Goal: Contribute content: Contribute content

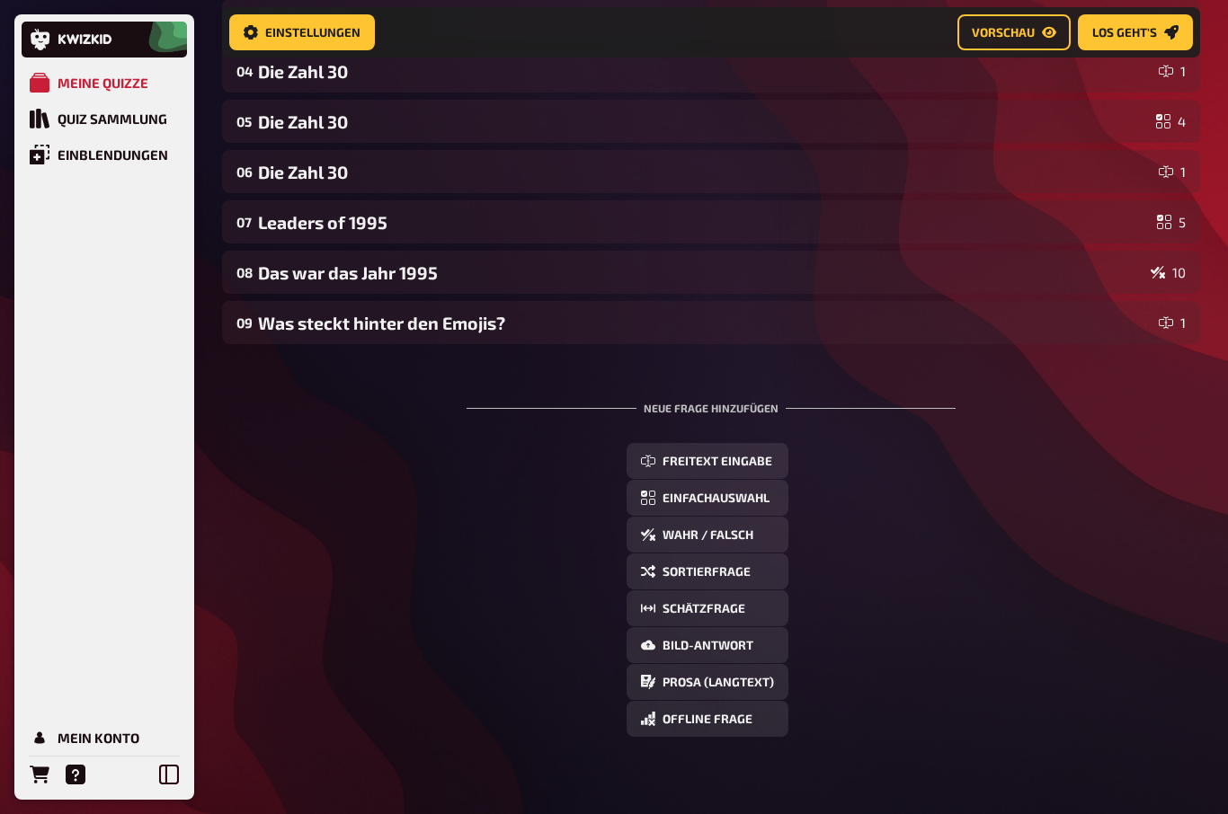
click at [304, 334] on div "Was steckt hinter den Emojis?" at bounding box center [705, 323] width 894 height 21
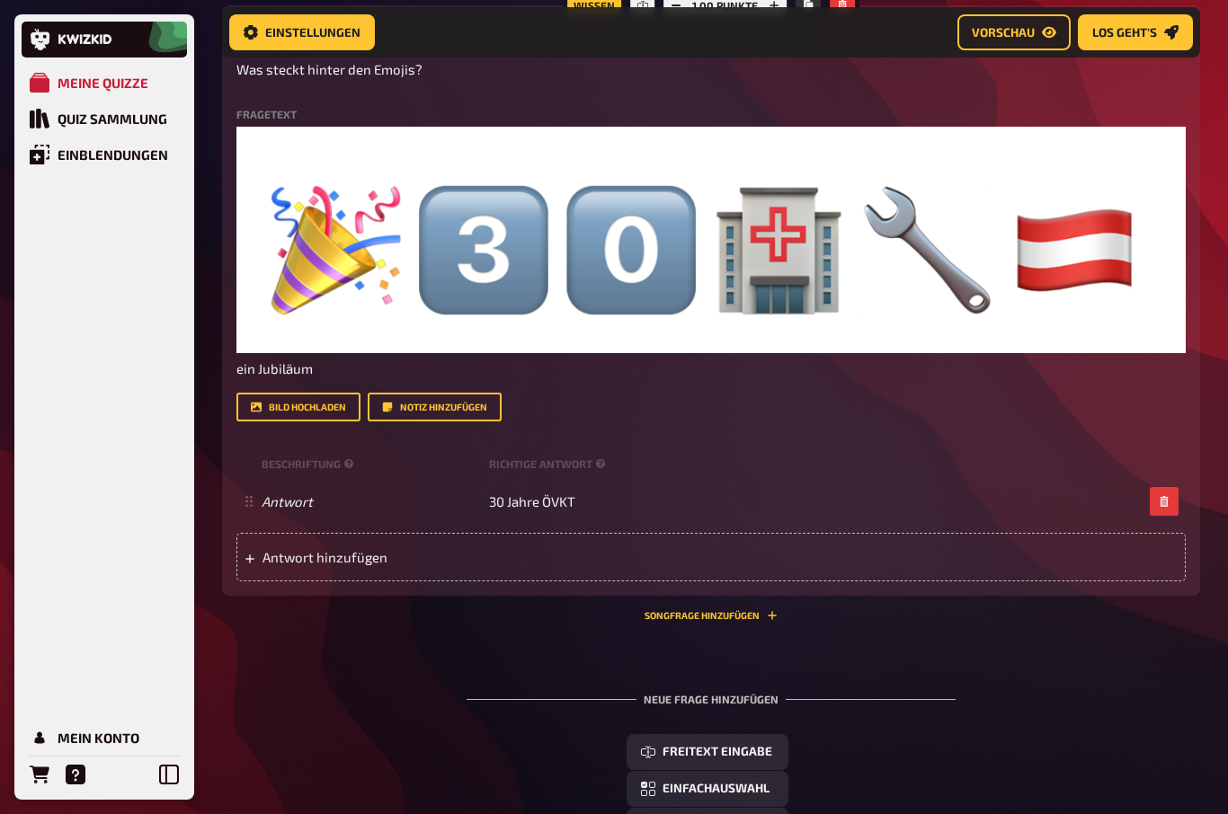
scroll to position [702, 0]
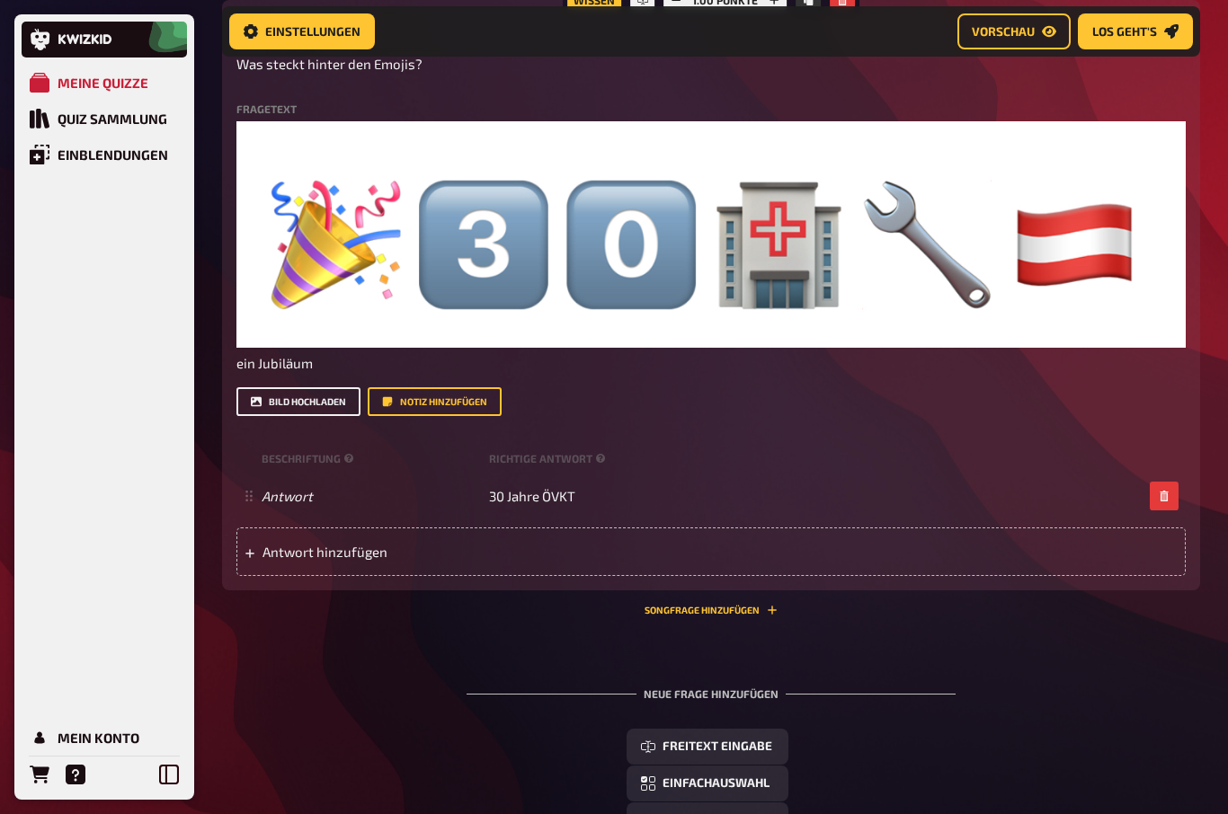
click at [280, 399] on button "Bild hochladen" at bounding box center [298, 402] width 124 height 29
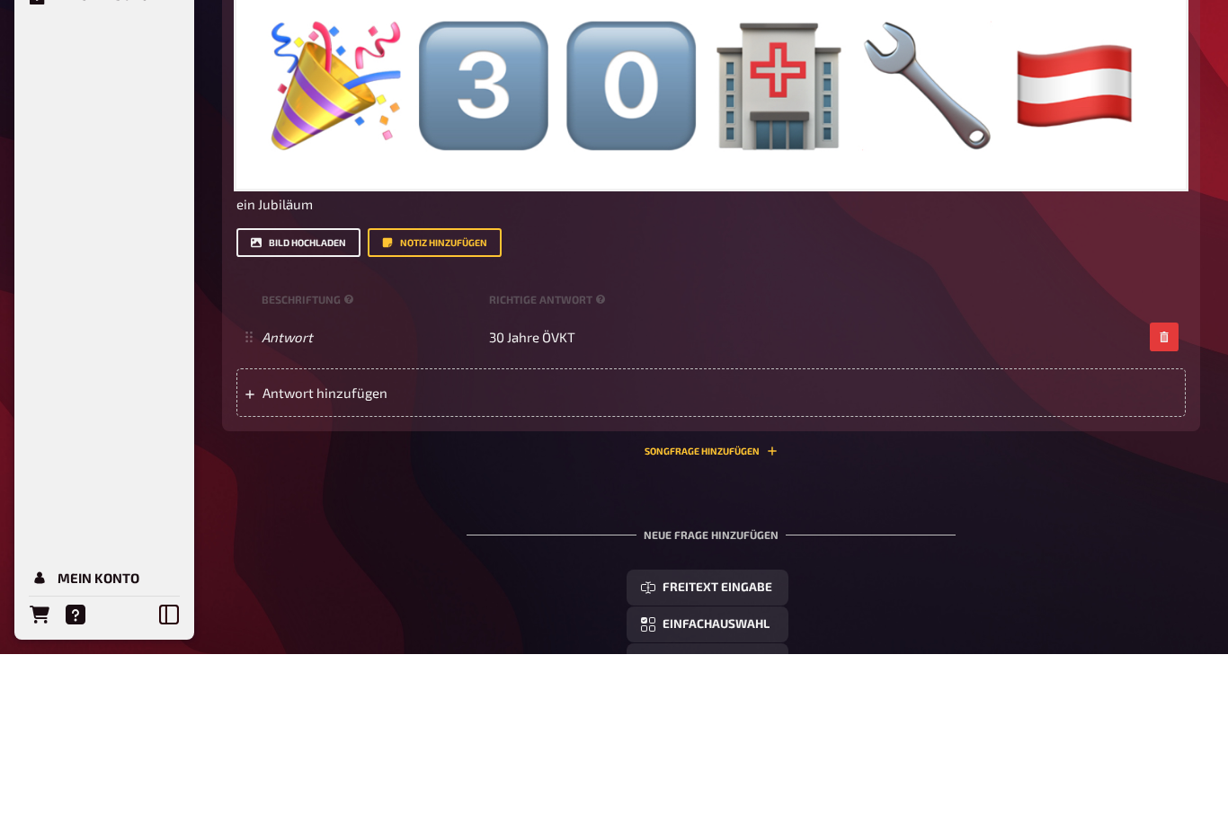
click at [278, 388] on button "Bild hochladen" at bounding box center [298, 402] width 124 height 29
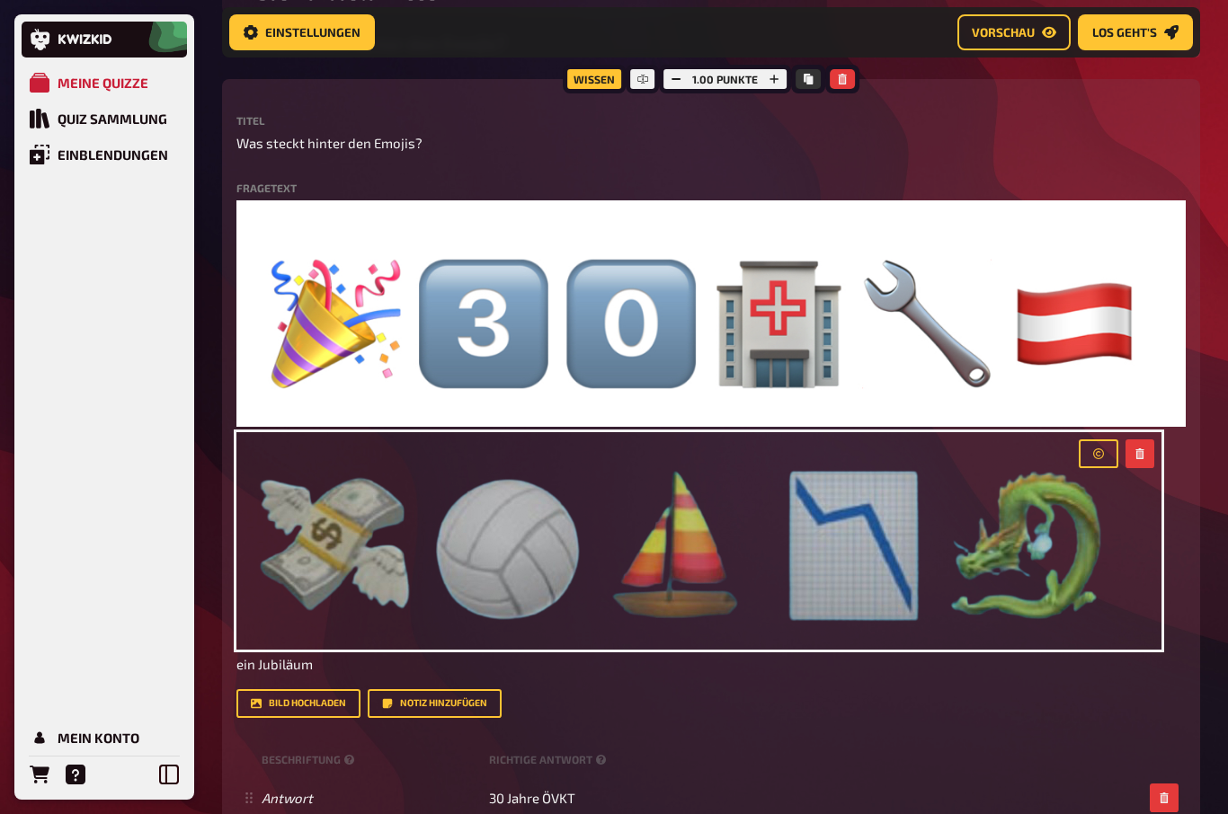
scroll to position [614, 0]
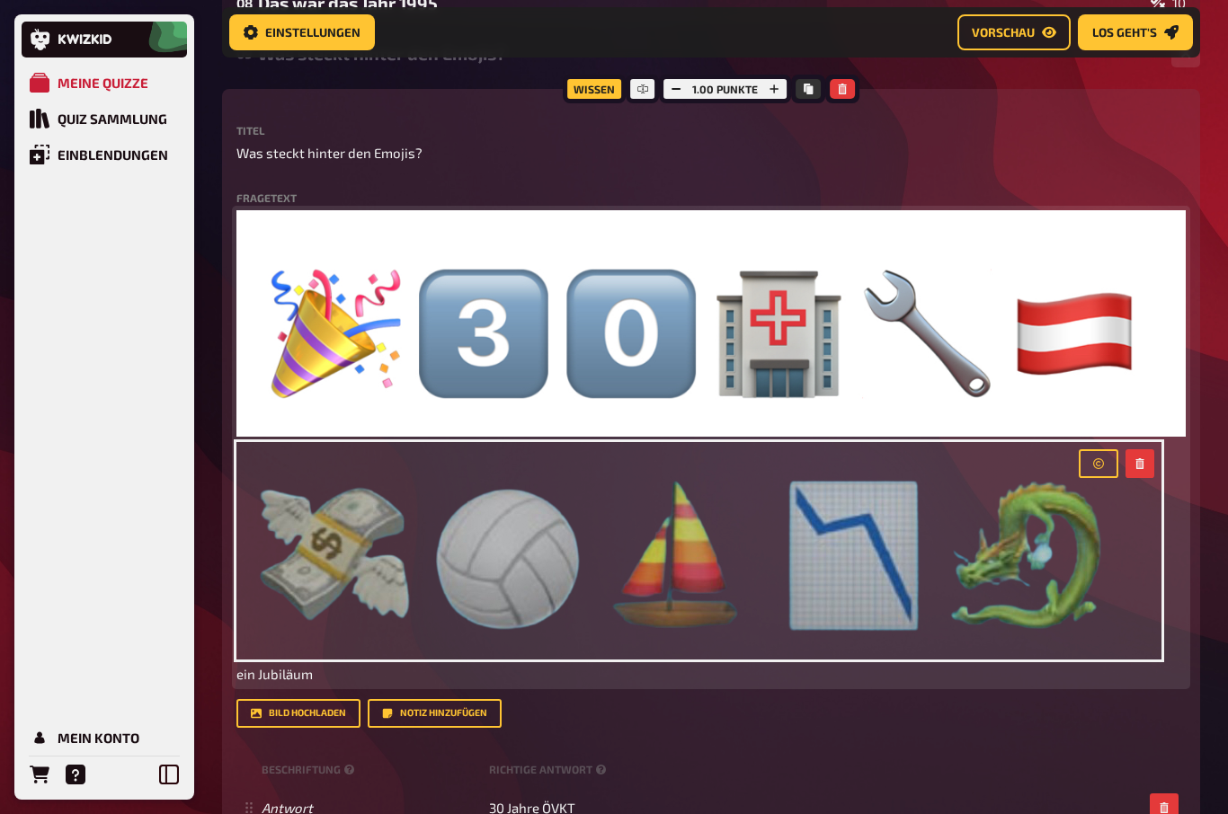
click at [1016, 570] on img at bounding box center [698, 551] width 925 height 218
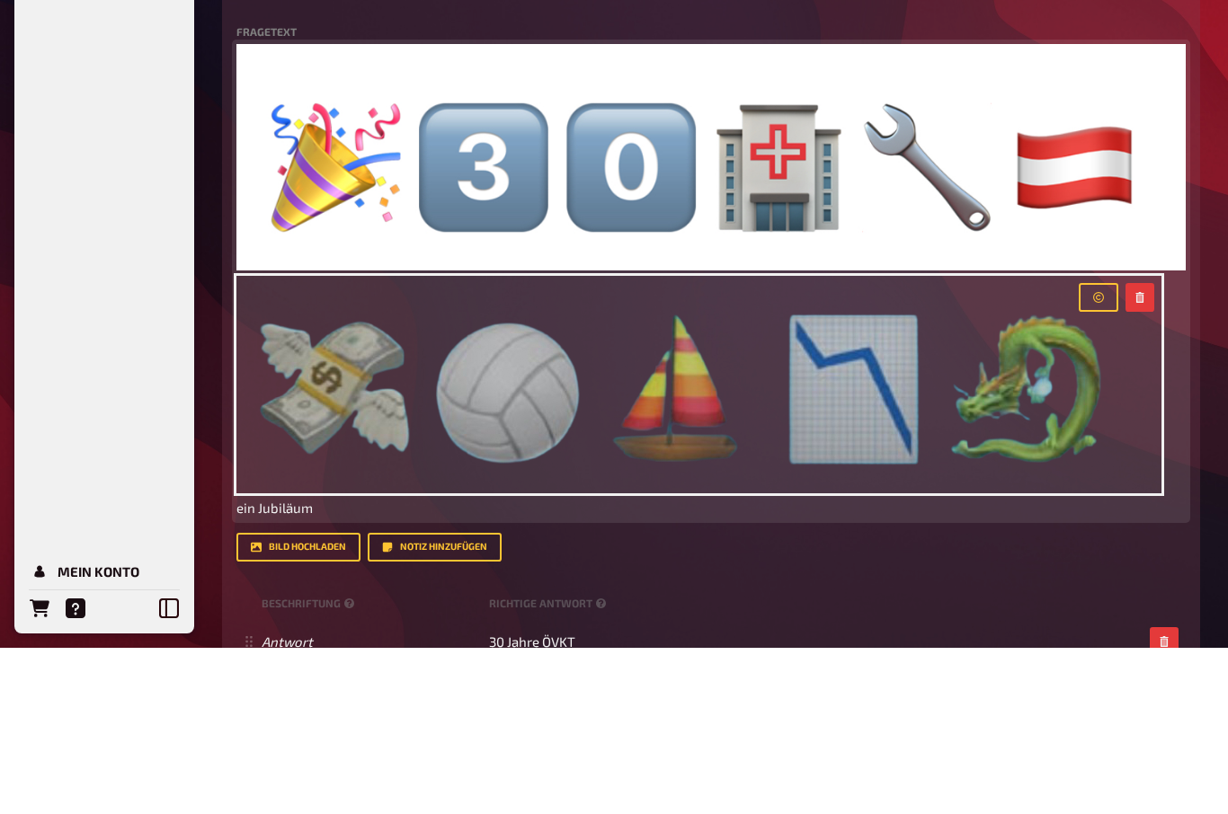
click at [1135, 458] on icon "button" at bounding box center [1140, 463] width 11 height 11
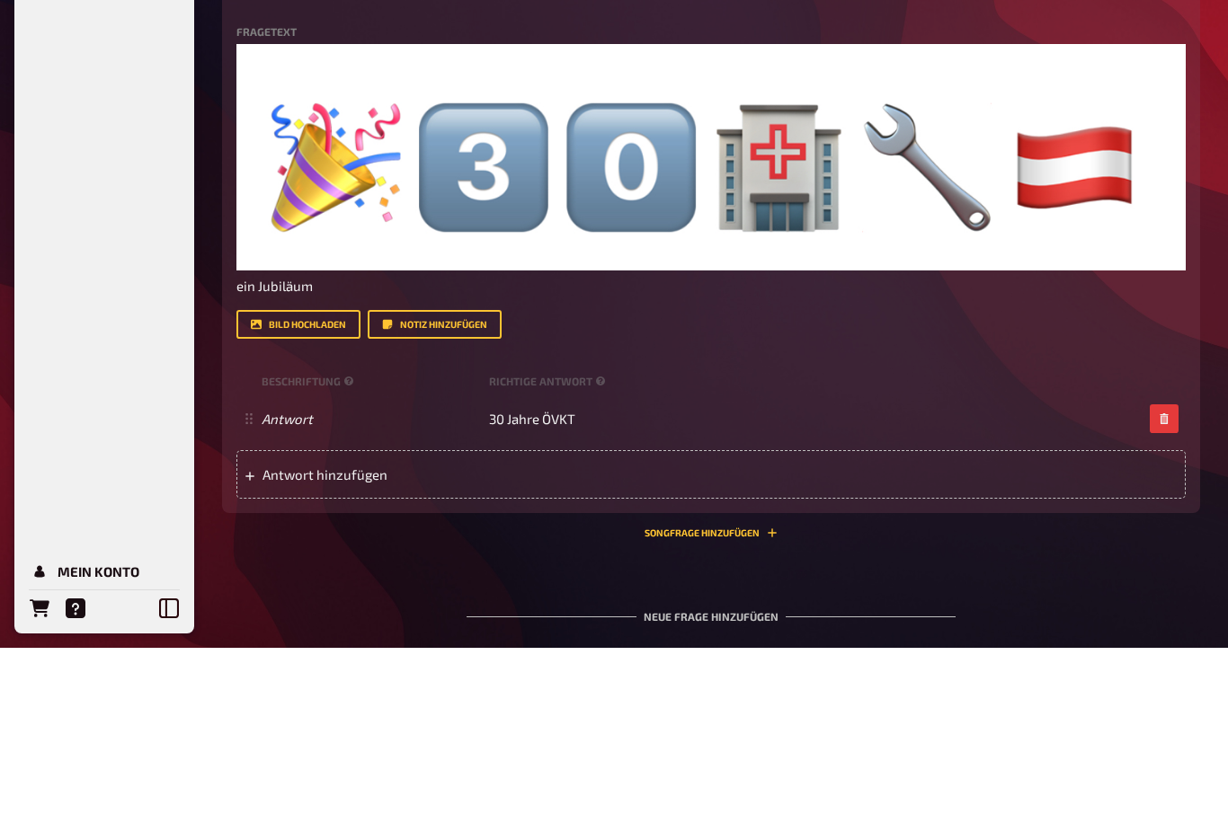
scroll to position [780, 0]
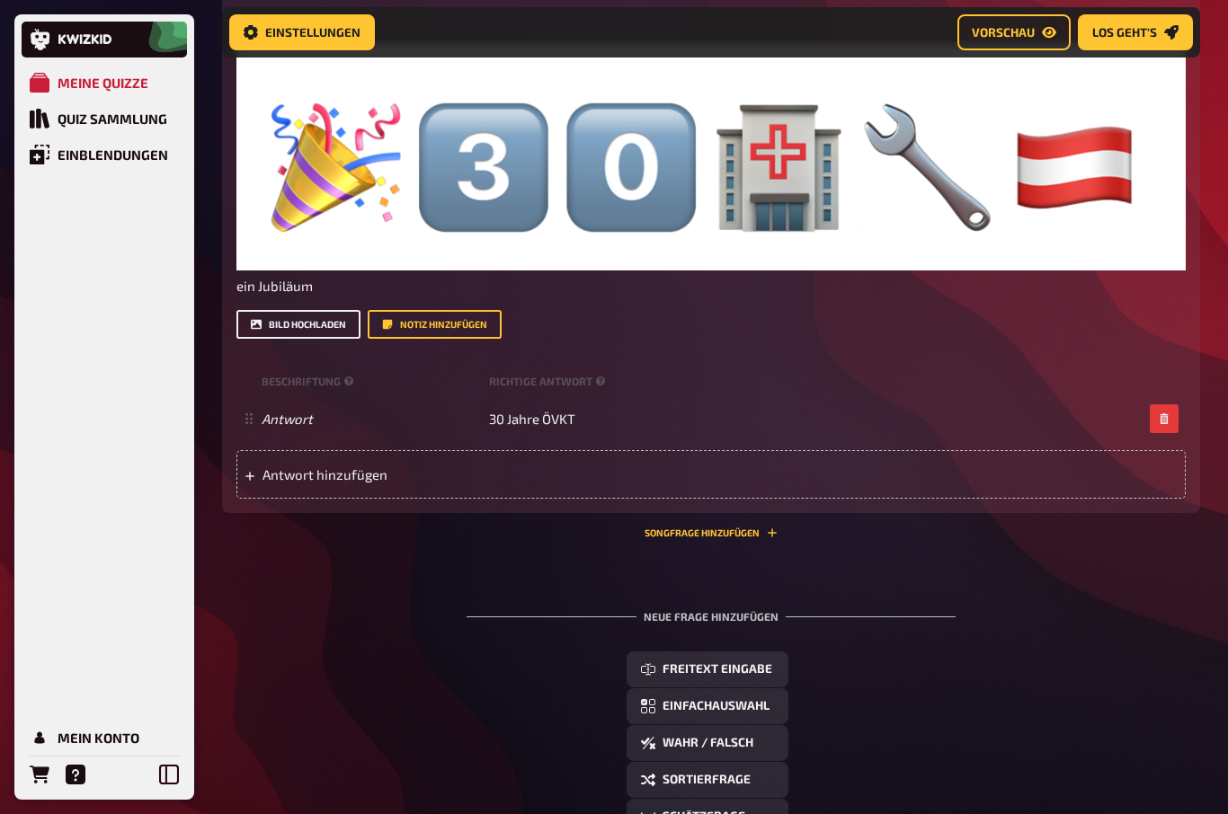
click at [278, 321] on button "Bild hochladen" at bounding box center [298, 324] width 124 height 29
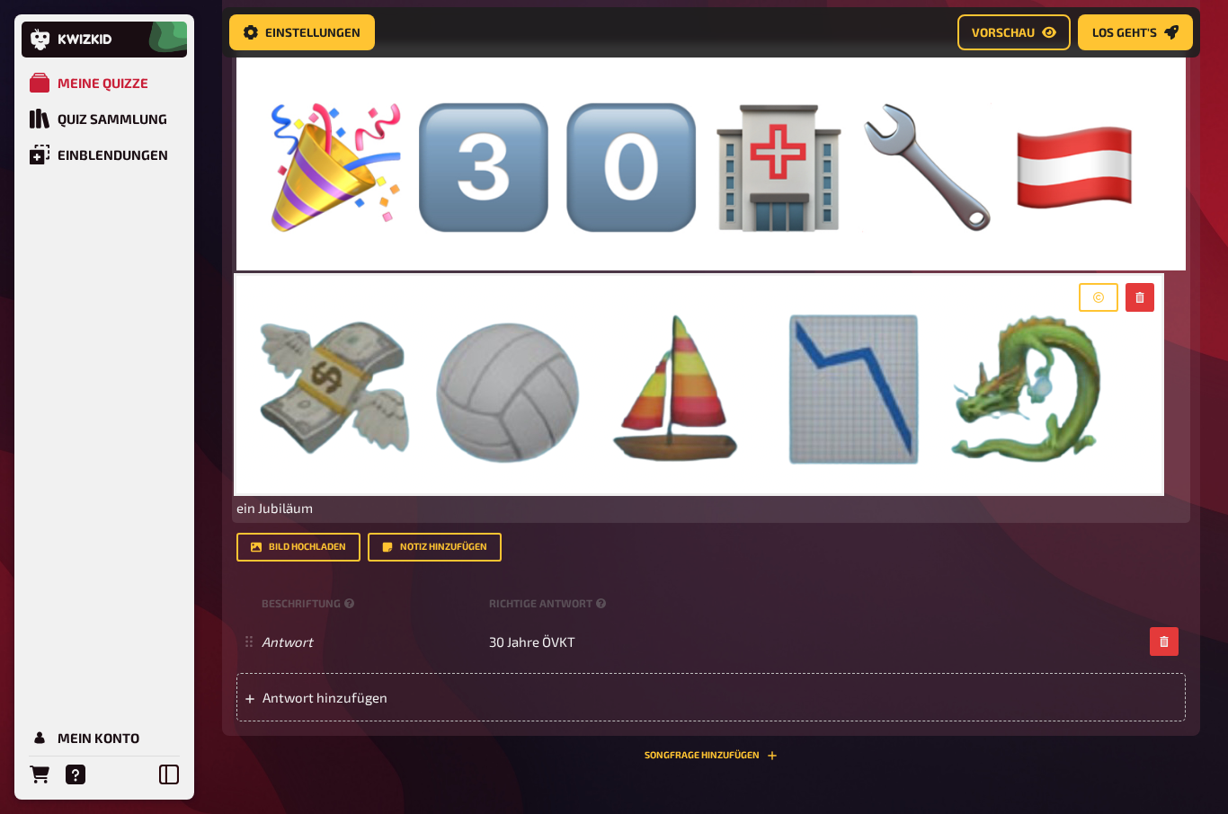
click at [1108, 289] on button "button" at bounding box center [1099, 297] width 40 height 29
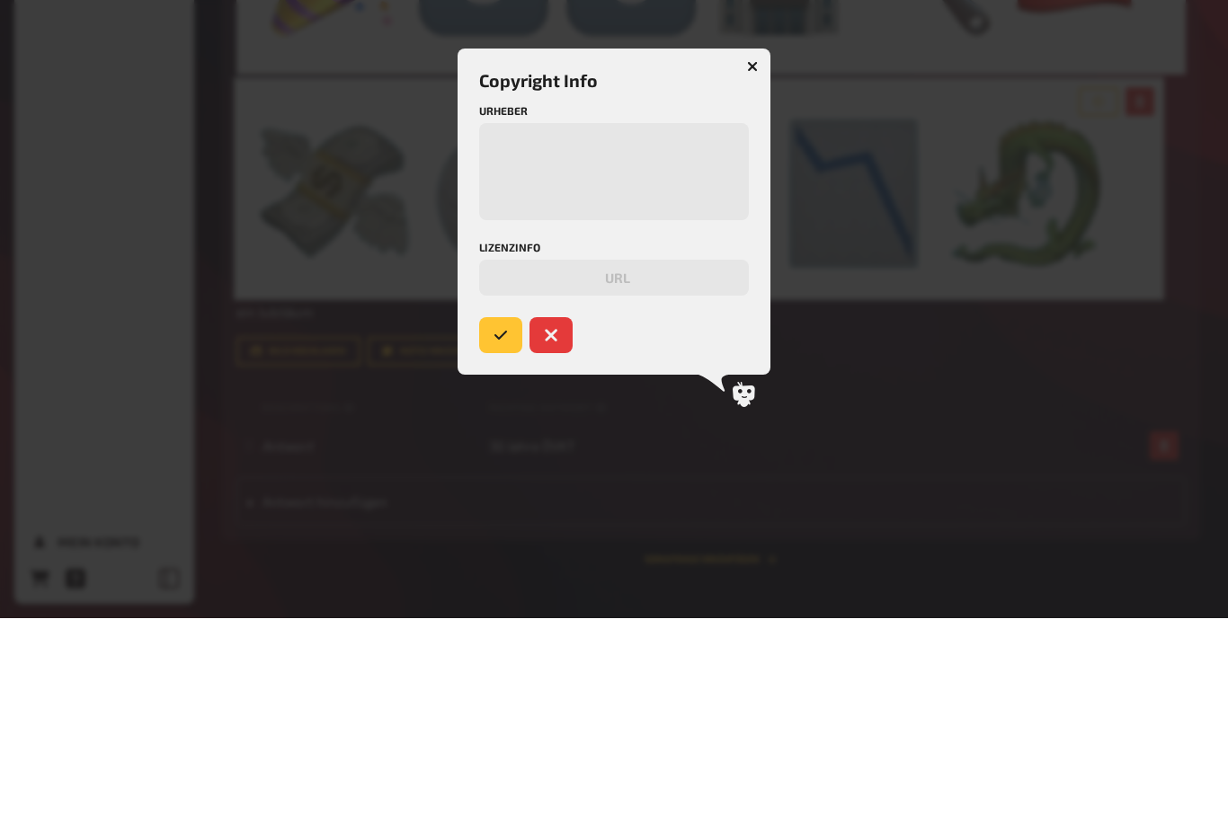
click at [752, 257] on icon "button" at bounding box center [752, 262] width 11 height 11
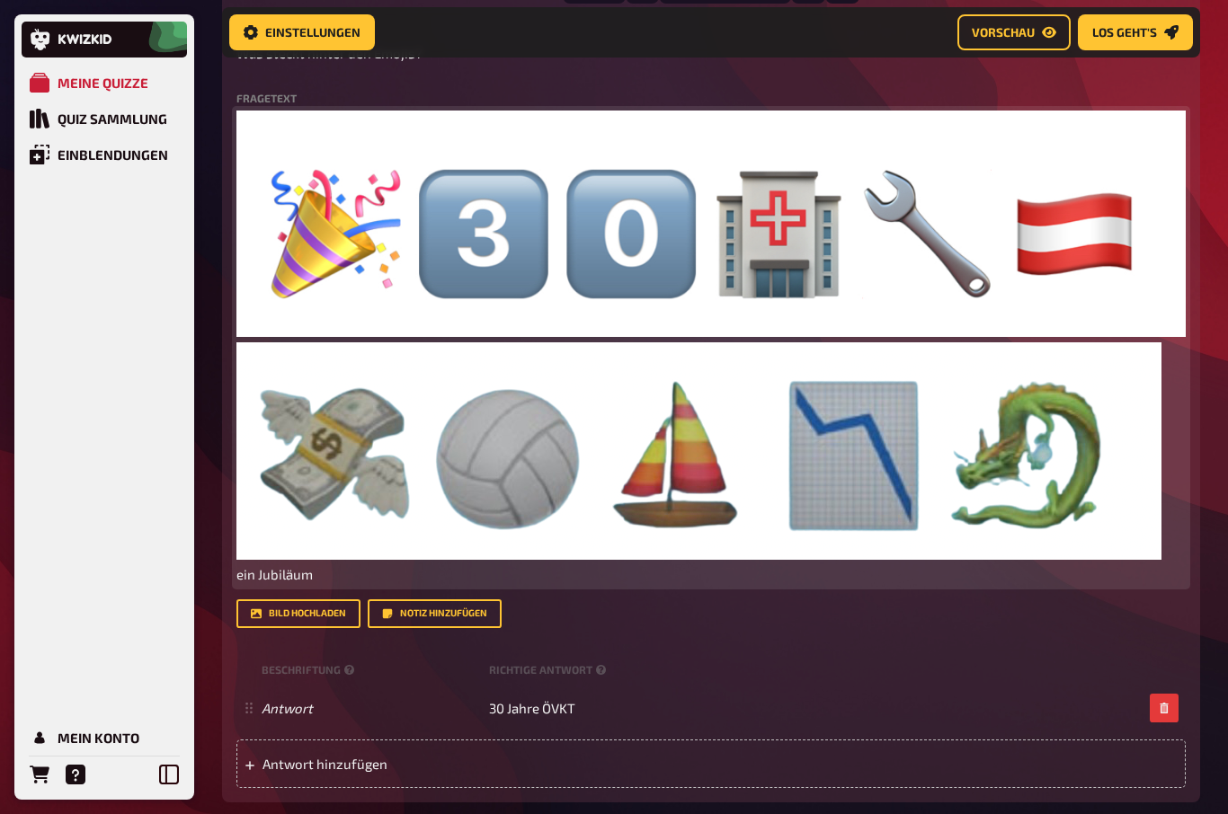
click at [1117, 488] on img at bounding box center [698, 452] width 925 height 218
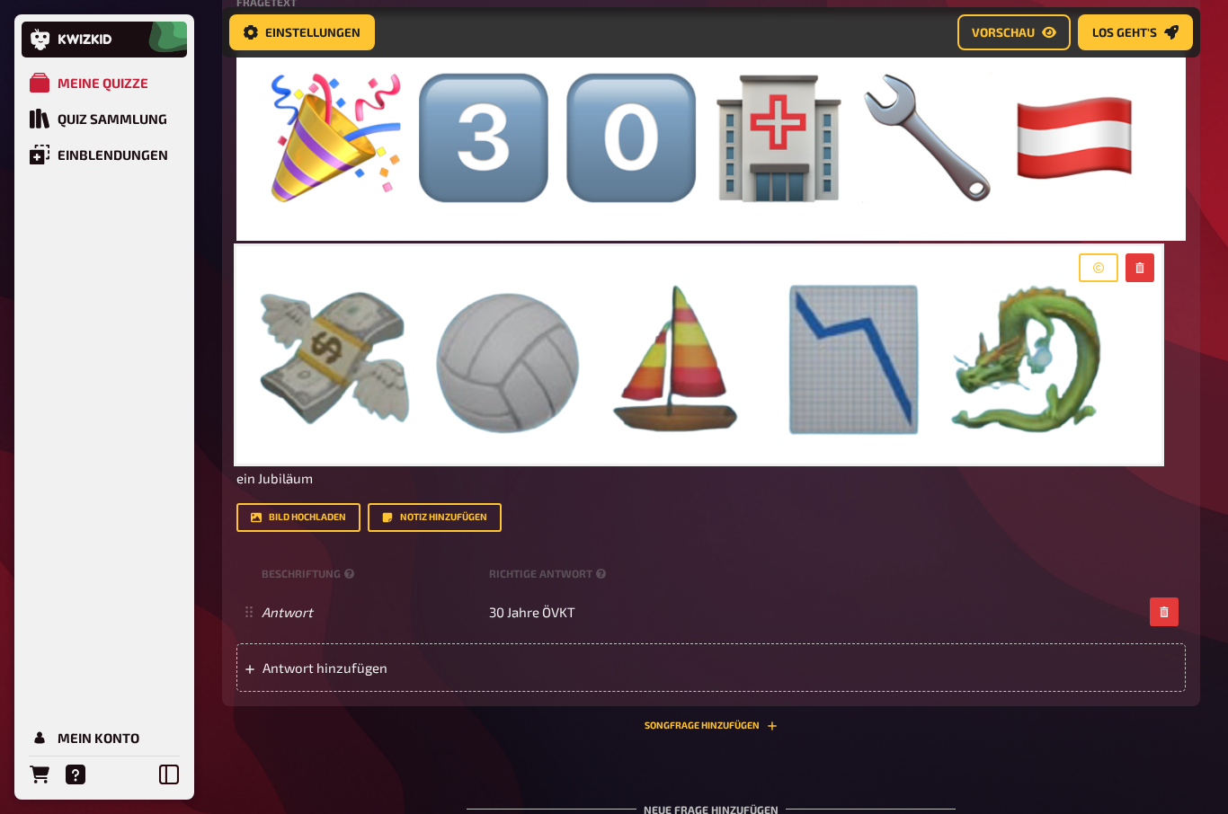
scroll to position [876, 0]
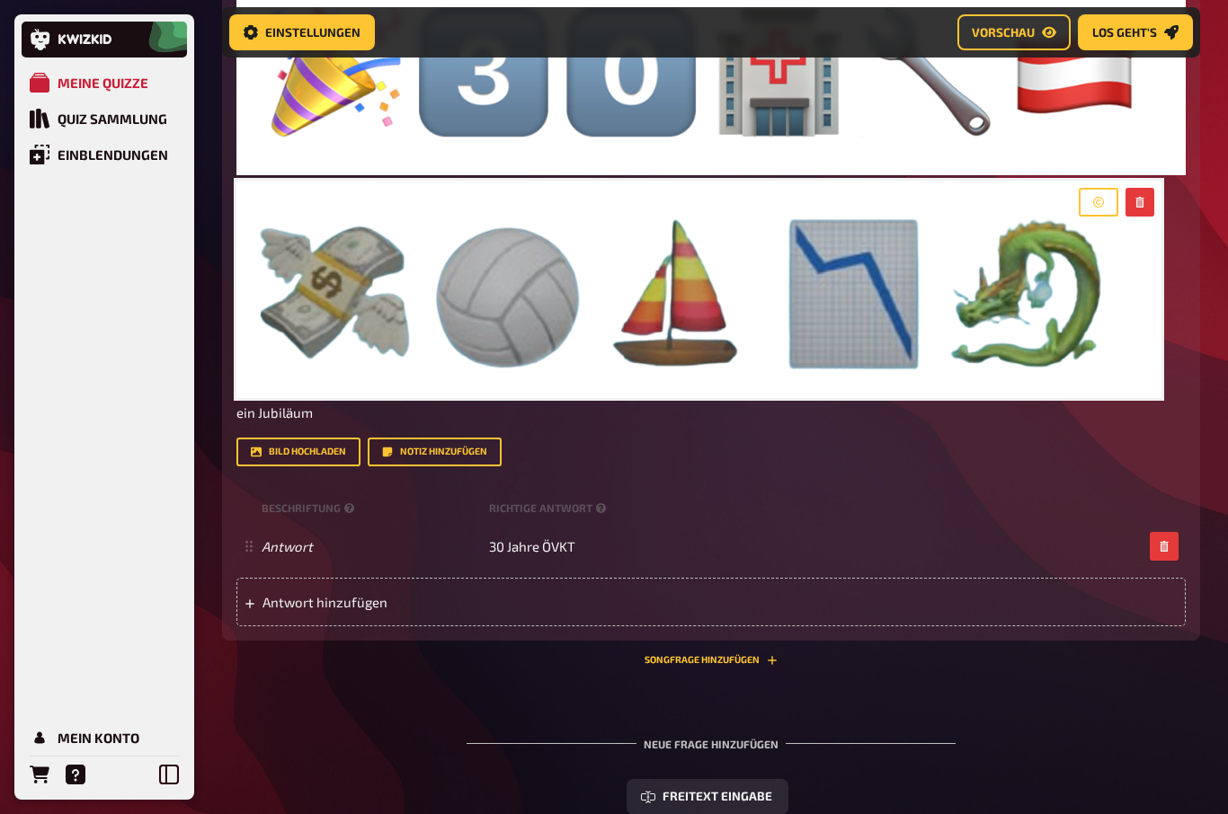
click at [298, 604] on span "Antwort hinzufügen" at bounding box center [403, 602] width 280 height 16
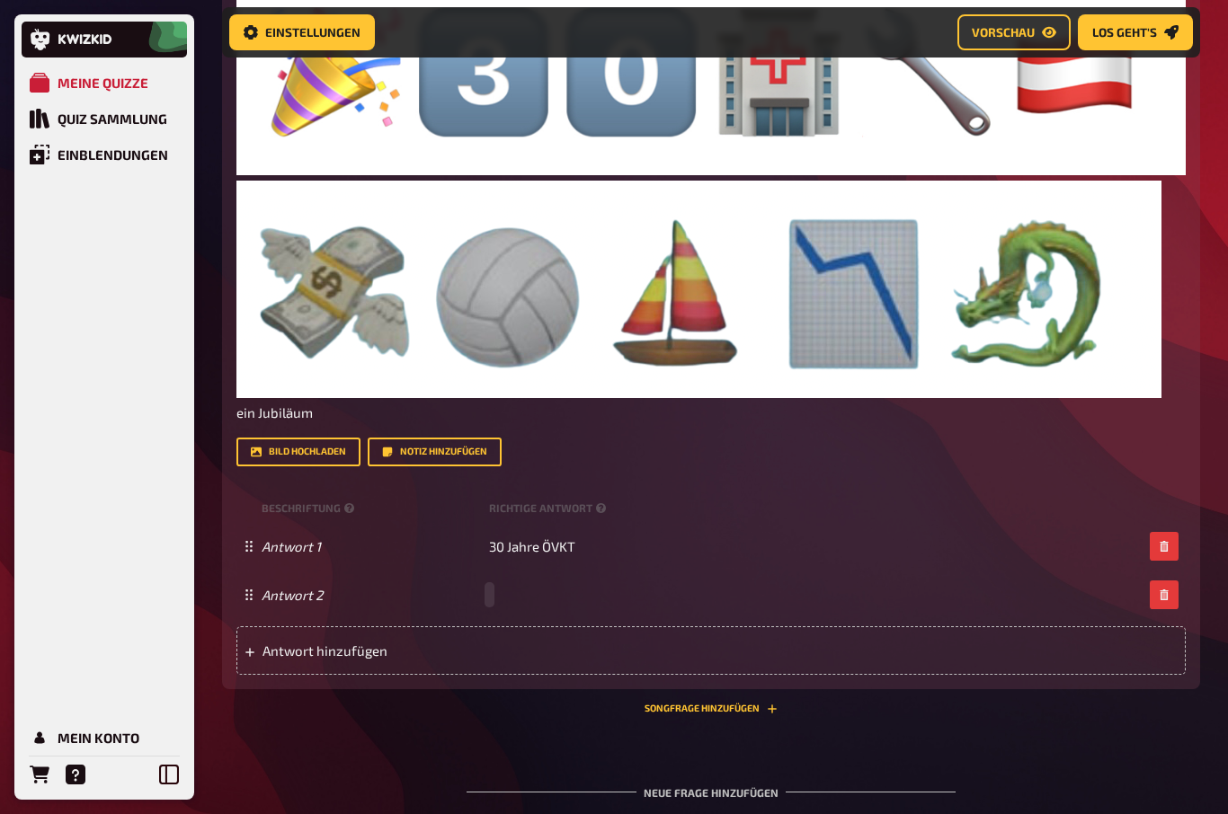
click at [500, 601] on div "Antwort 2" at bounding box center [702, 595] width 881 height 16
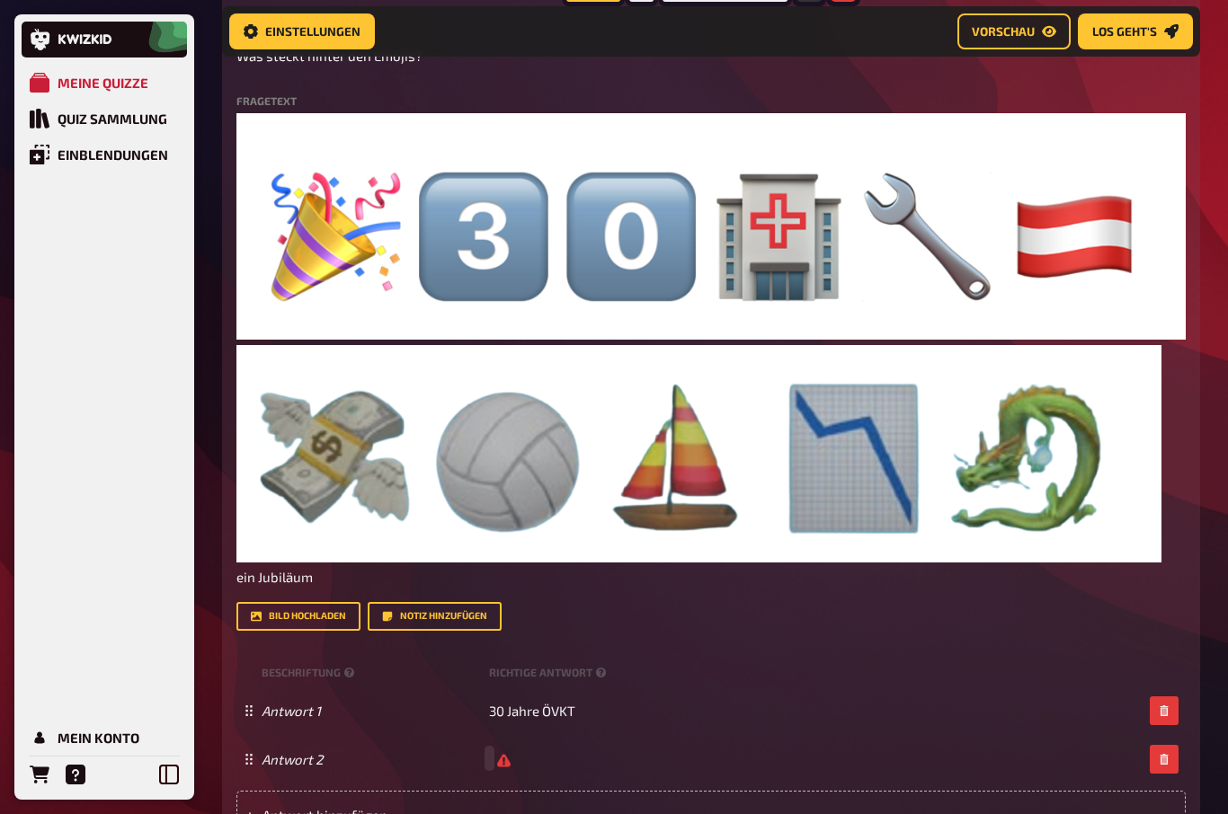
scroll to position [685, 0]
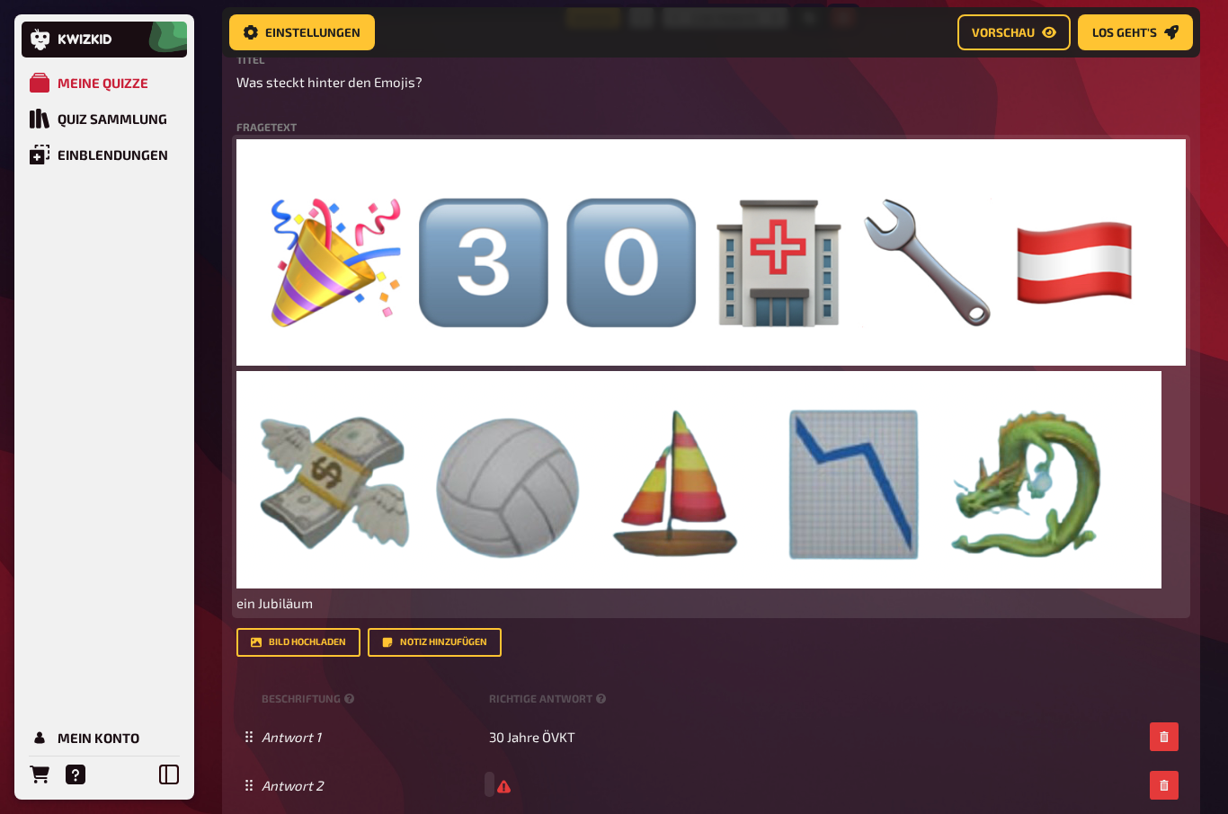
click at [275, 606] on span "ein Jubiläum" at bounding box center [274, 603] width 76 height 16
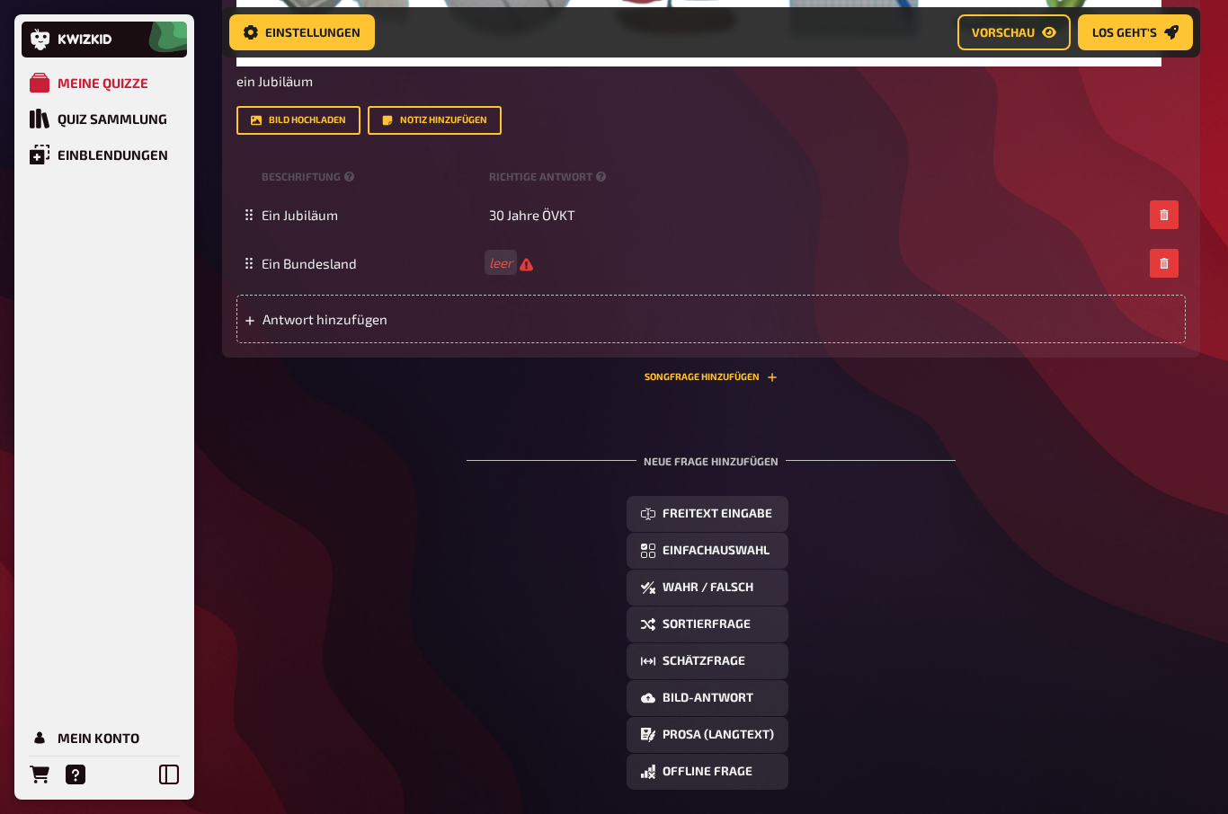
scroll to position [1208, 0]
click at [515, 254] on span "leer" at bounding box center [511, 262] width 44 height 17
click at [520, 255] on span "leer" at bounding box center [511, 262] width 44 height 17
click at [511, 207] on span "30 Jahre ÖVKT" at bounding box center [532, 214] width 86 height 16
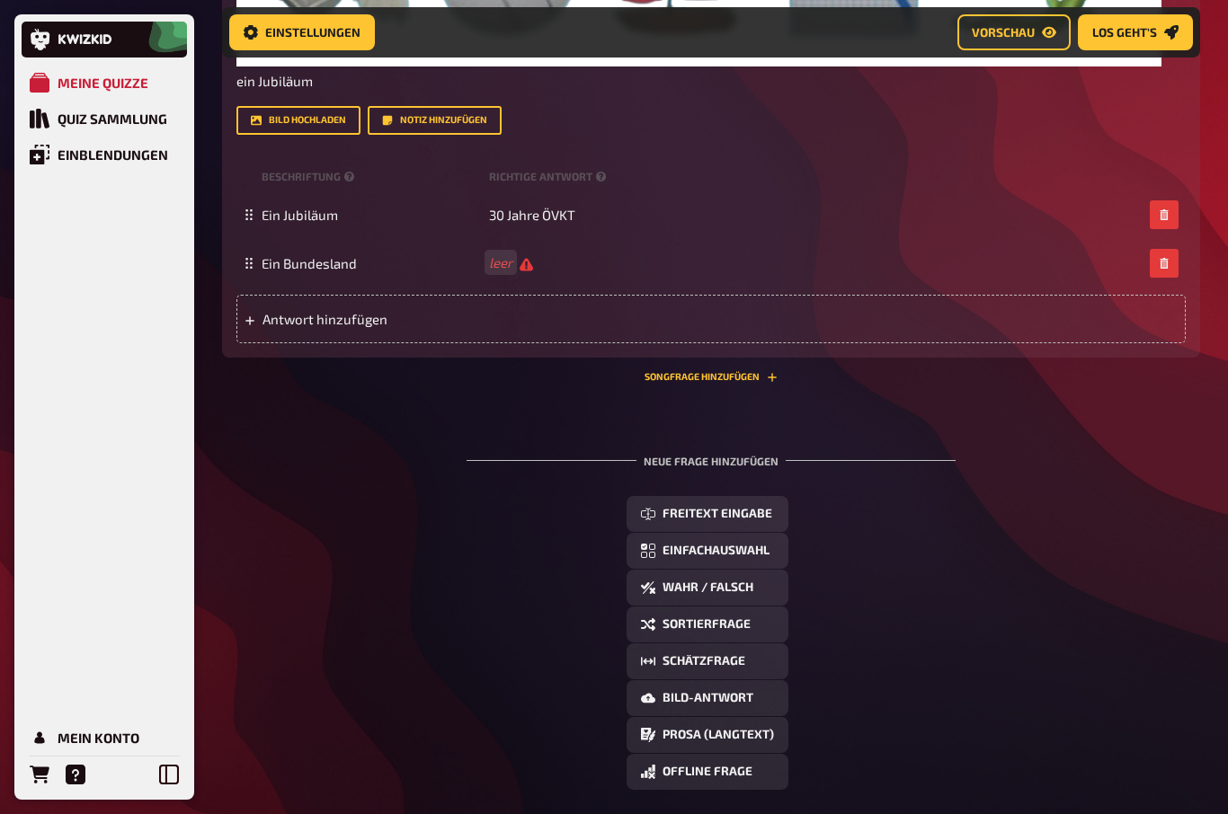
click at [526, 264] on span "leer" at bounding box center [511, 262] width 44 height 17
click at [289, 319] on span "Antwort hinzufügen" at bounding box center [403, 318] width 280 height 16
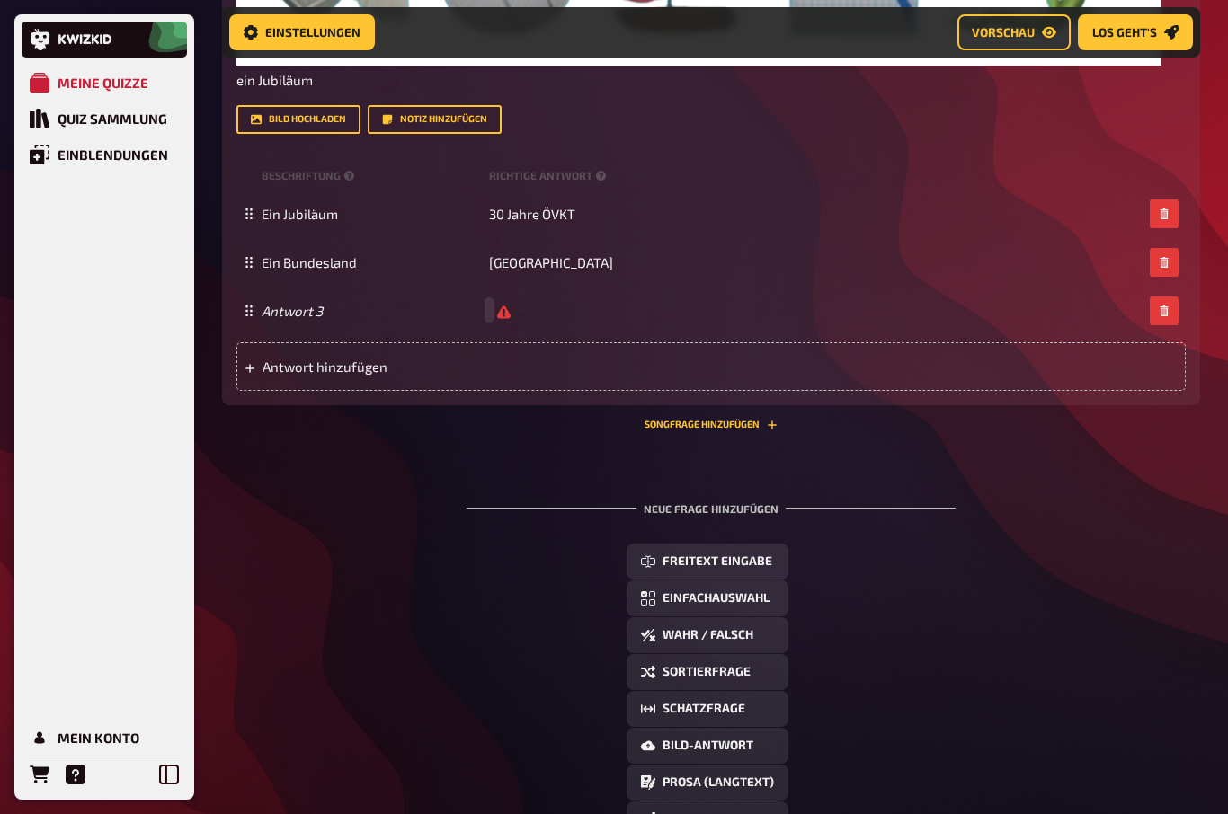
click at [295, 298] on div "Antwort 3" at bounding box center [710, 311] width 949 height 49
click at [519, 307] on span "leer" at bounding box center [511, 311] width 44 height 17
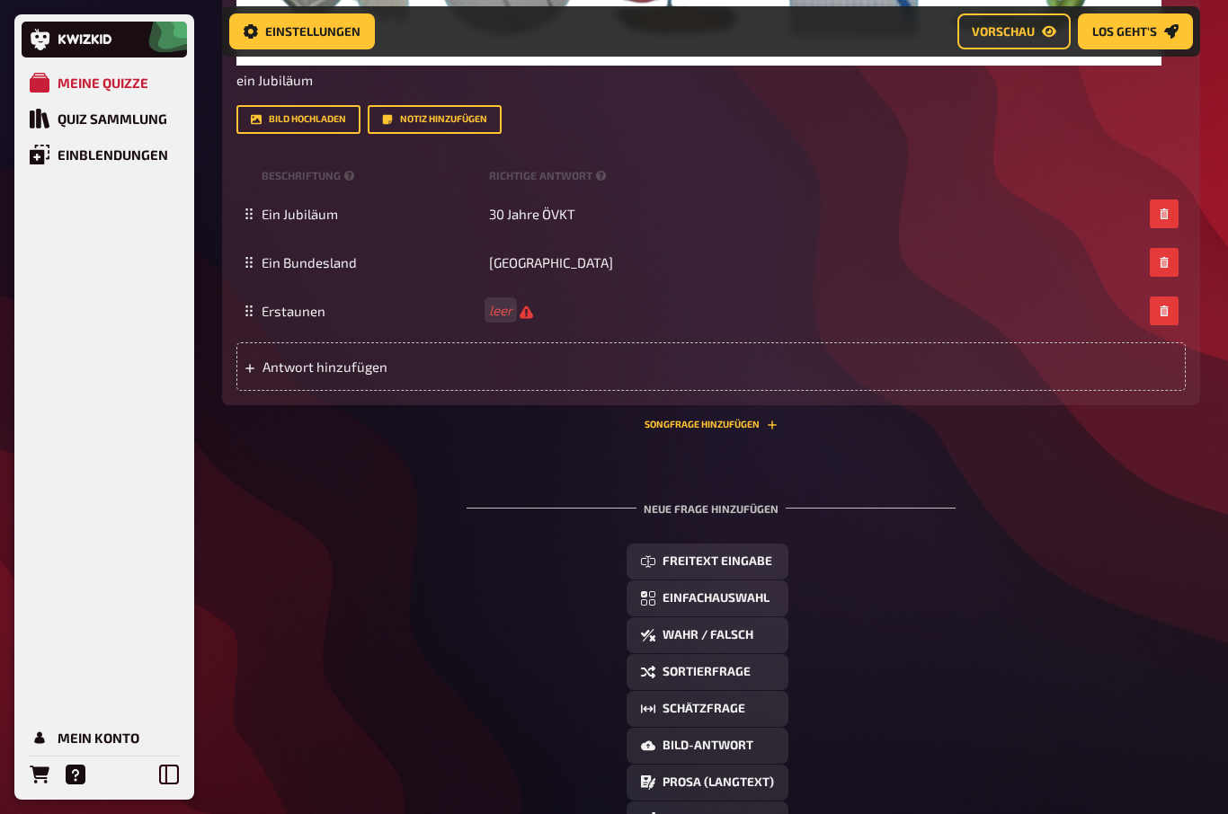
click at [521, 309] on span "leer" at bounding box center [511, 311] width 44 height 17
click at [531, 305] on span "leer" at bounding box center [511, 311] width 44 height 17
click at [489, 307] on span at bounding box center [489, 312] width 1 height 16
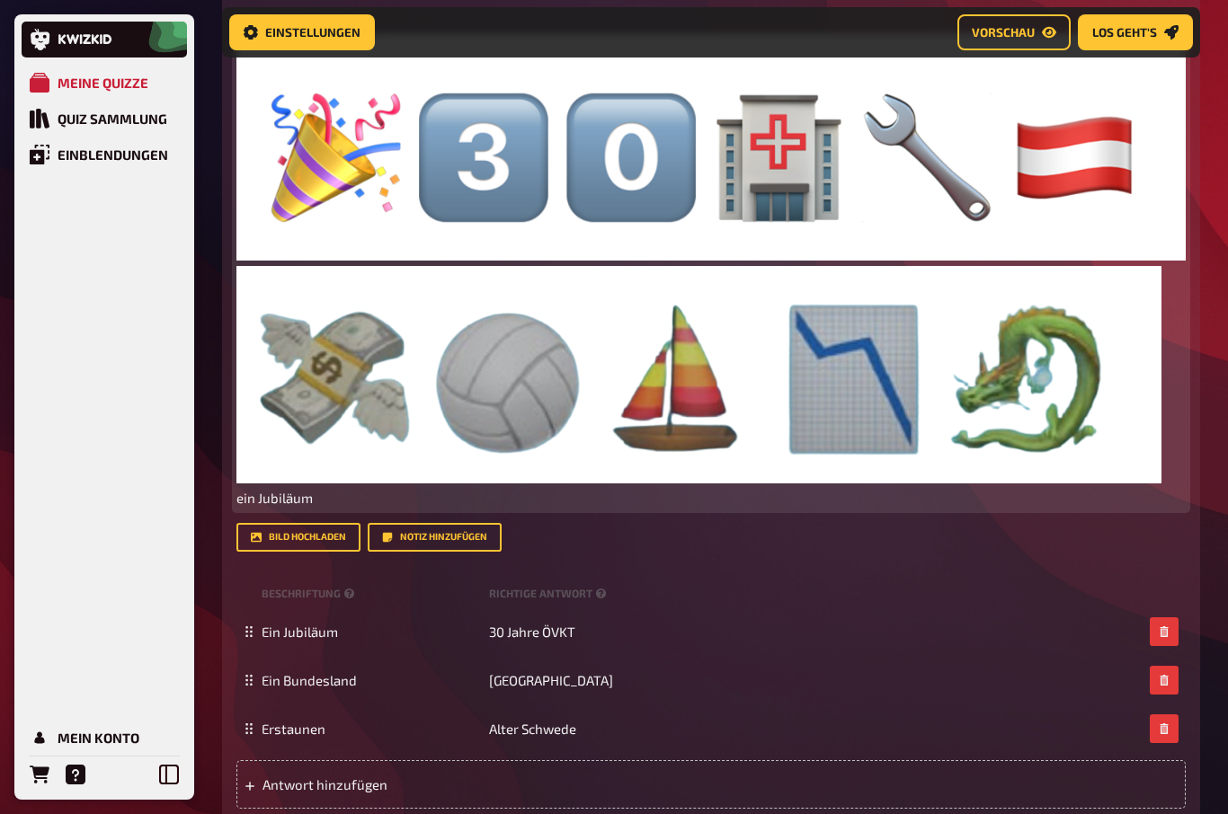
click at [293, 506] on span "ein Jubiläum" at bounding box center [274, 498] width 76 height 16
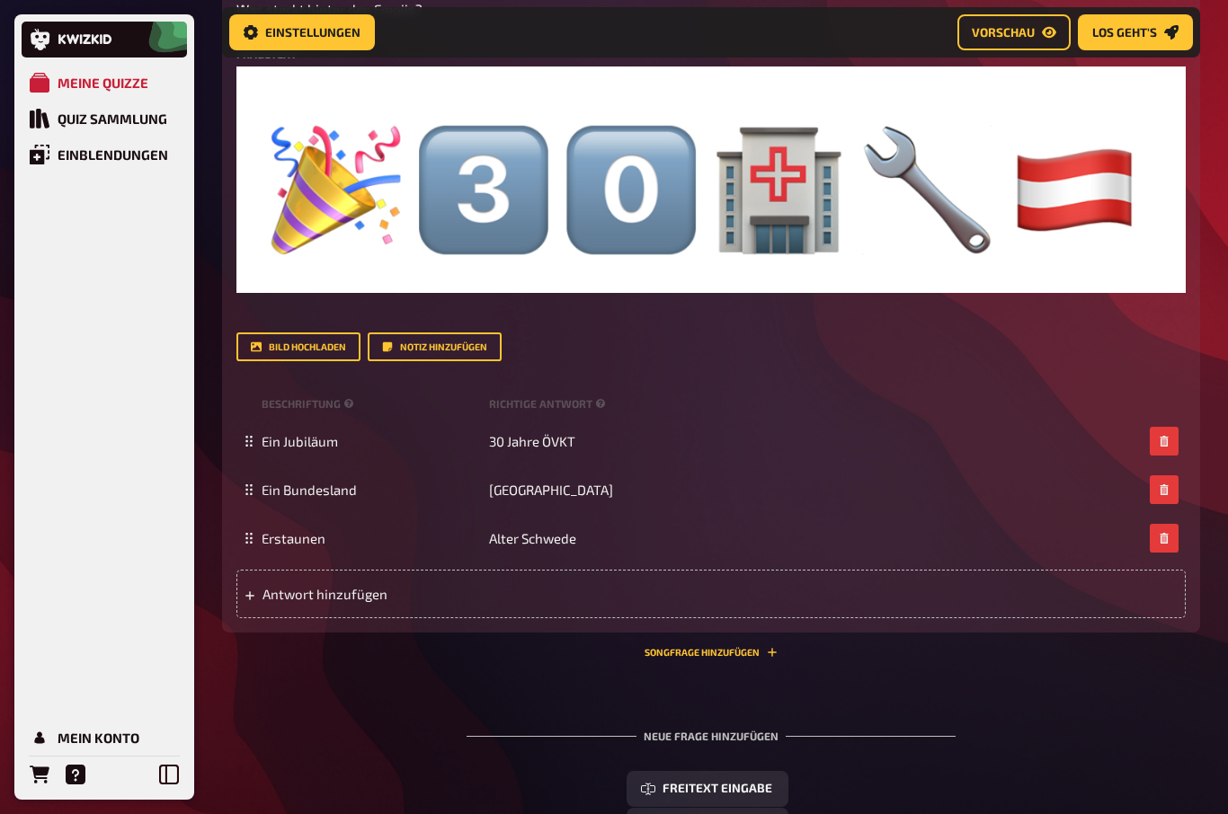
scroll to position [728, 0]
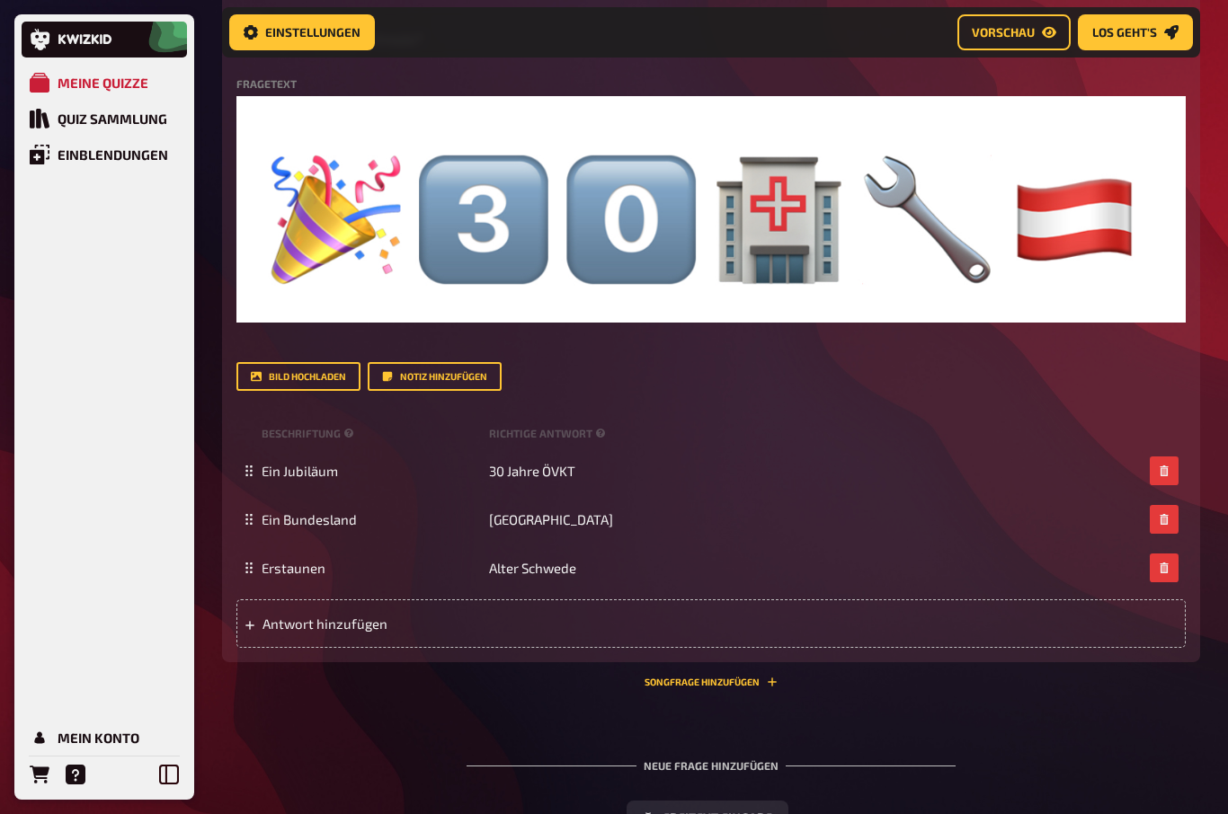
click at [1179, 382] on div "Bild hochladen Notiz hinzufügen" at bounding box center [710, 376] width 949 height 29
click at [279, 376] on button "Bild hochladen" at bounding box center [298, 376] width 124 height 29
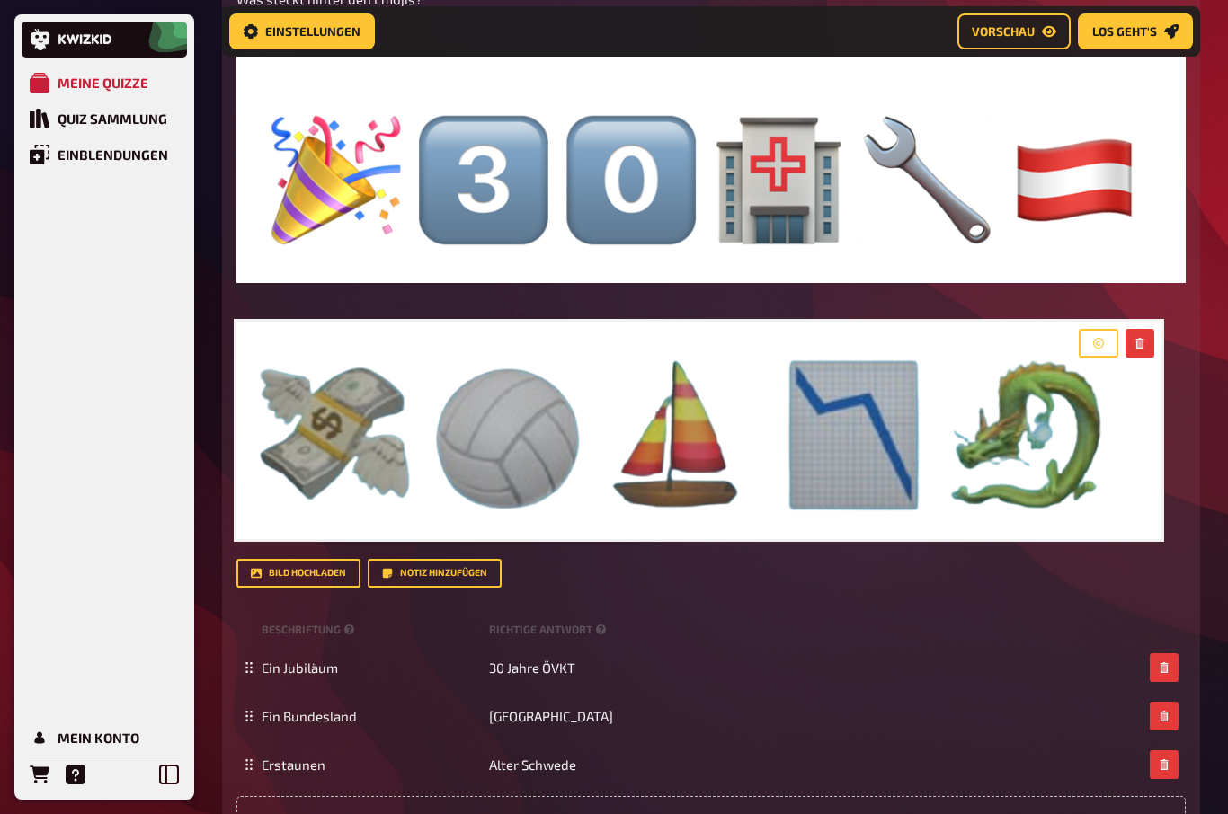
scroll to position [768, 0]
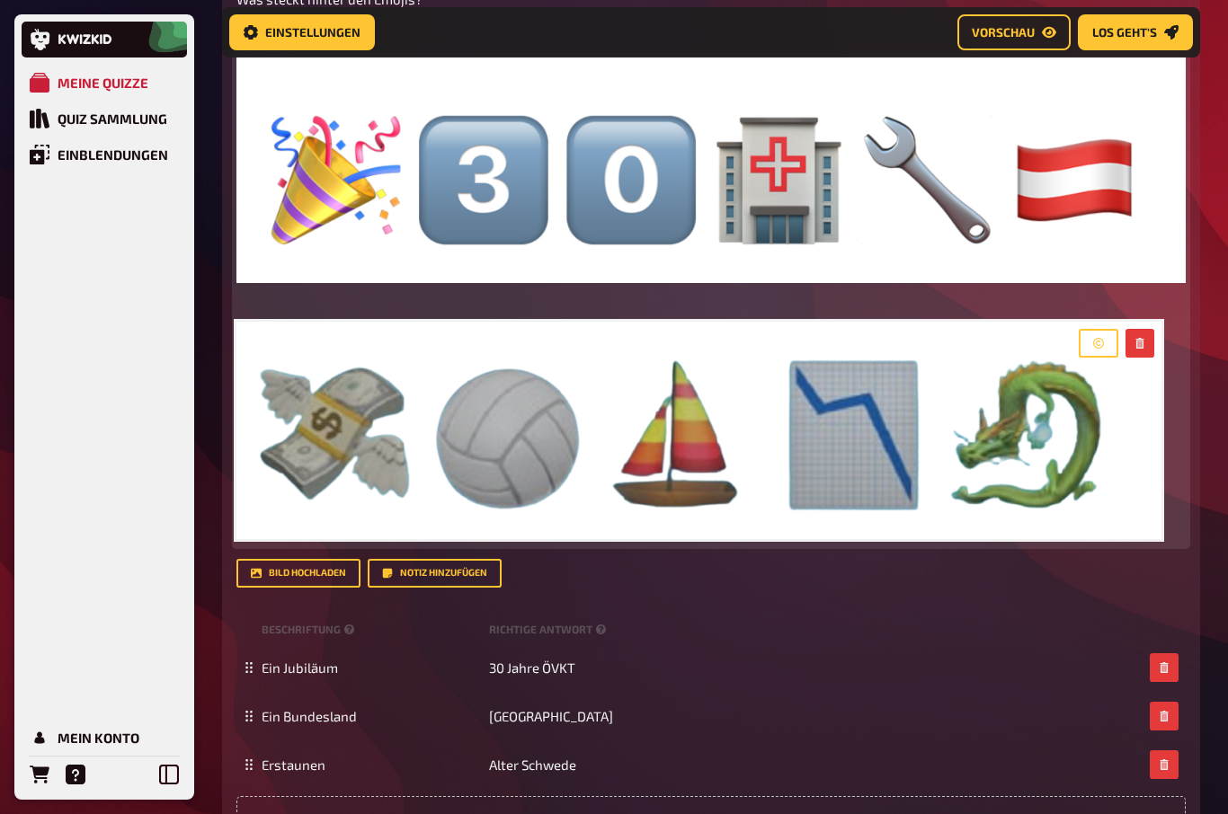
click at [1133, 94] on img at bounding box center [710, 170] width 949 height 227
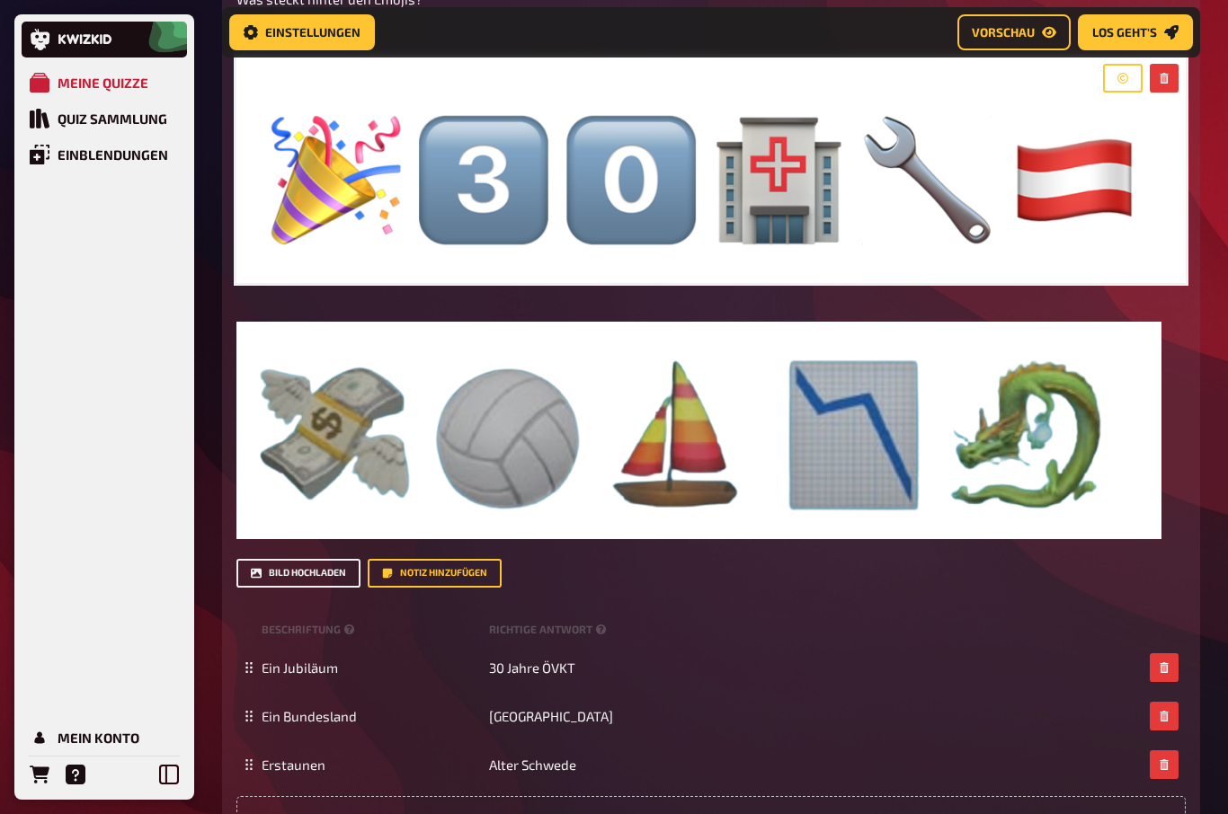
click at [267, 575] on button "Bild hochladen" at bounding box center [298, 573] width 124 height 29
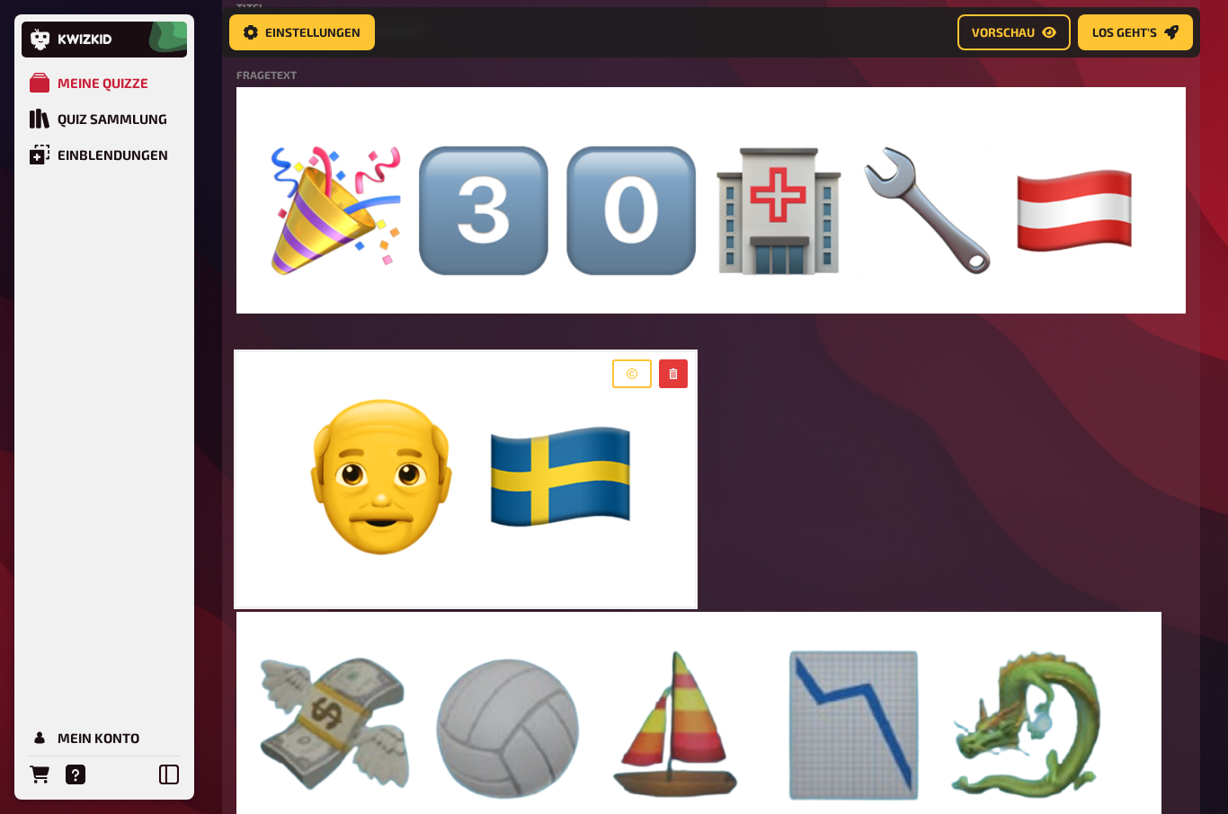
scroll to position [740, 0]
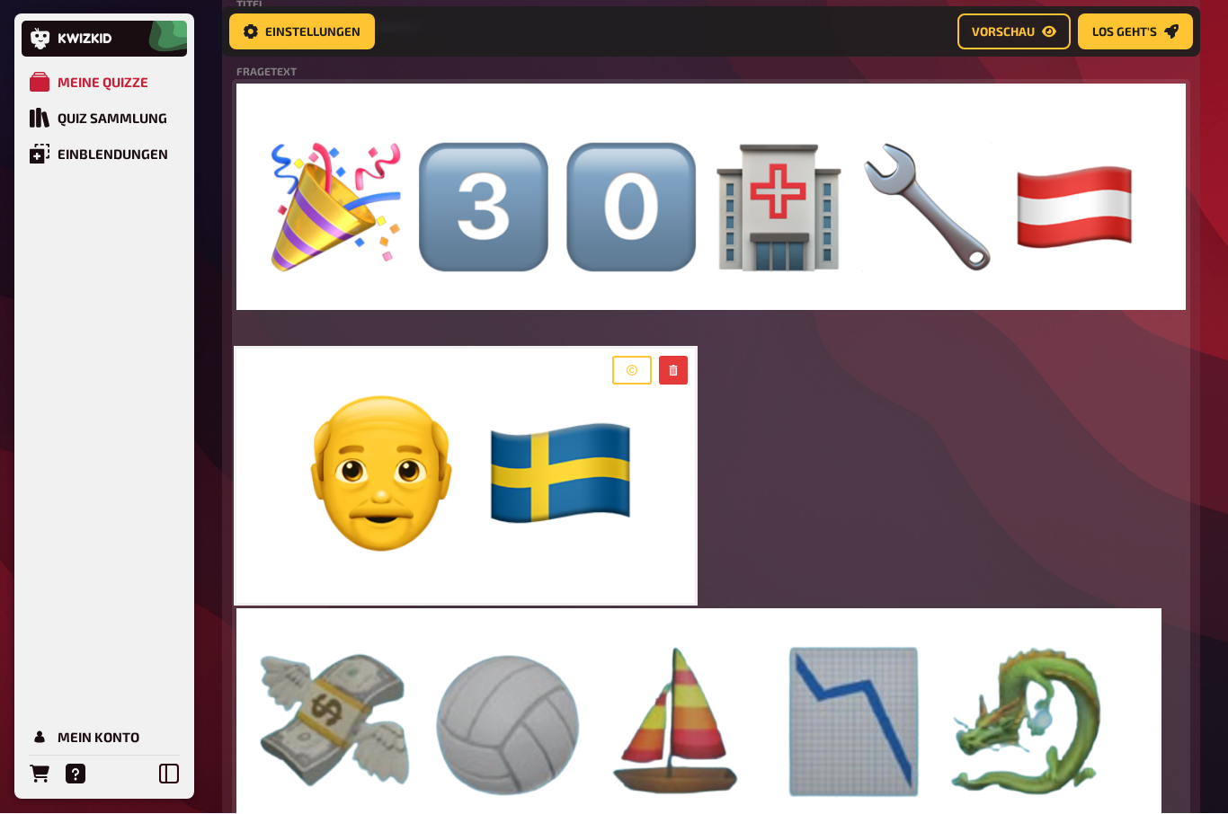
click at [694, 363] on div at bounding box center [650, 371] width 90 height 43
click at [669, 355] on div at bounding box center [650, 371] width 90 height 43
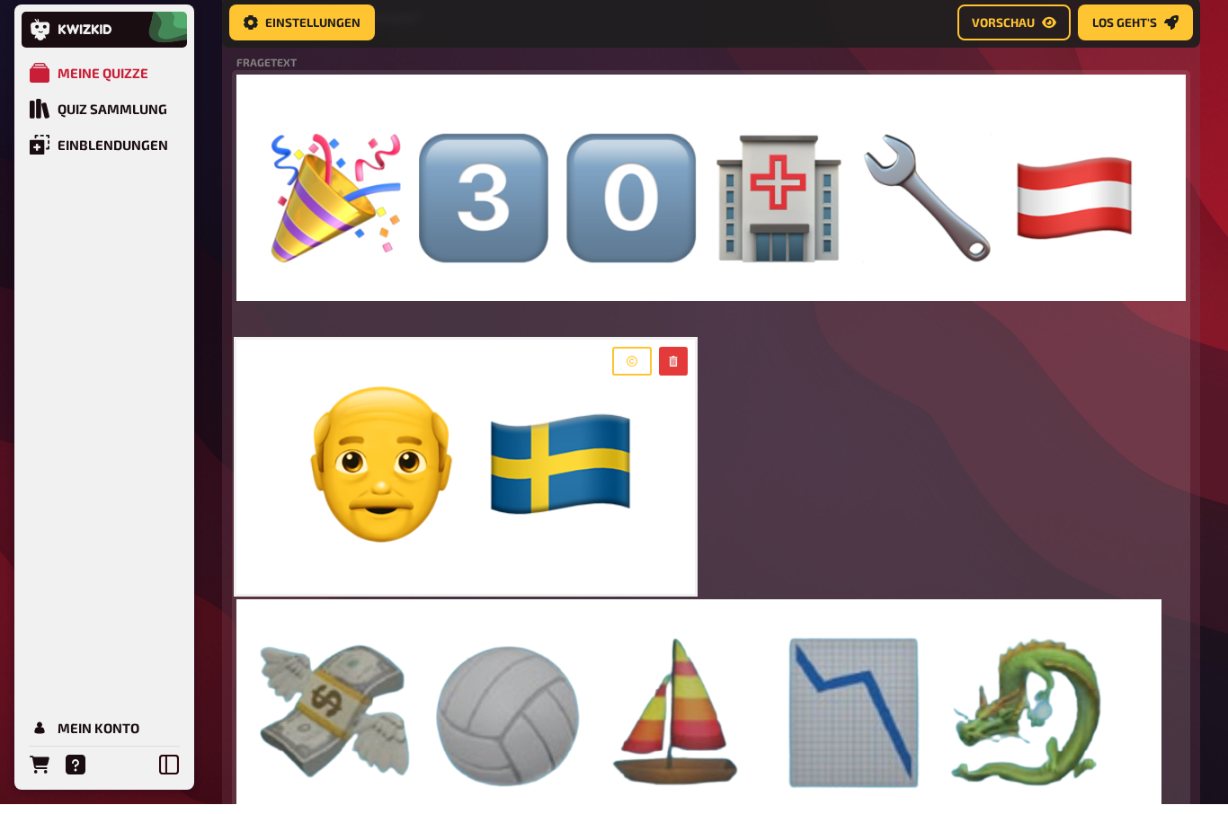
click at [687, 357] on button "button" at bounding box center [673, 371] width 29 height 29
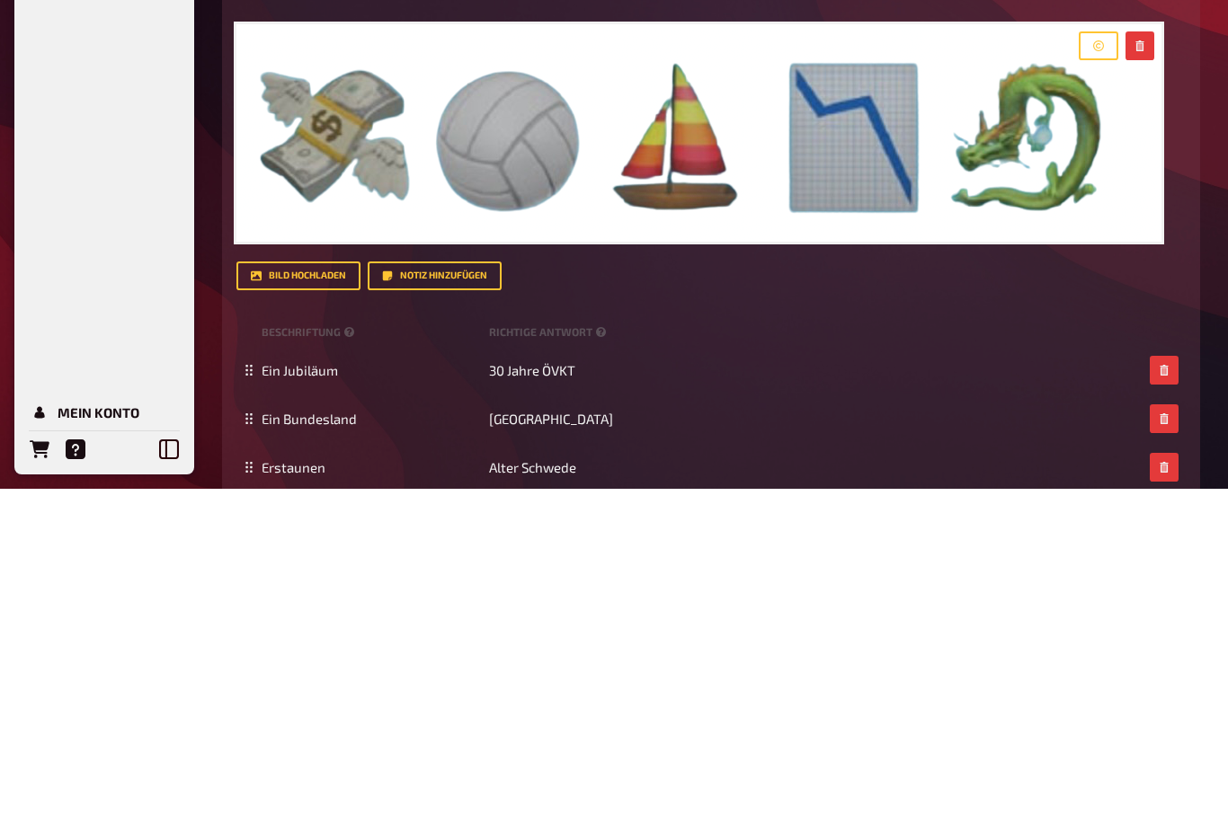
click at [1152, 307] on div "Titel Was steckt hinter den Emojis? Fragetext ﻿ ﻿ ﻿ Hier hinziehen für Dateiupl…" at bounding box center [710, 435] width 949 height 873
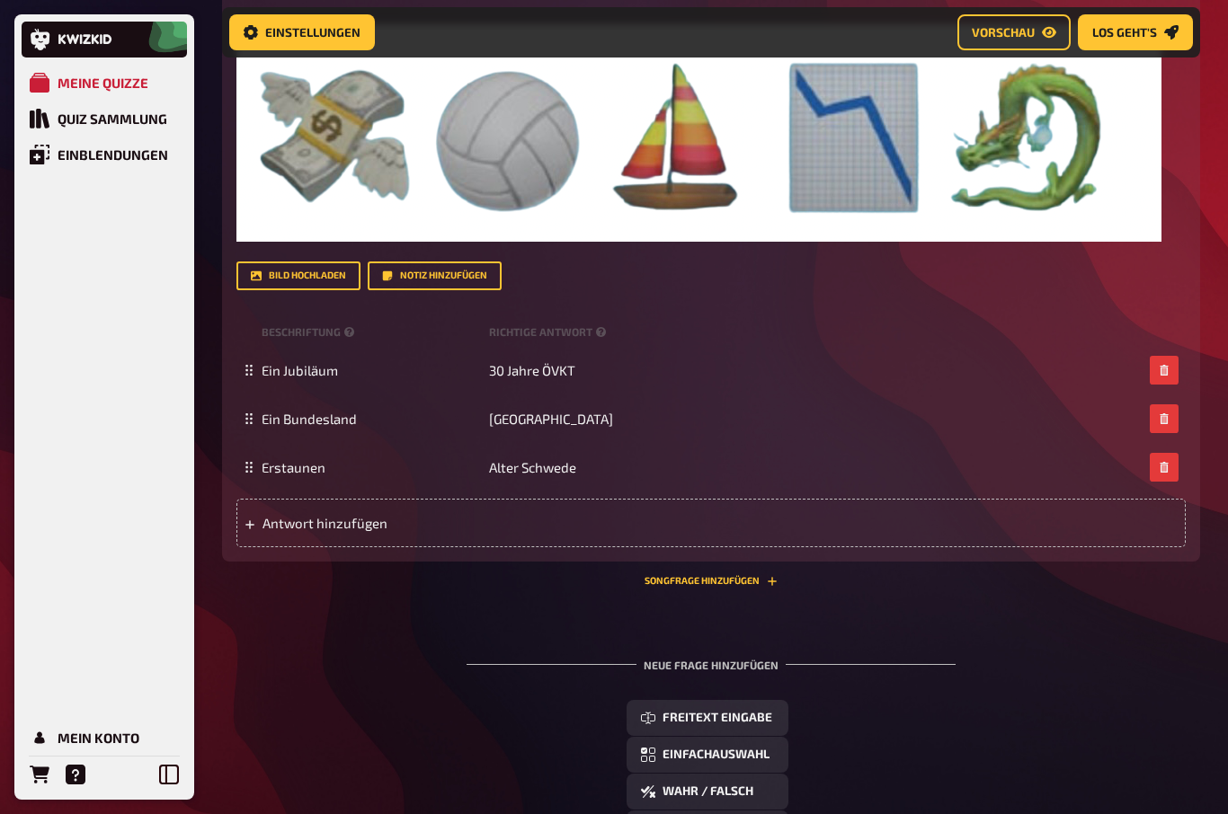
click at [1064, 348] on div "Ein Jubiläum 30 Jahre ÖVKT" at bounding box center [710, 370] width 949 height 49
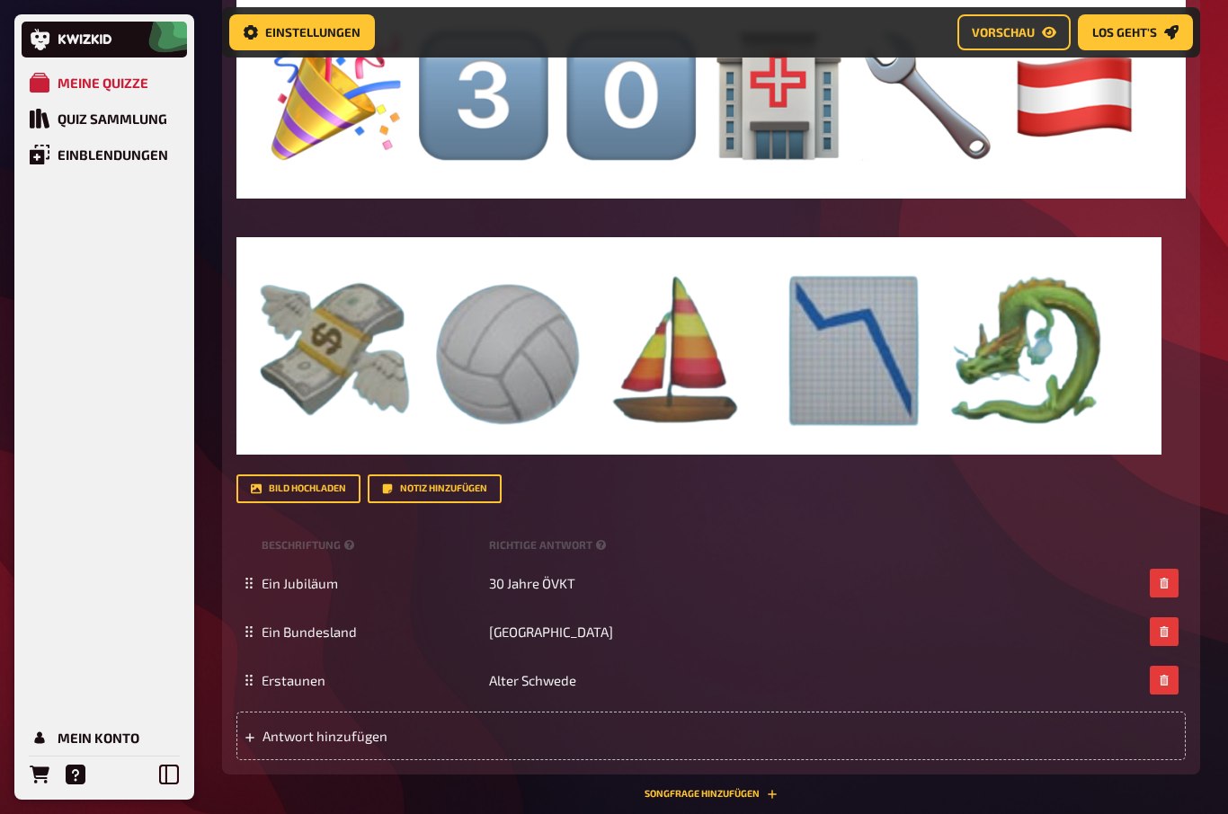
scroll to position [844, 0]
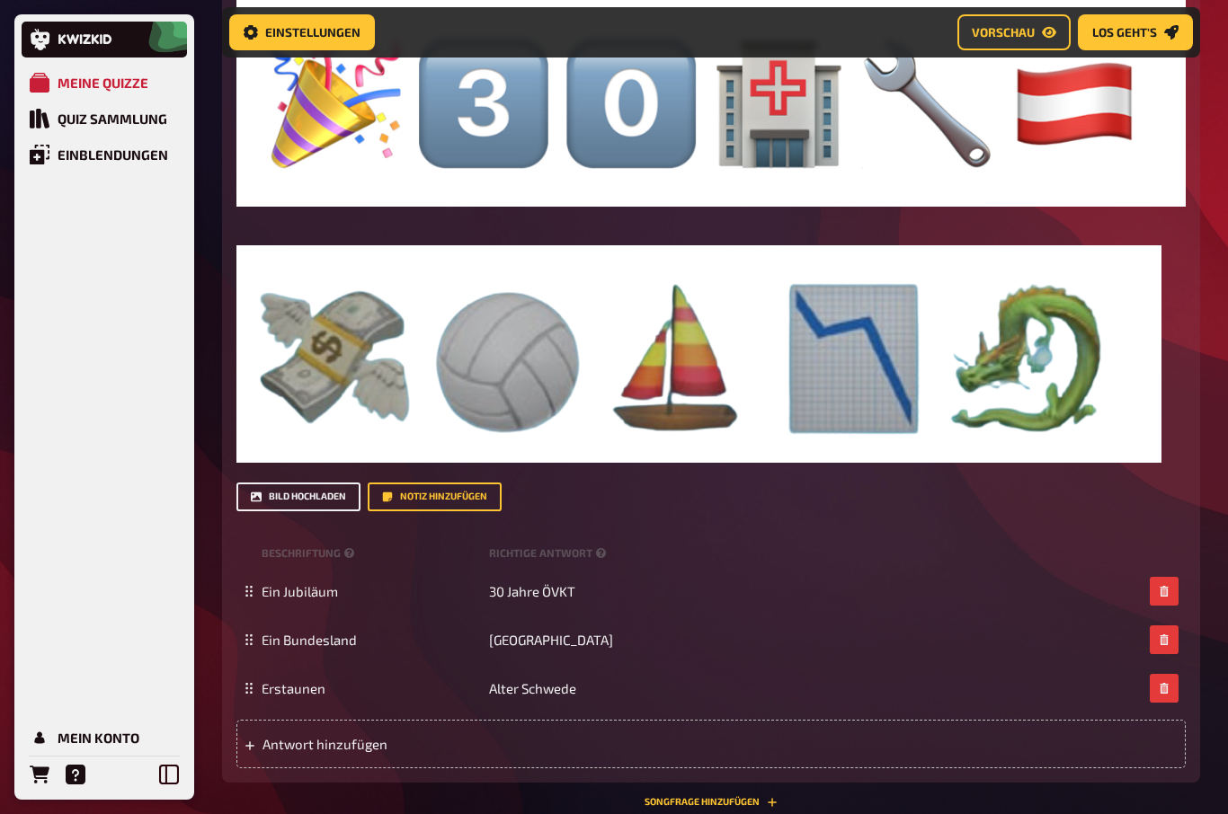
click at [284, 492] on button "Bild hochladen" at bounding box center [298, 497] width 124 height 29
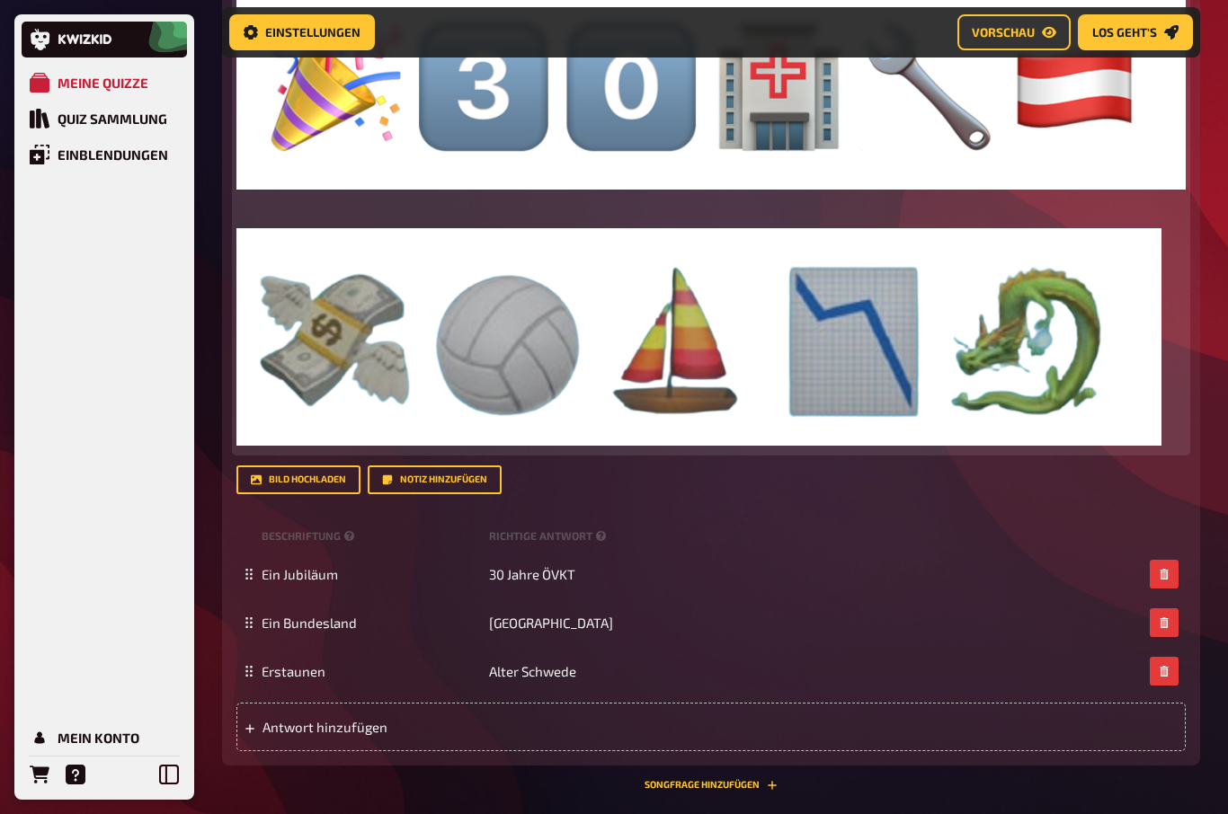
click at [292, 230] on img at bounding box center [698, 337] width 925 height 218
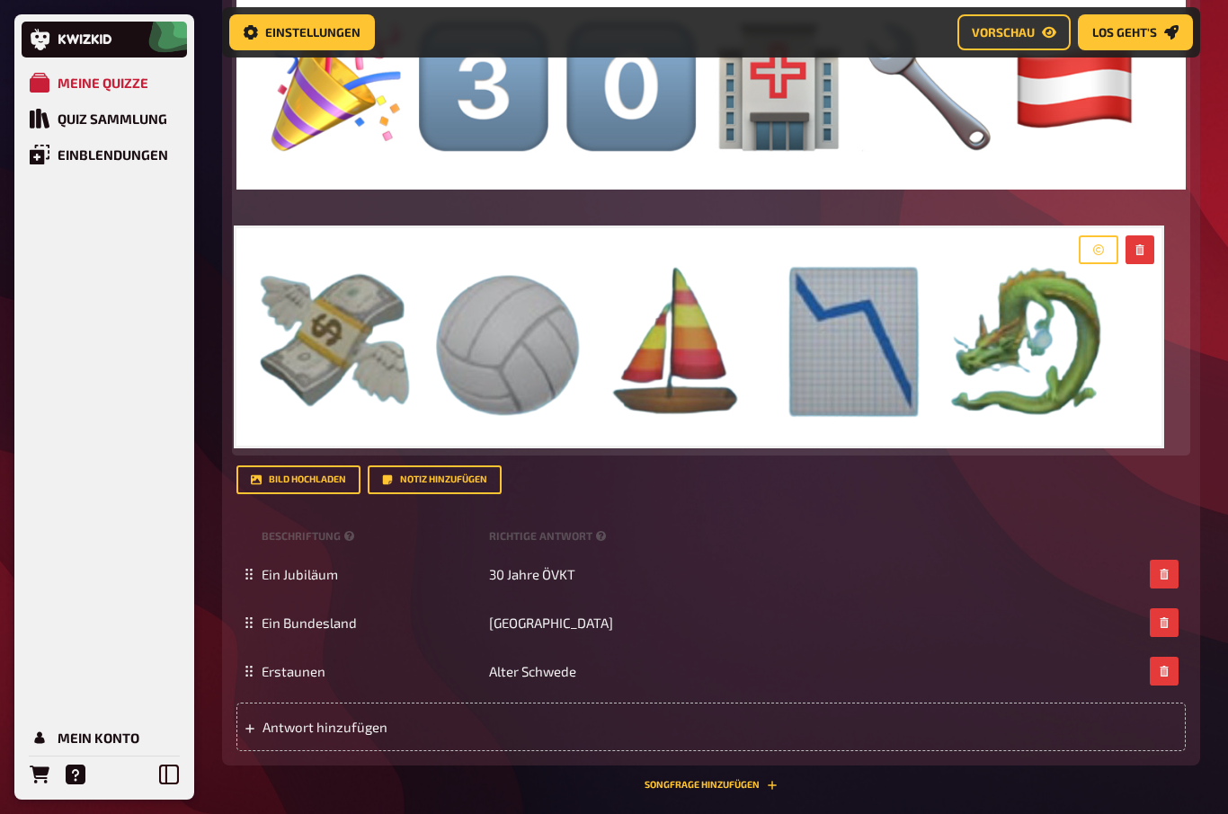
scroll to position [860, 0]
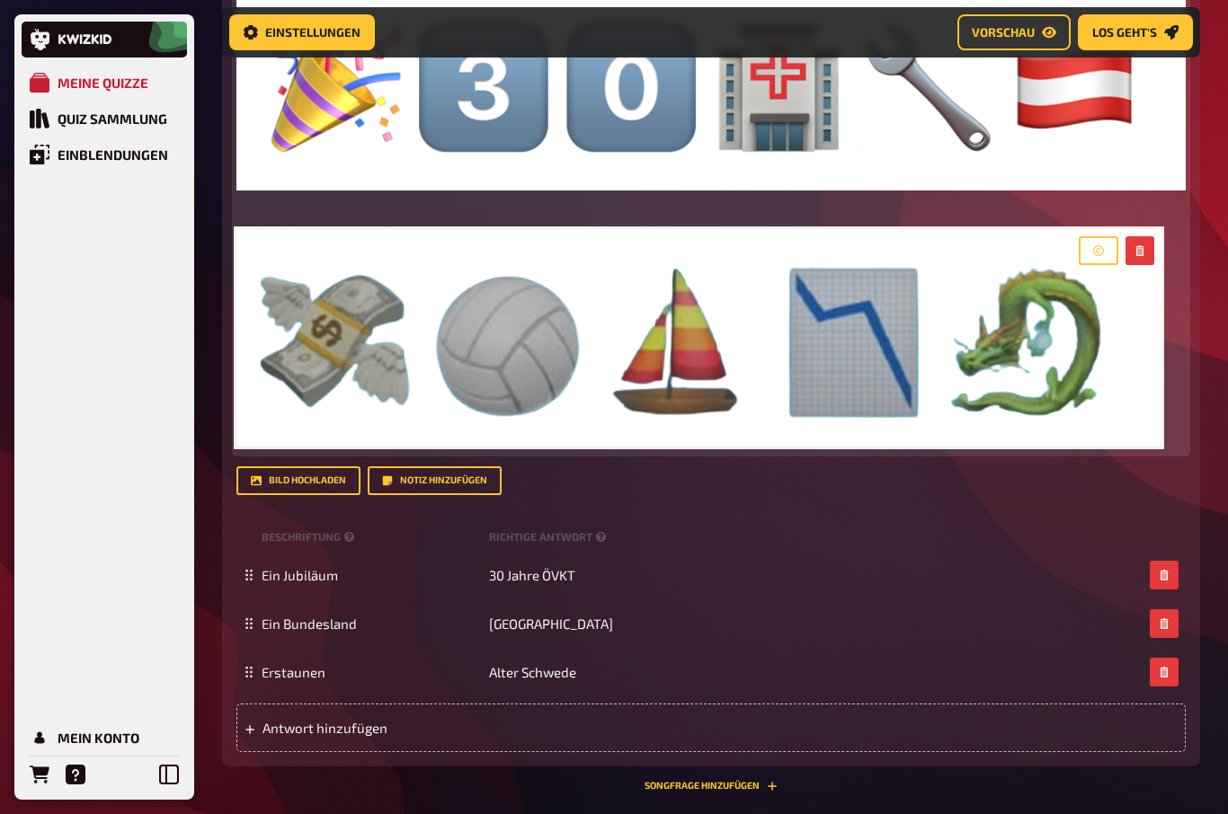
click at [262, 216] on div "﻿ ﻿ ﻿" at bounding box center [710, 208] width 949 height 488
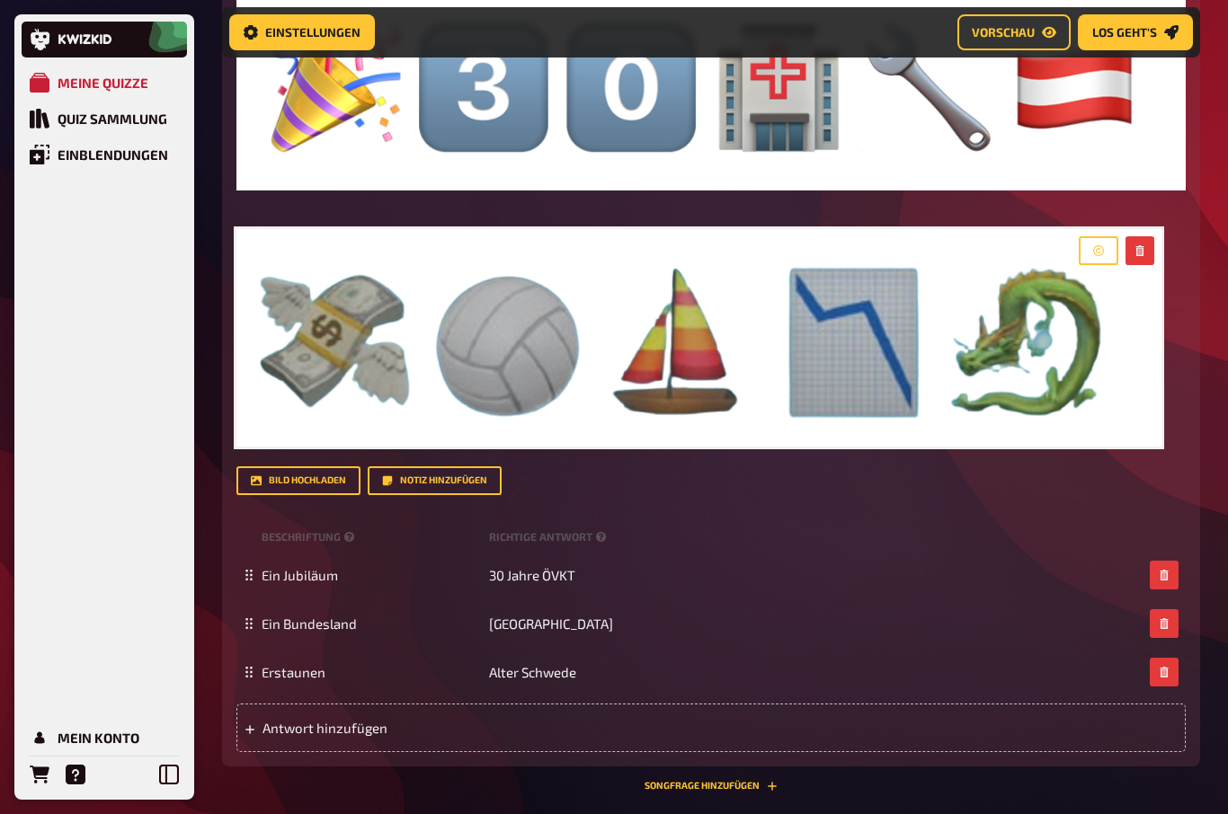
scroll to position [861, 0]
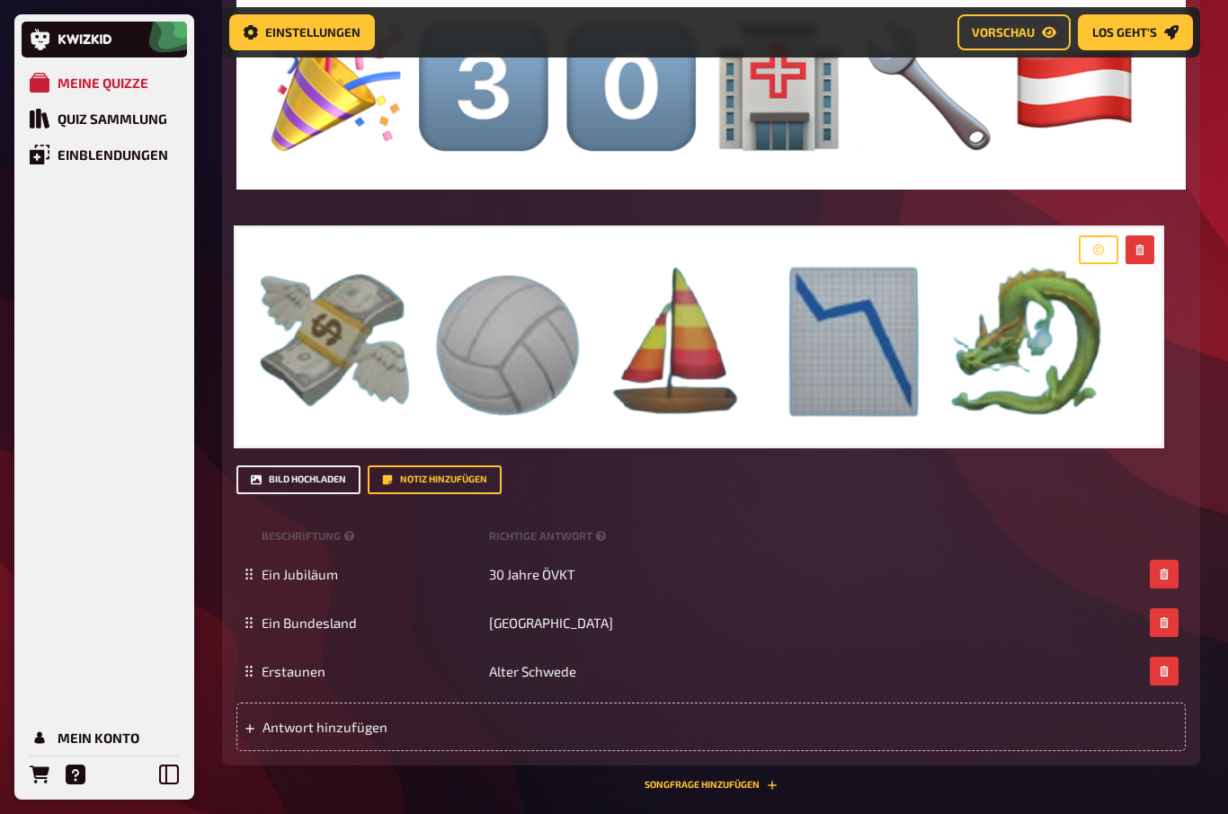
click at [279, 467] on button "Bild hochladen" at bounding box center [298, 480] width 124 height 29
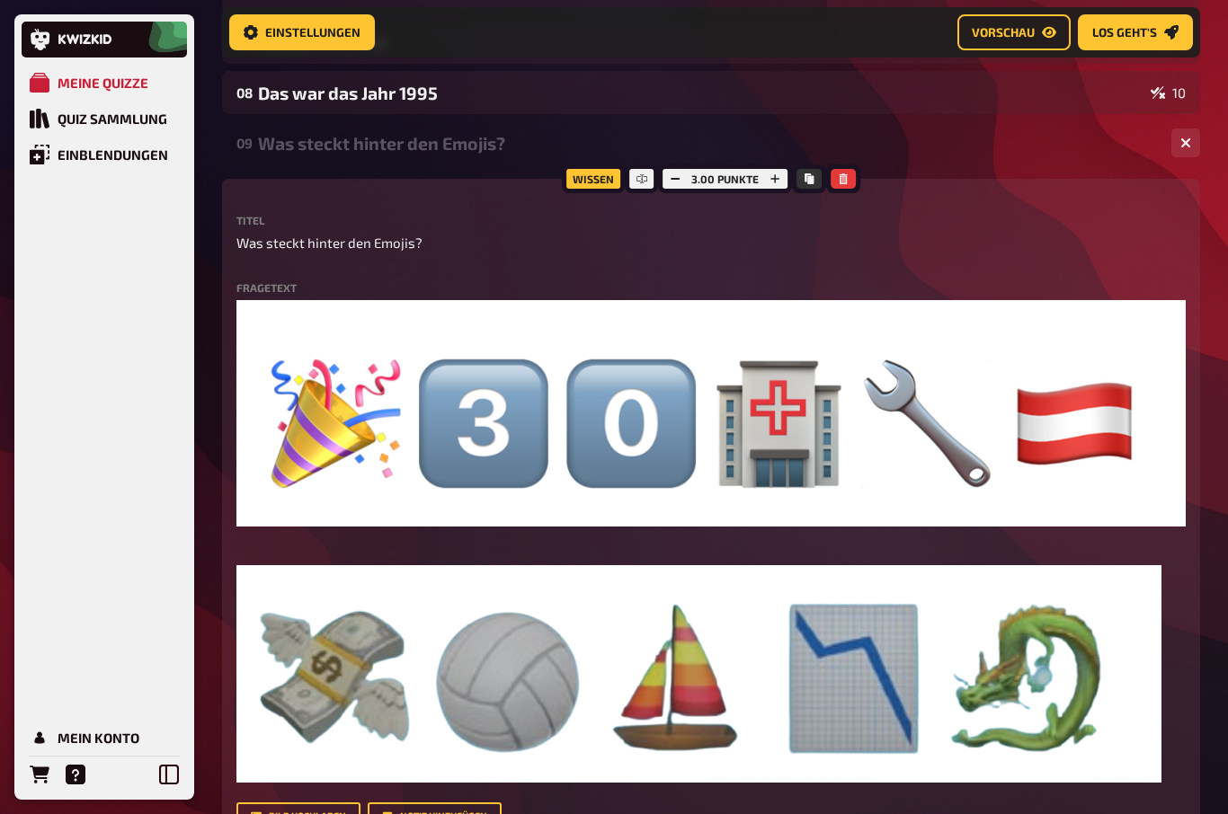
scroll to position [523, 0]
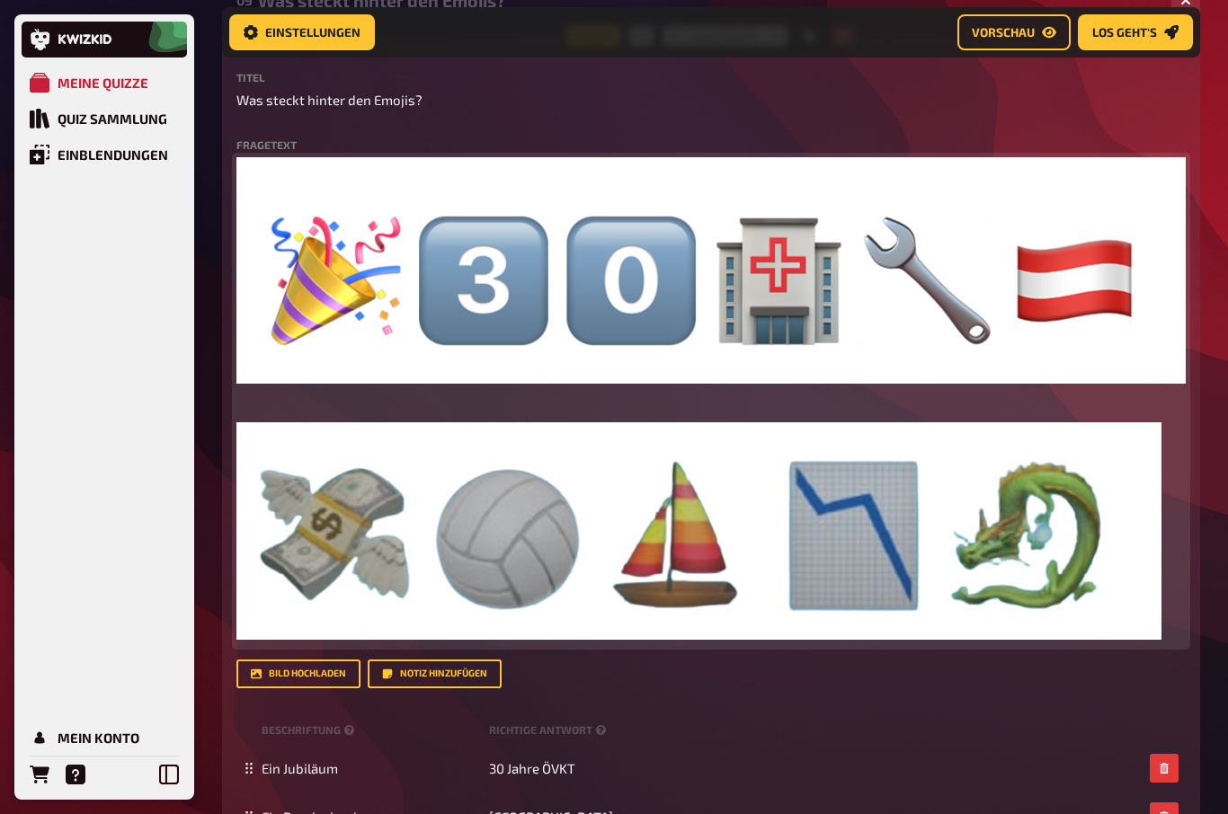
click at [1184, 642] on div "﻿ ﻿ ﻿" at bounding box center [710, 401] width 949 height 488
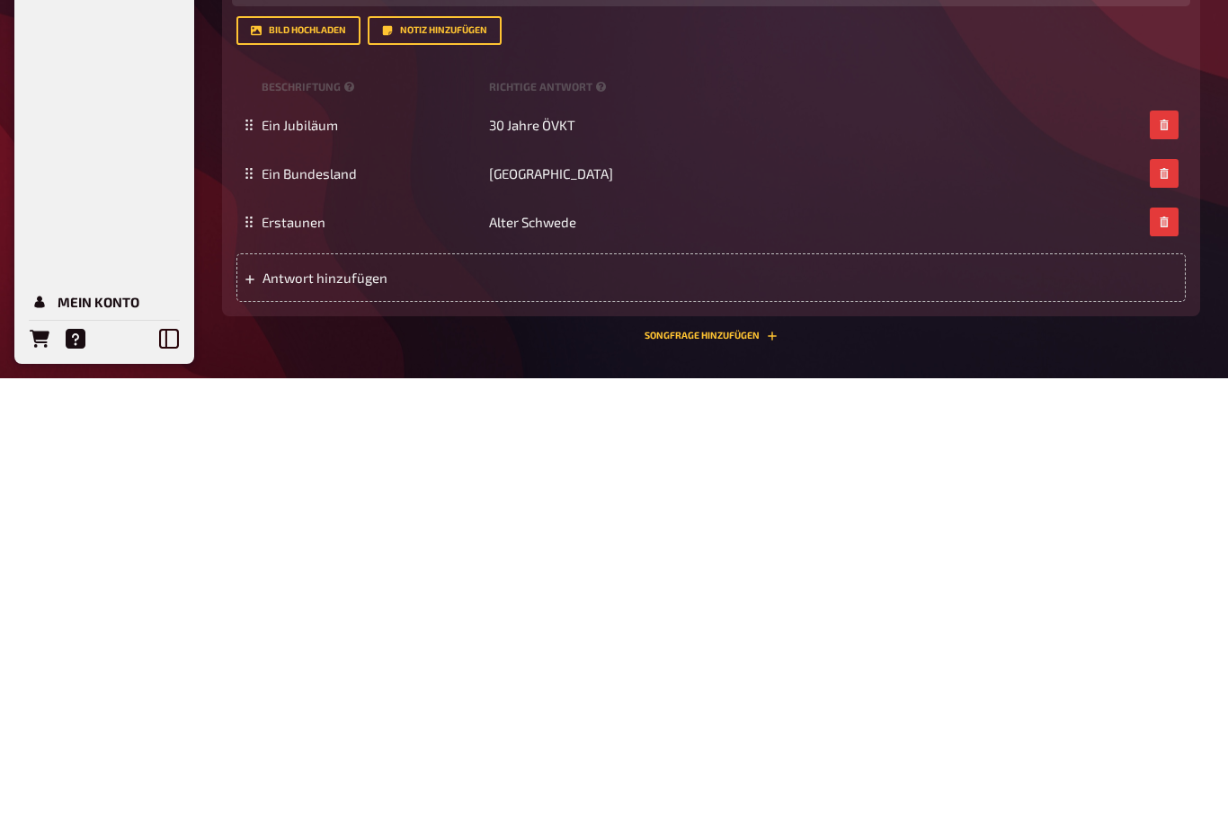
scroll to position [876, 0]
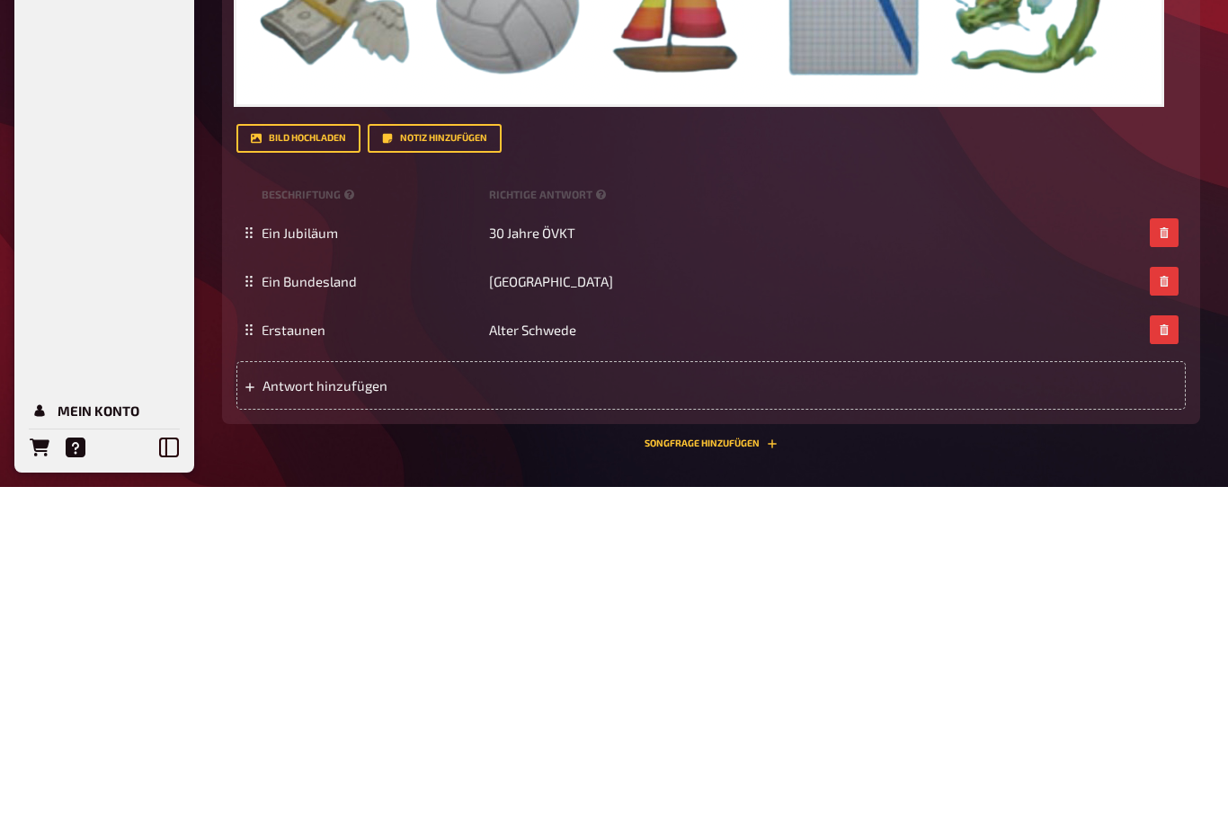
click at [261, 177] on div "Titel Was steckt hinter den Emojis? Fragetext ﻿ ﻿ ﻿ Hier hinziehen für Dateiupl…" at bounding box center [710, 299] width 949 height 873
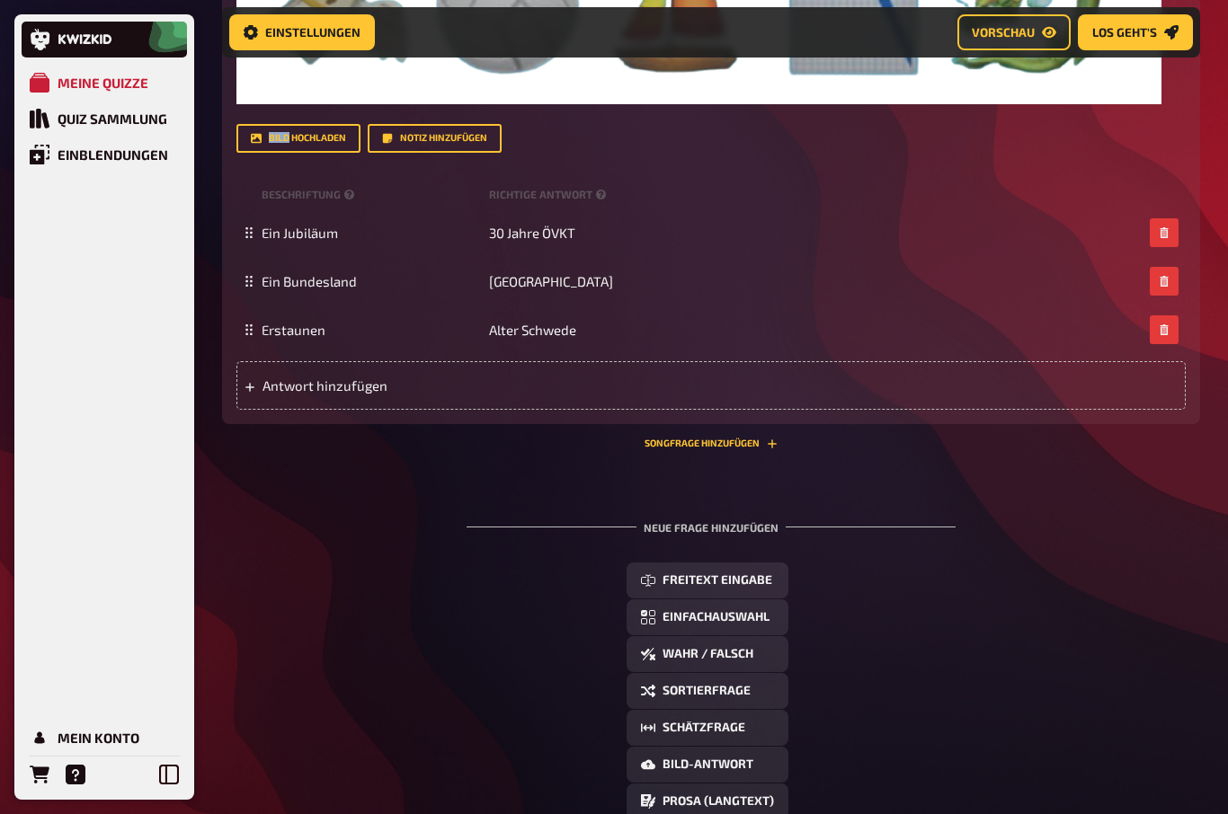
click at [267, 138] on button "Bild hochladen" at bounding box center [298, 138] width 124 height 29
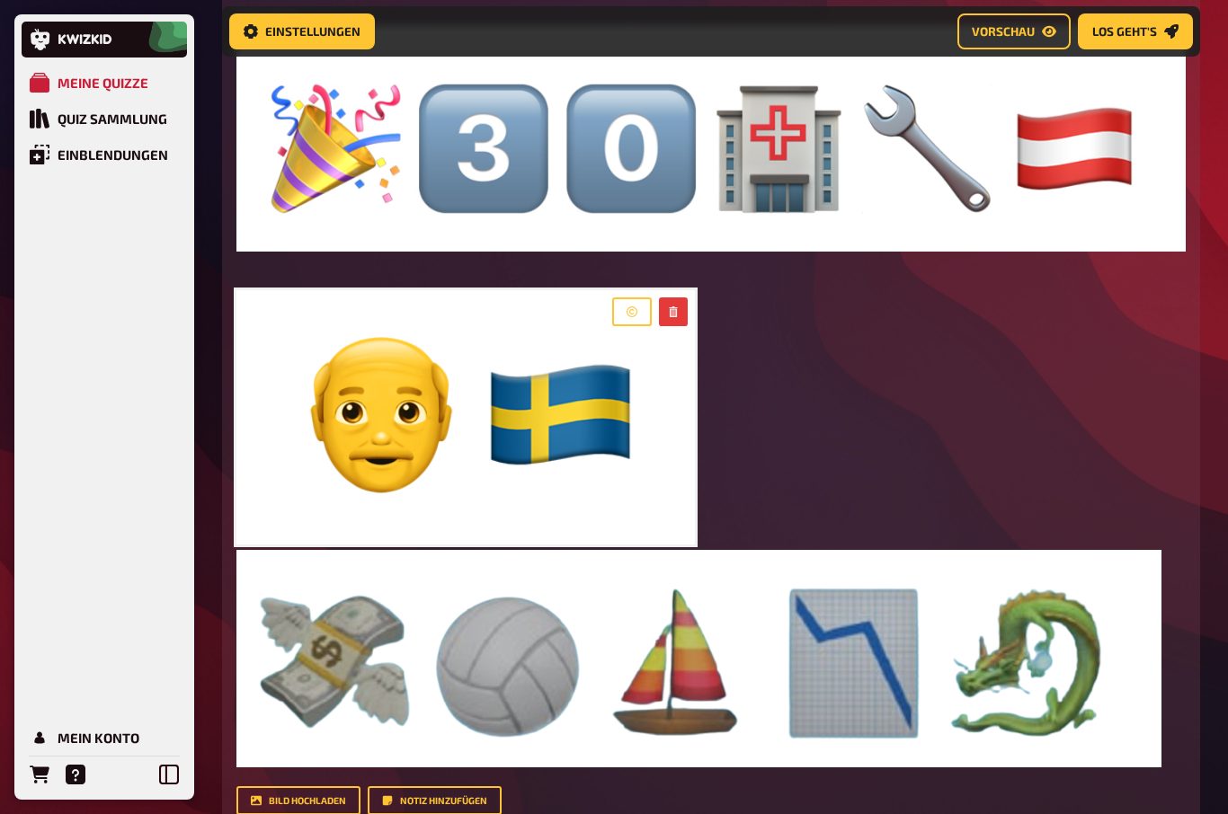
scroll to position [801, 0]
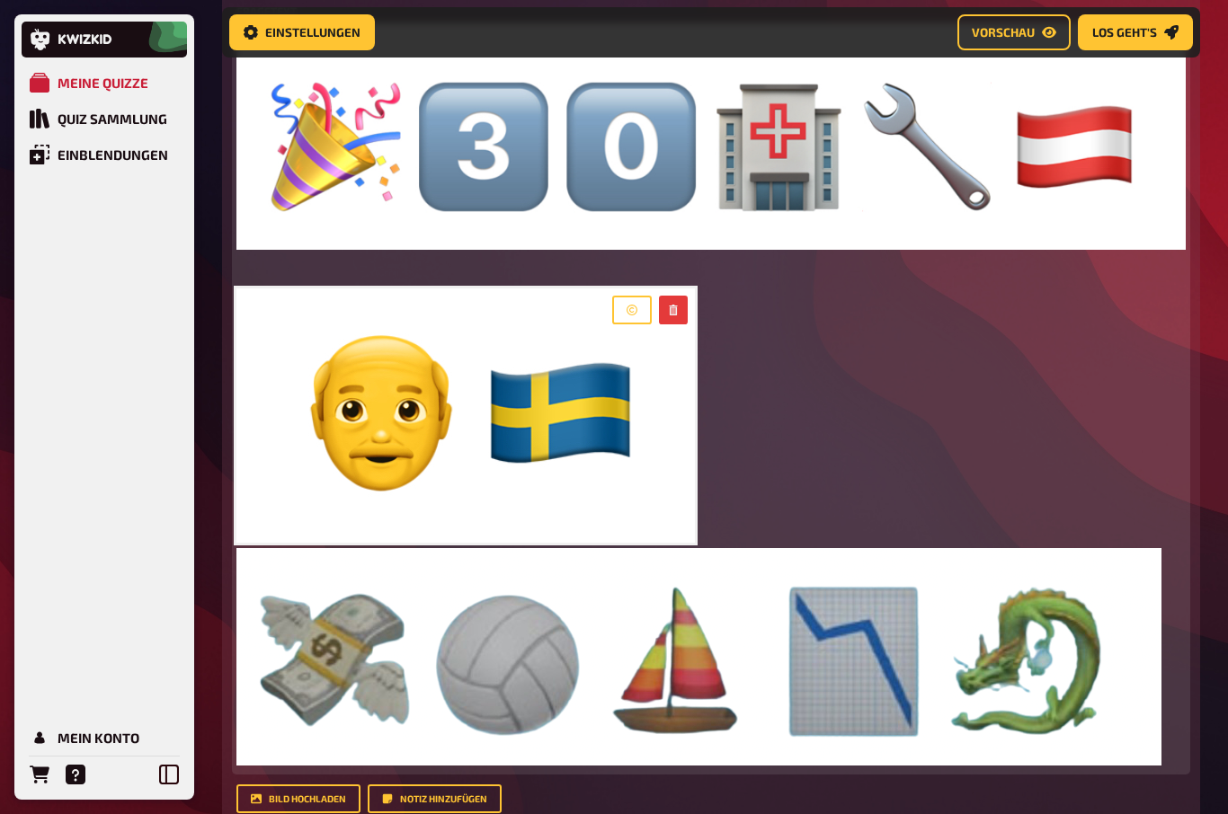
click at [1144, 565] on img at bounding box center [698, 657] width 925 height 218
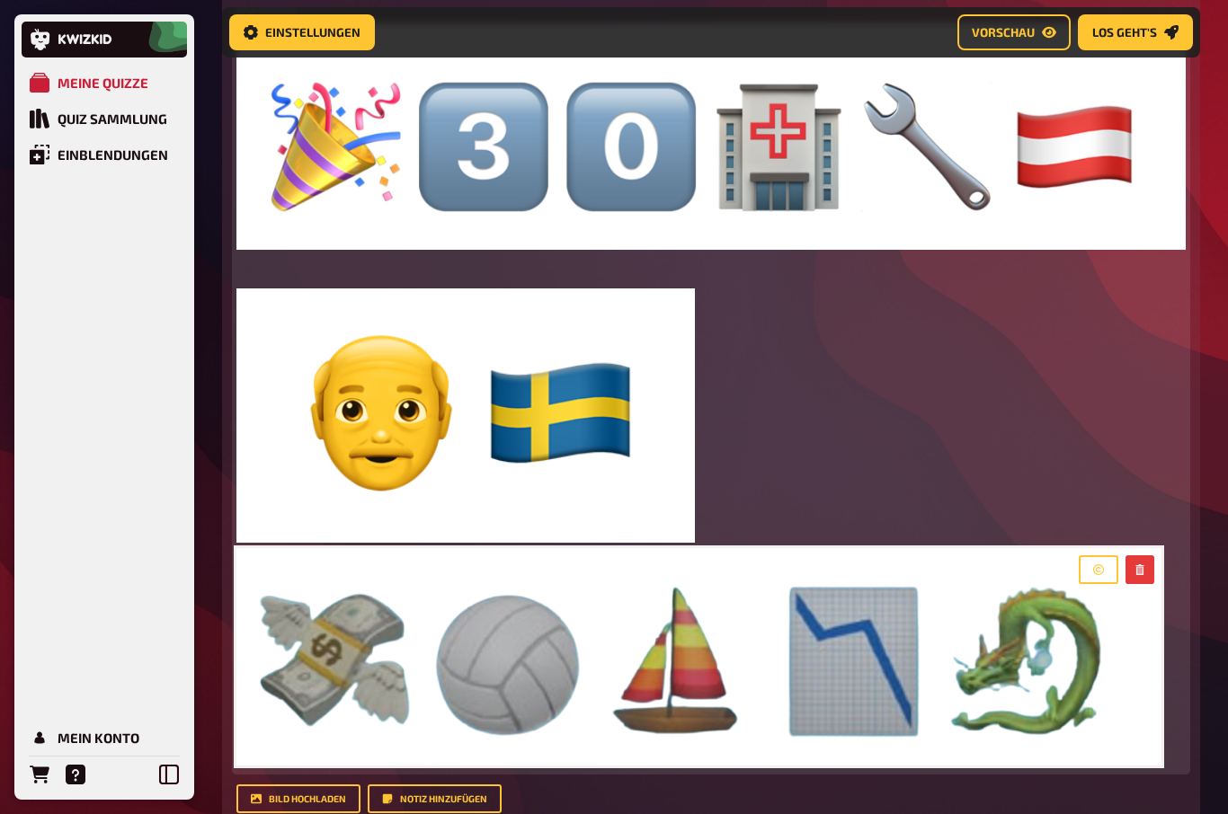
click at [754, 521] on div "﻿ ﻿ ﻿ ﻿" at bounding box center [710, 396] width 949 height 747
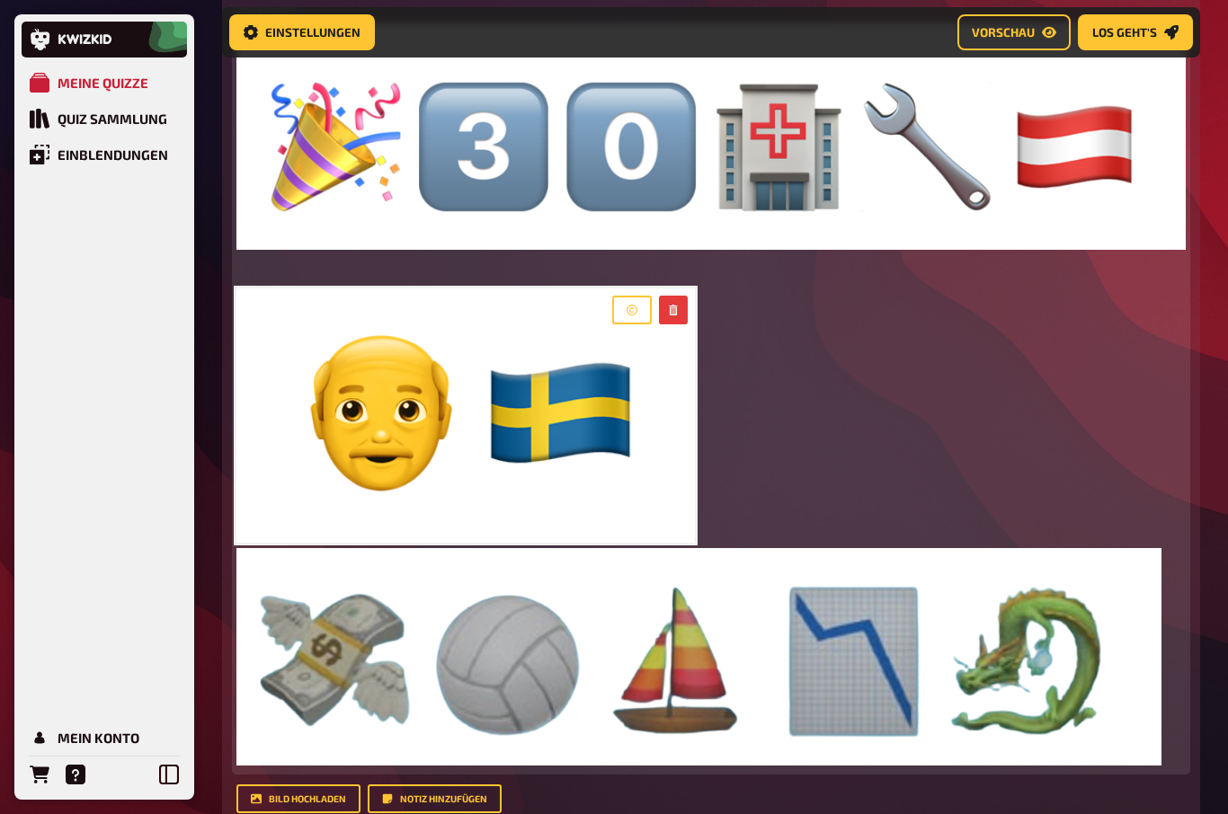
click at [254, 272] on p "﻿" at bounding box center [710, 265] width 949 height 21
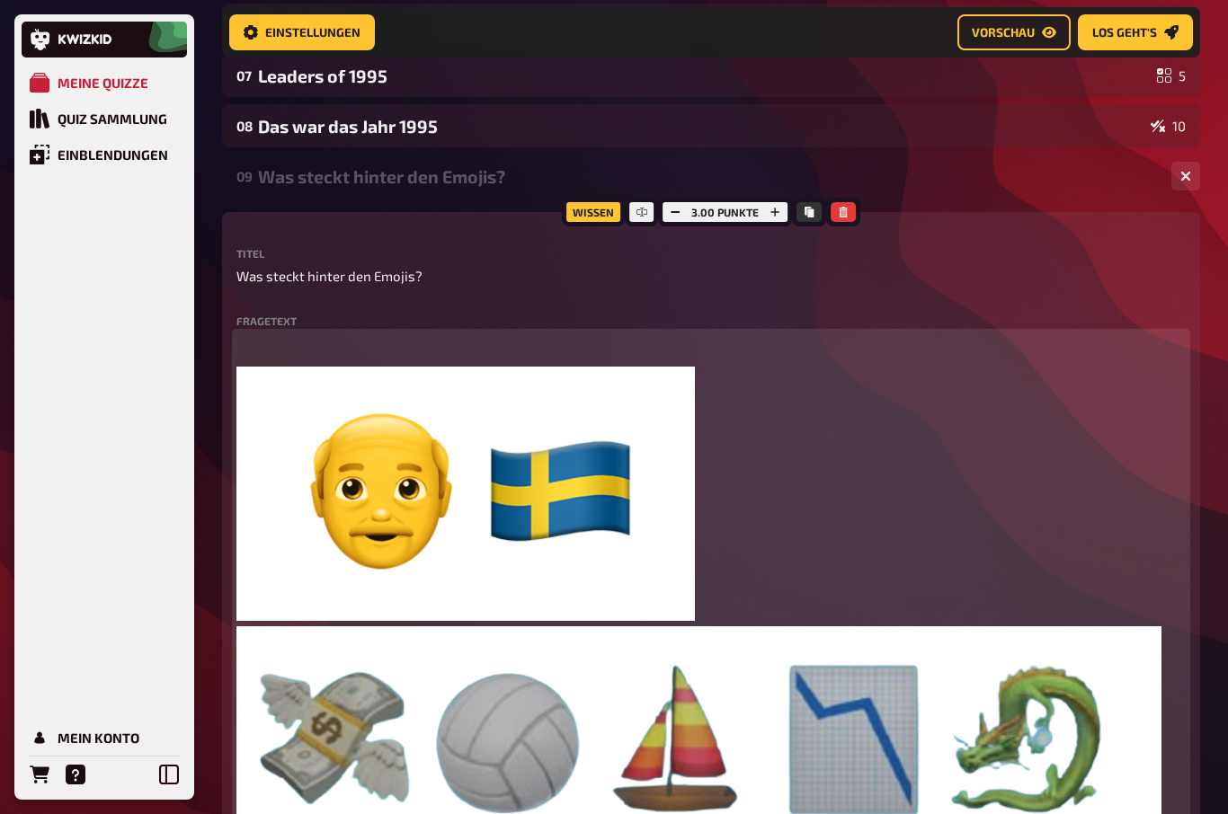
scroll to position [488, 0]
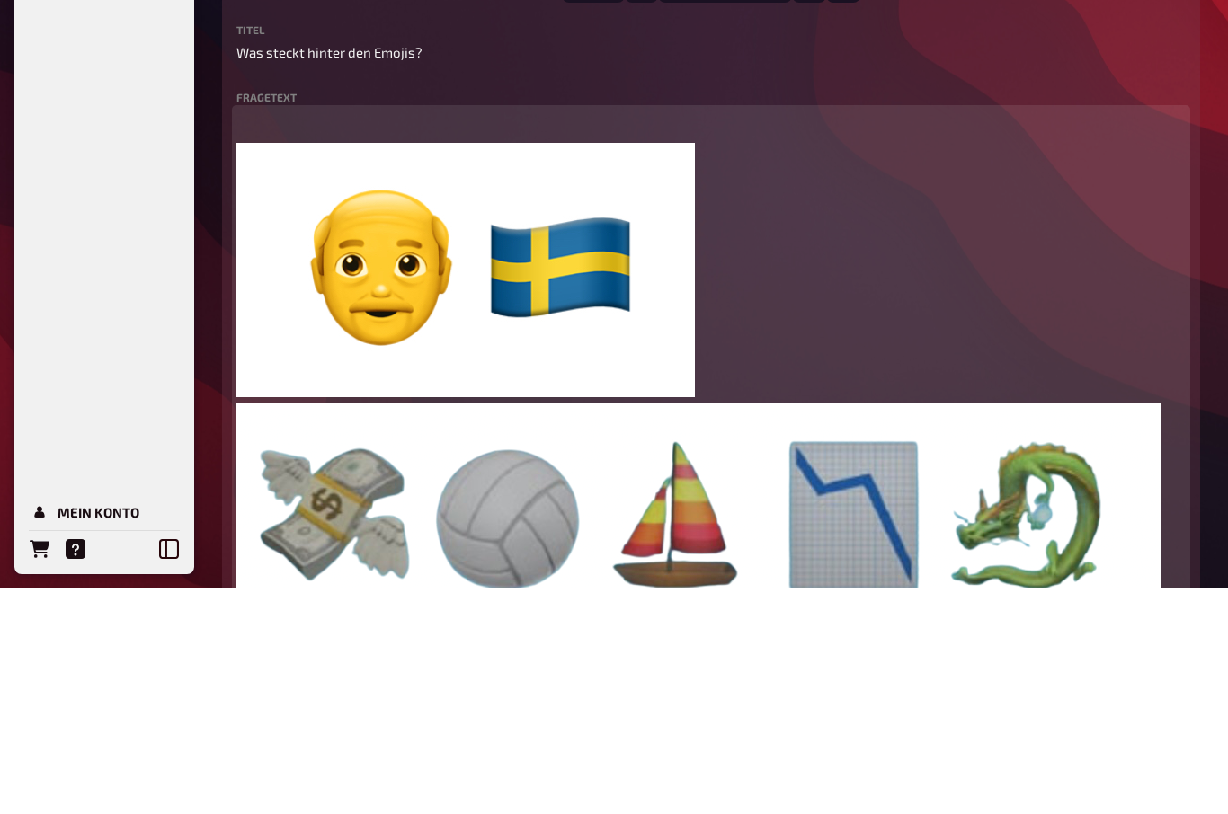
click at [806, 365] on div "﻿ ﻿ ﻿" at bounding box center [710, 594] width 949 height 516
click at [298, 369] on img at bounding box center [465, 496] width 458 height 254
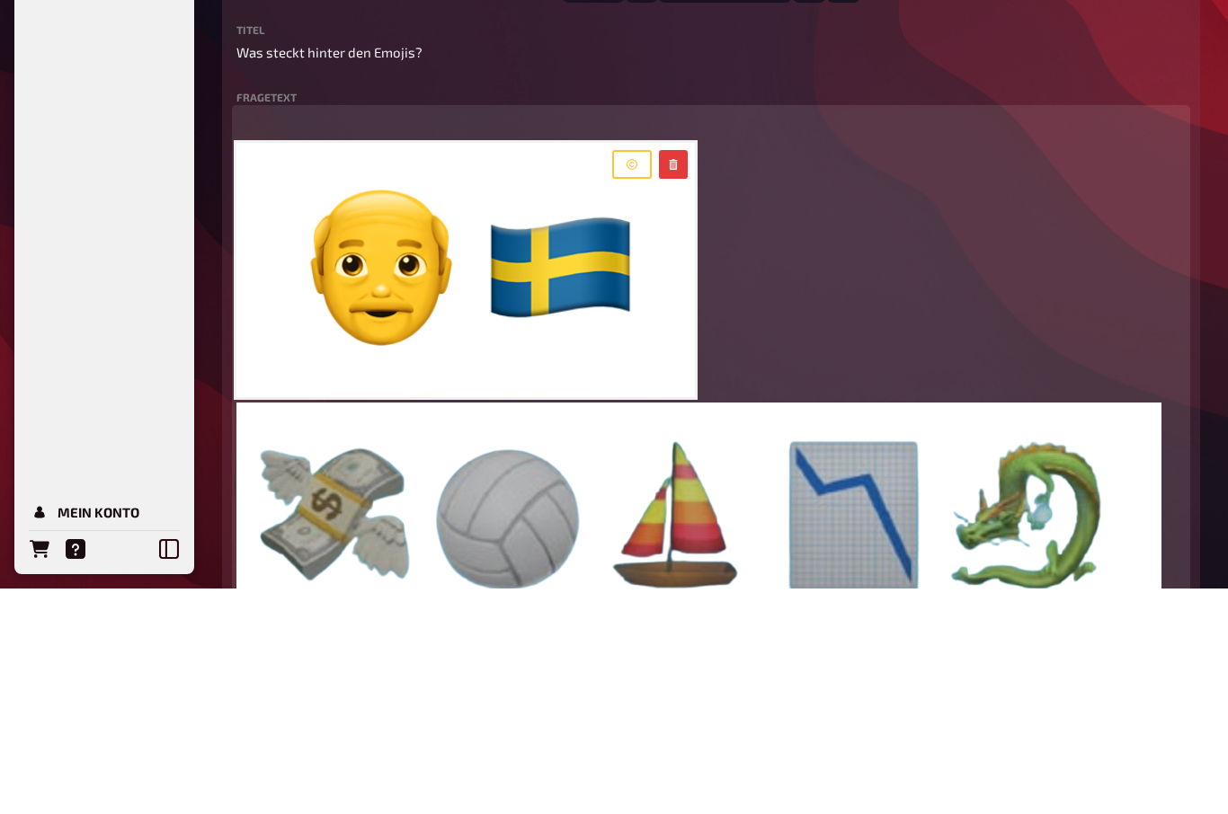
click at [675, 386] on icon "button" at bounding box center [673, 391] width 11 height 11
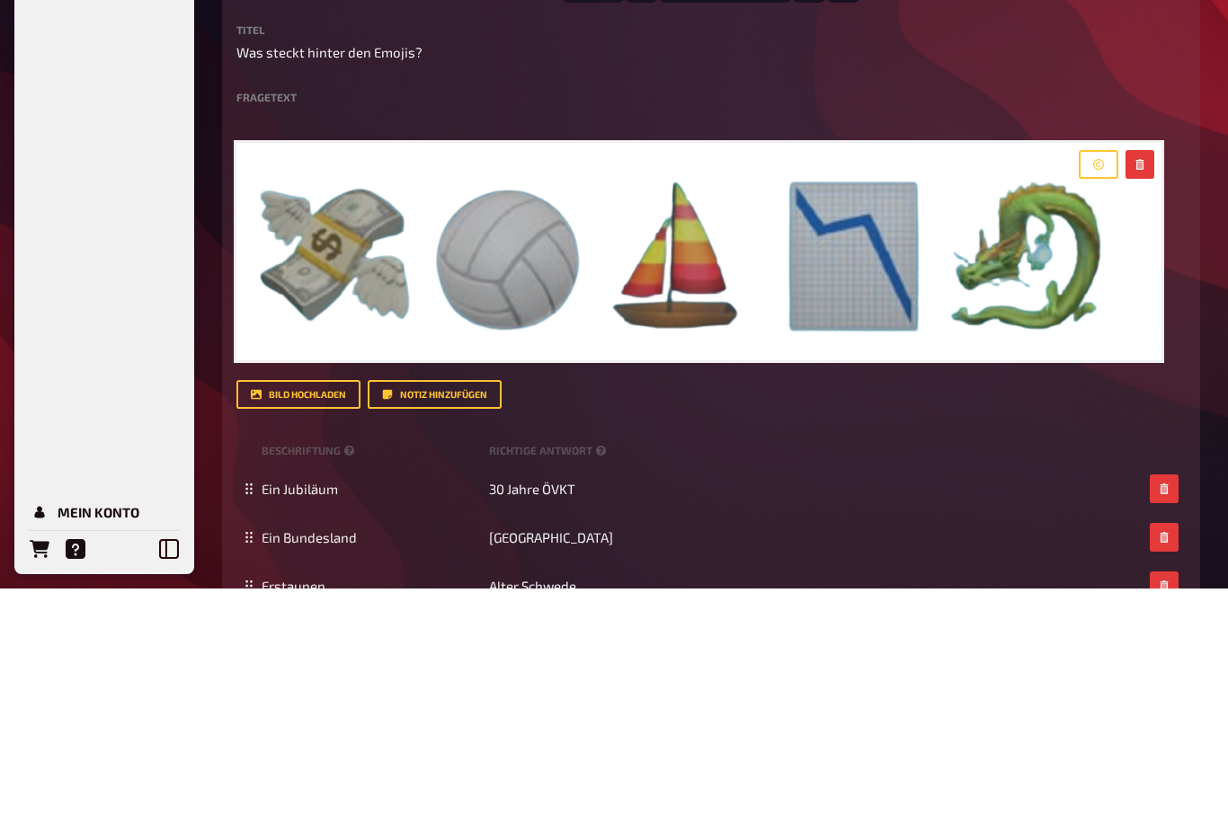
scroll to position [715, 0]
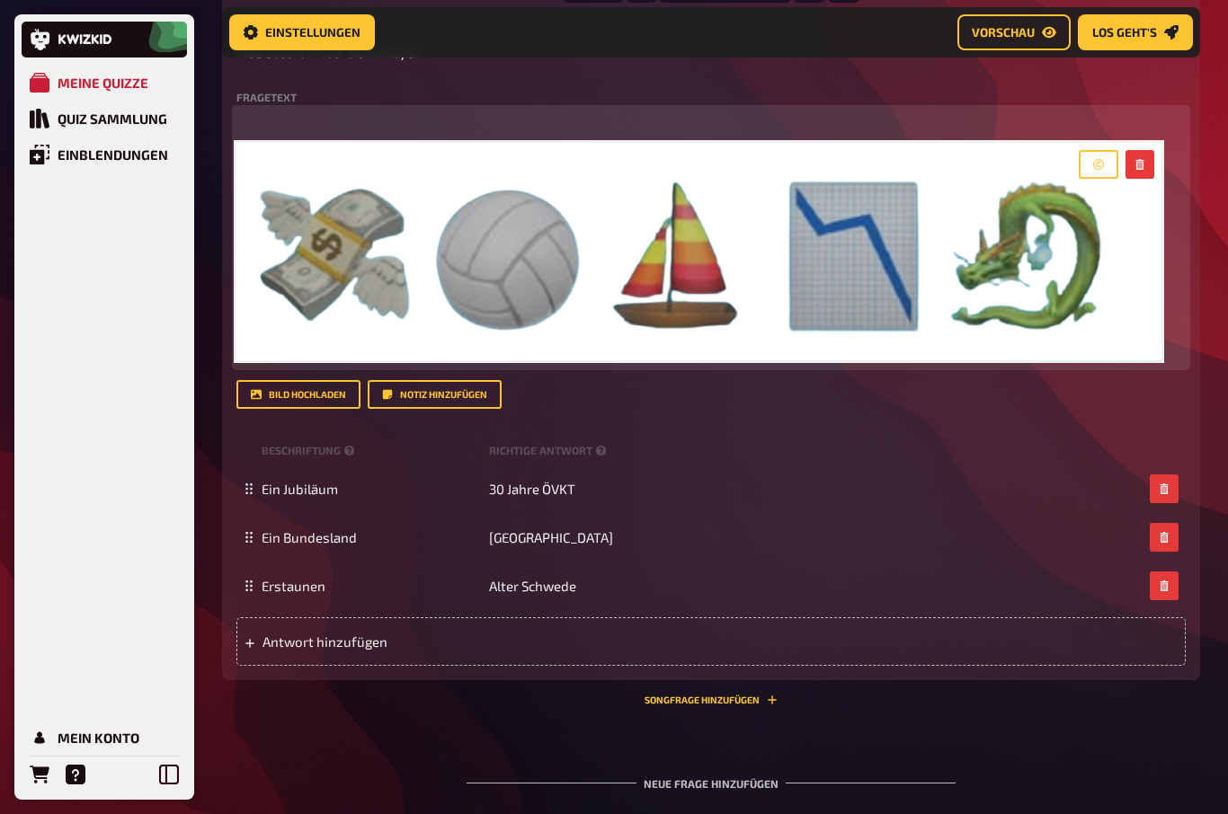
click at [1139, 166] on icon "button" at bounding box center [1139, 164] width 8 height 11
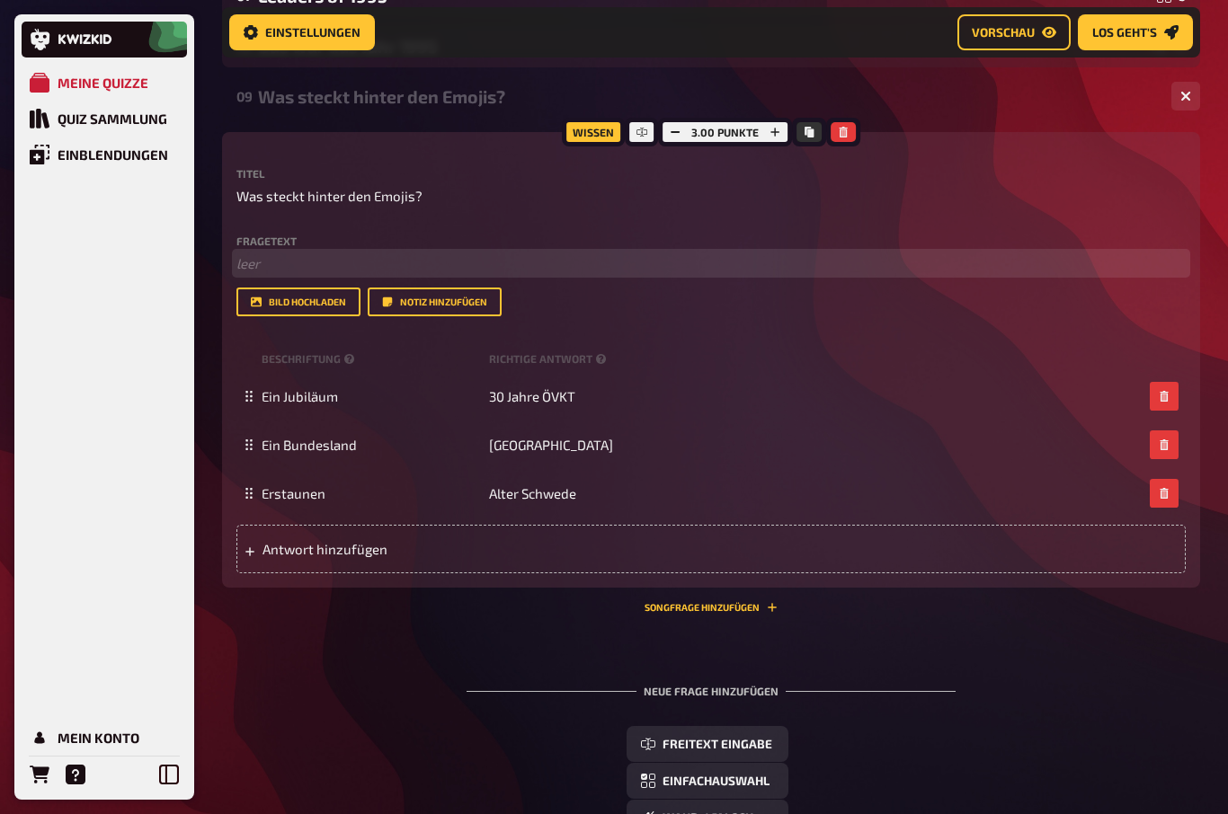
scroll to position [534, 0]
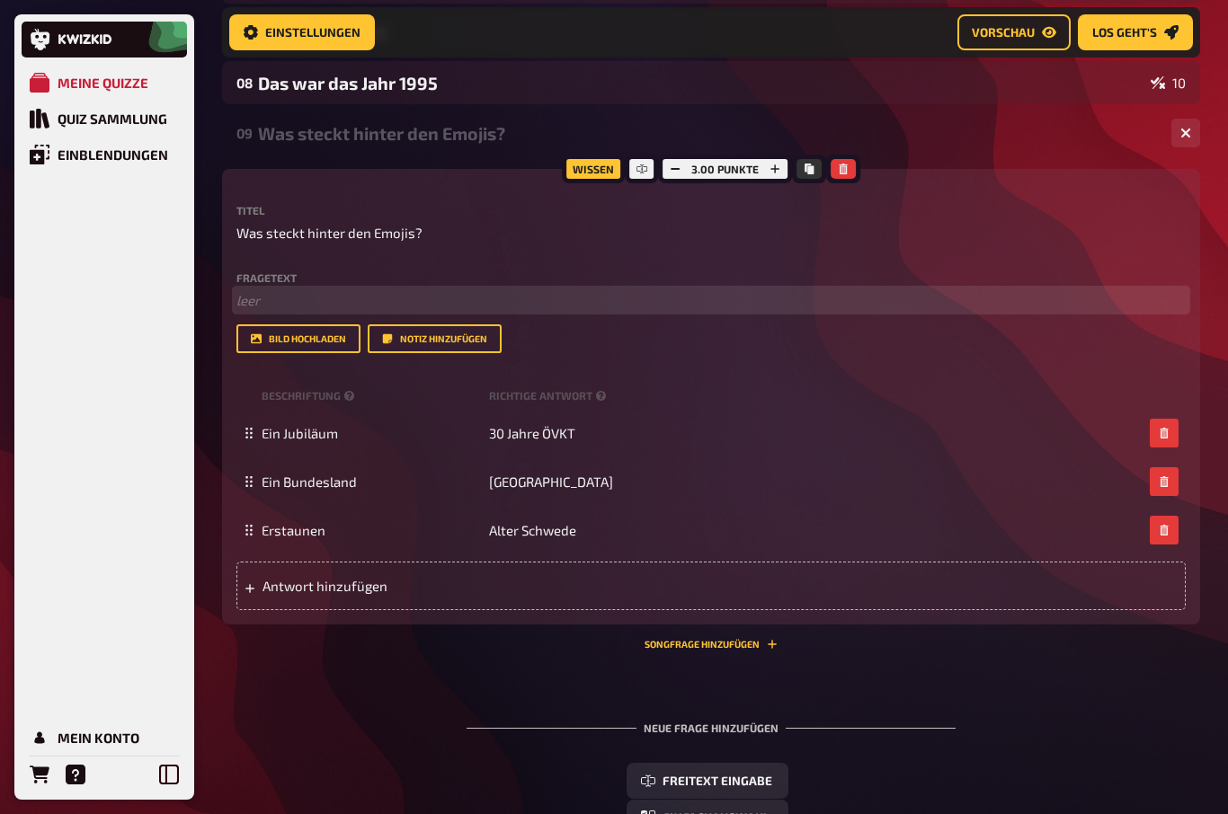
click at [249, 299] on p "﻿ leer" at bounding box center [710, 300] width 949 height 21
click at [252, 298] on p "﻿ leer" at bounding box center [710, 300] width 949 height 21
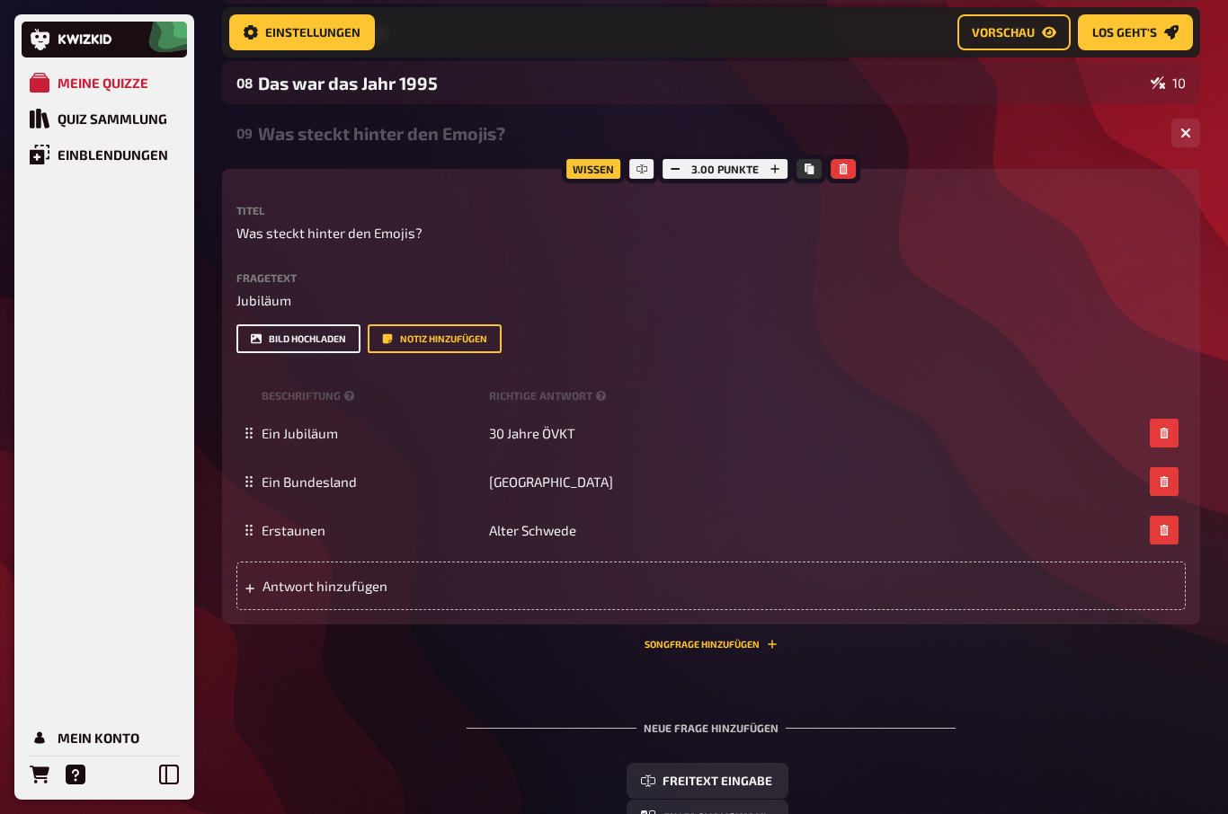
click at [277, 340] on button "Bild hochladen" at bounding box center [298, 339] width 124 height 29
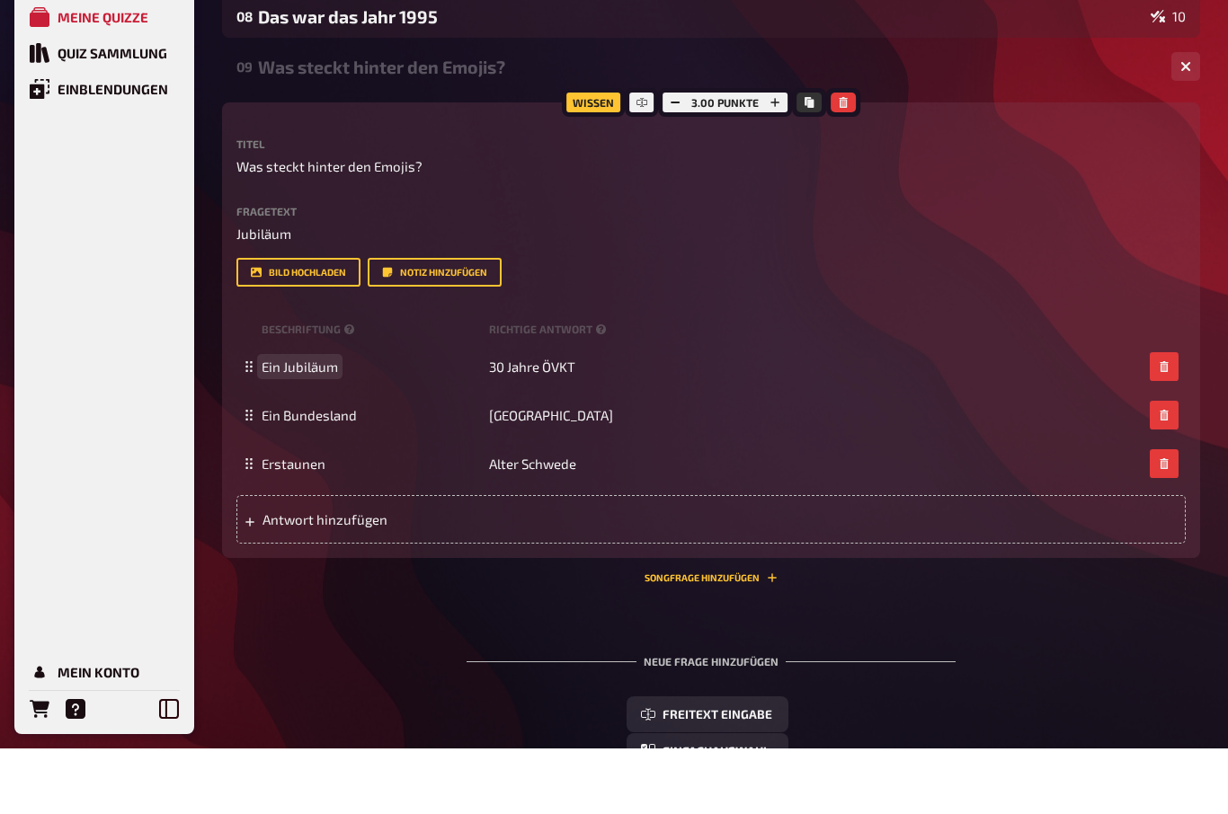
click at [294, 425] on span "Ein Jubiläum" at bounding box center [300, 433] width 76 height 16
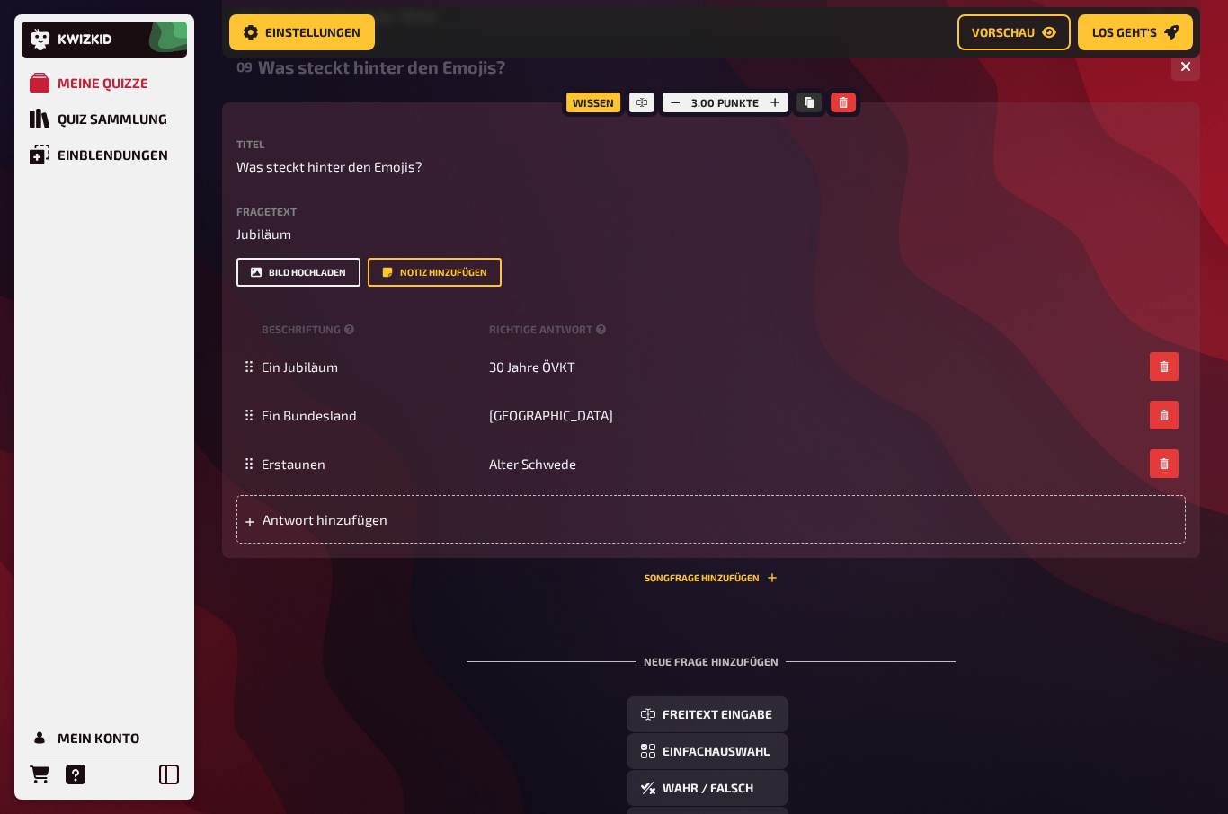
click at [265, 270] on button "Bild hochladen" at bounding box center [298, 272] width 124 height 29
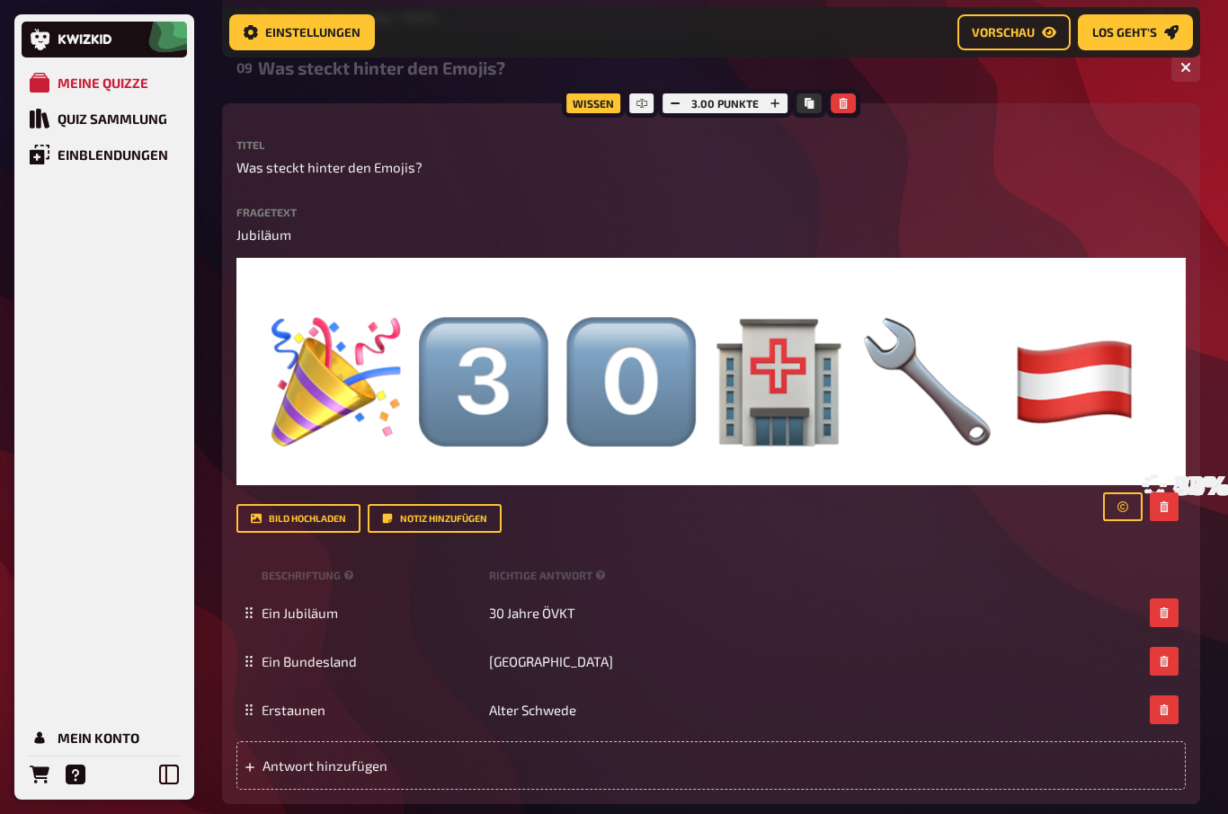
scroll to position [601, 0]
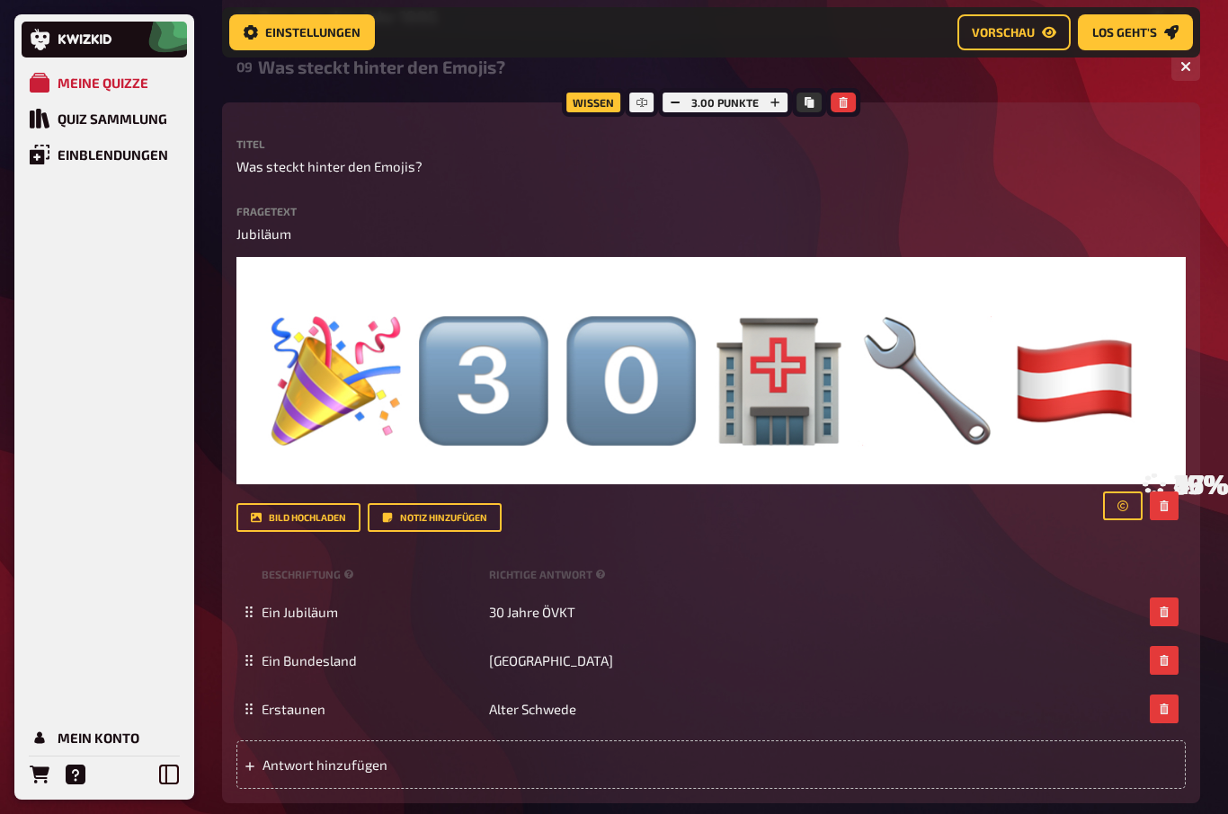
click at [1203, 424] on div "Home Meine Quizze ÖVKT 30 JAHRE Vorbereitung Vorbereitung Inhalte Bearbeiten Qu…" at bounding box center [711, 375] width 1007 height 1952
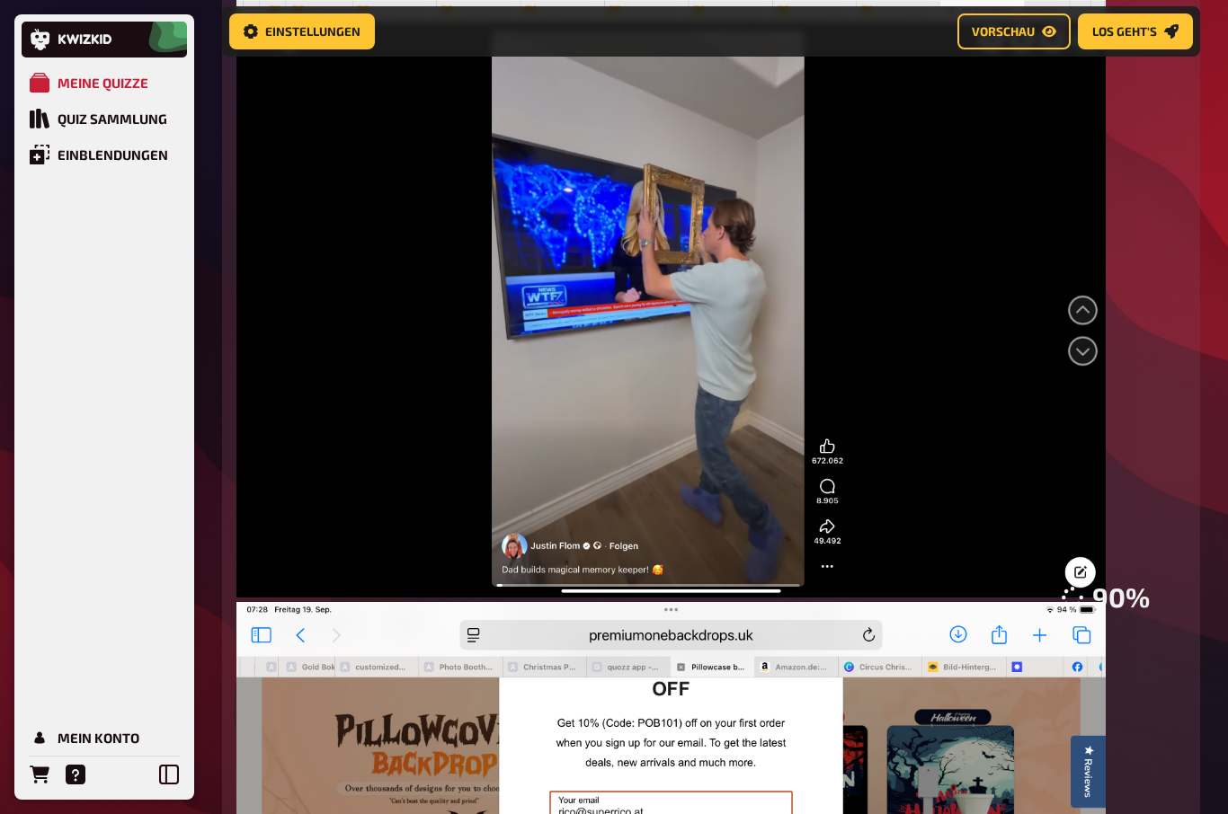
scroll to position [1144, 0]
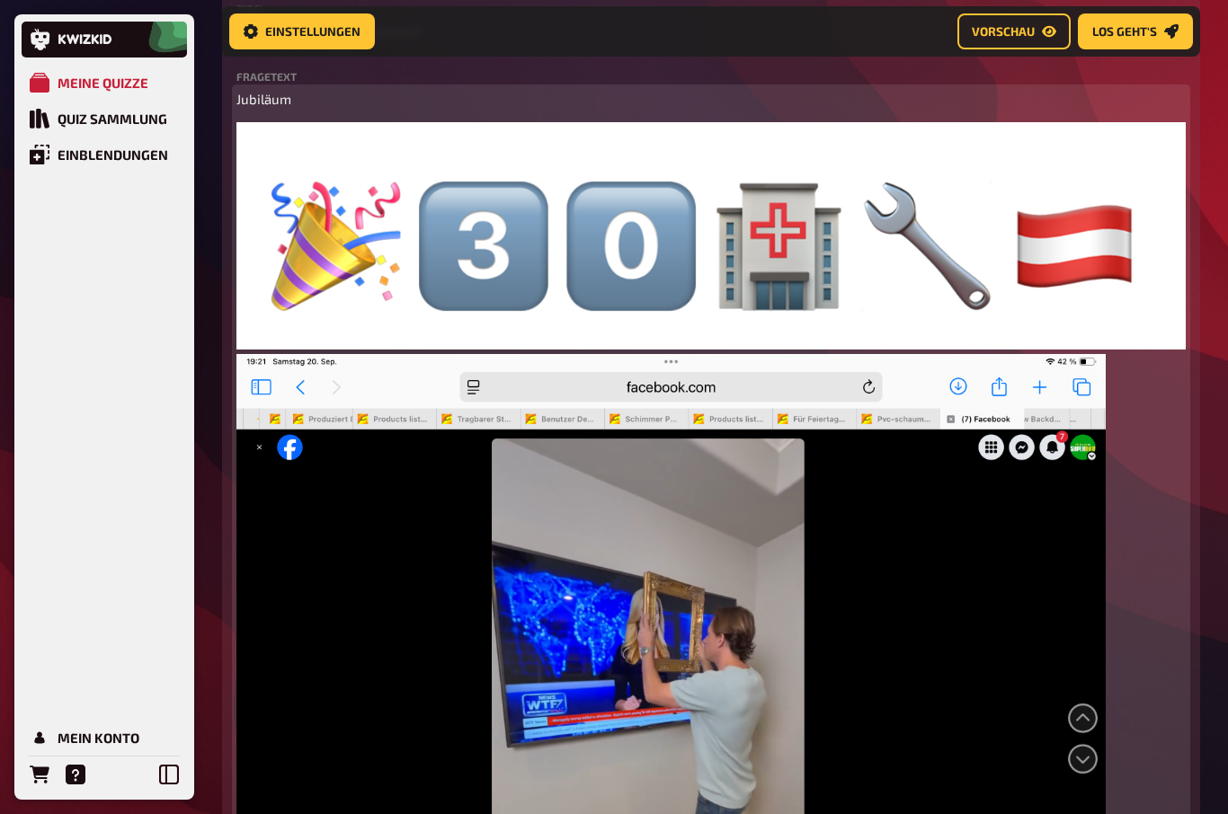
click at [1106, 554] on img at bounding box center [670, 681] width 869 height 652
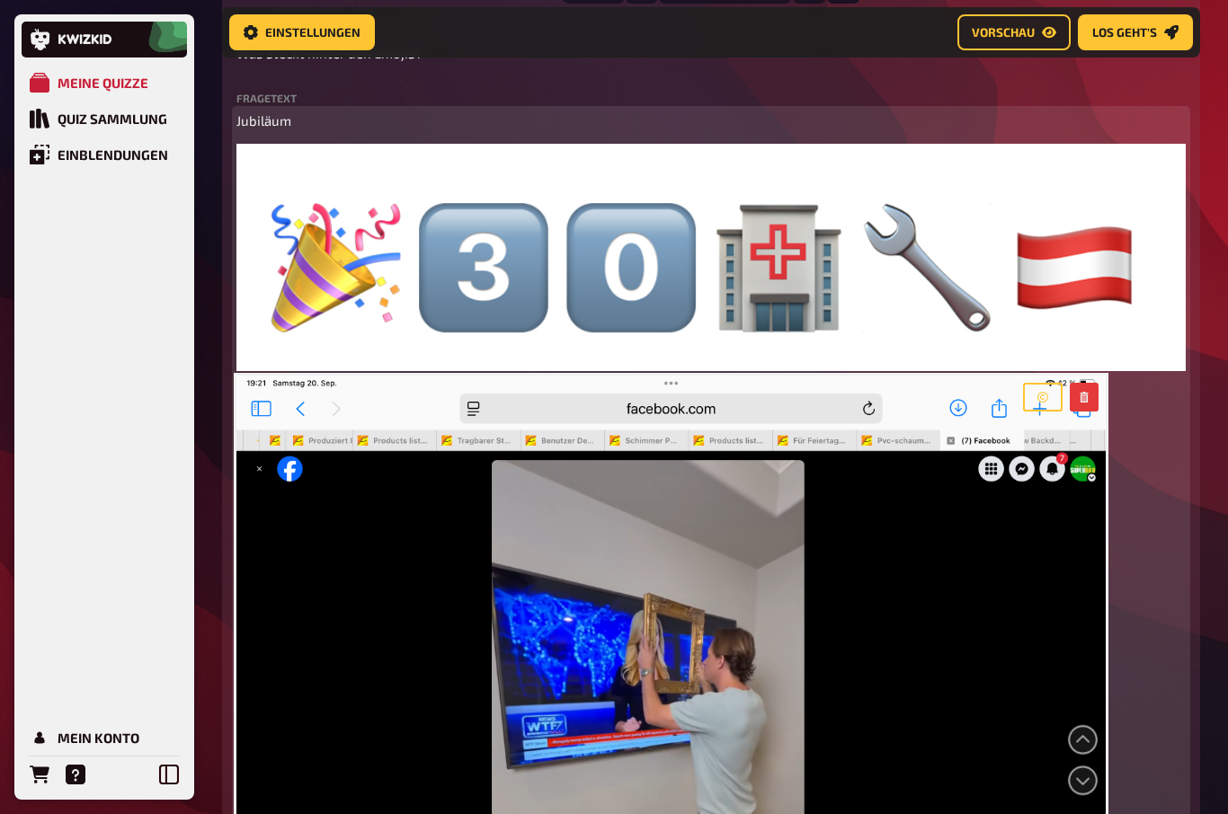
scroll to position [713, 0]
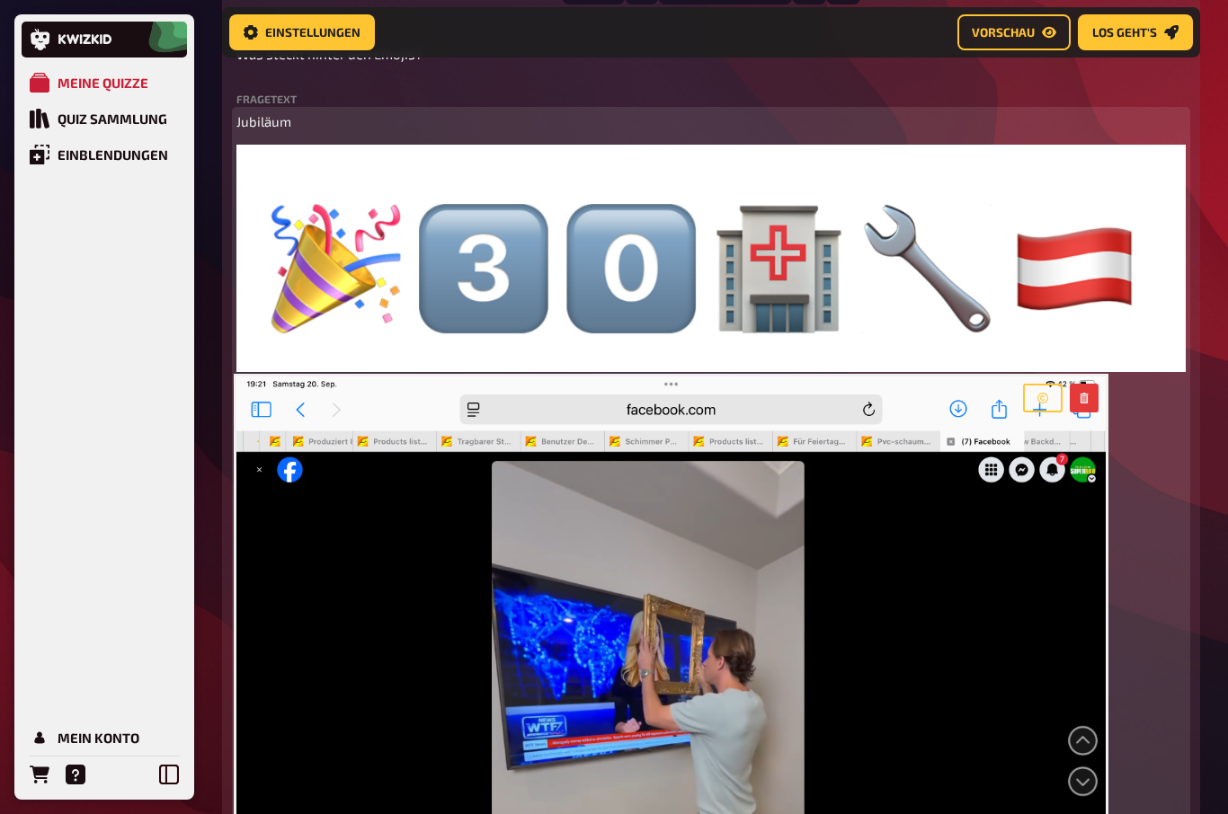
click at [1088, 396] on icon "button" at bounding box center [1084, 398] width 8 height 11
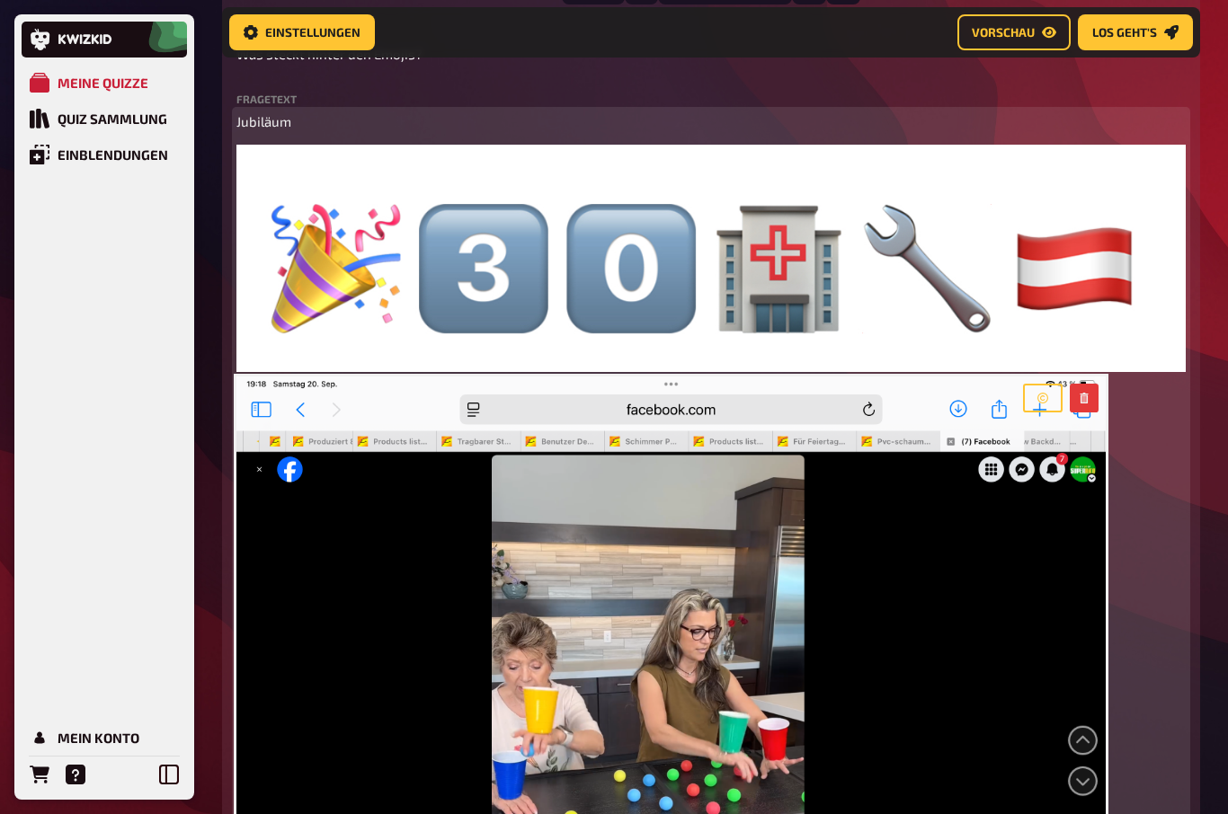
click at [1090, 393] on icon "button" at bounding box center [1084, 398] width 11 height 11
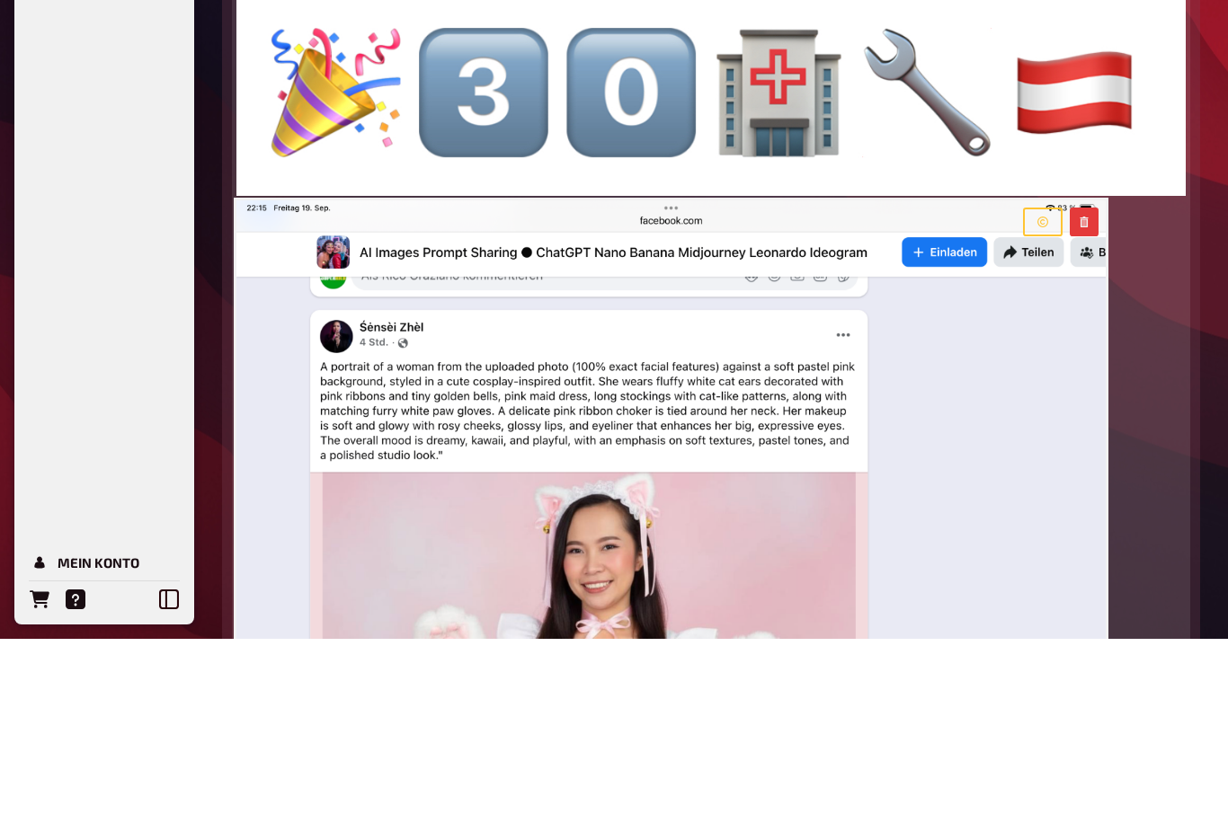
click at [1090, 393] on icon "button" at bounding box center [1084, 398] width 11 height 11
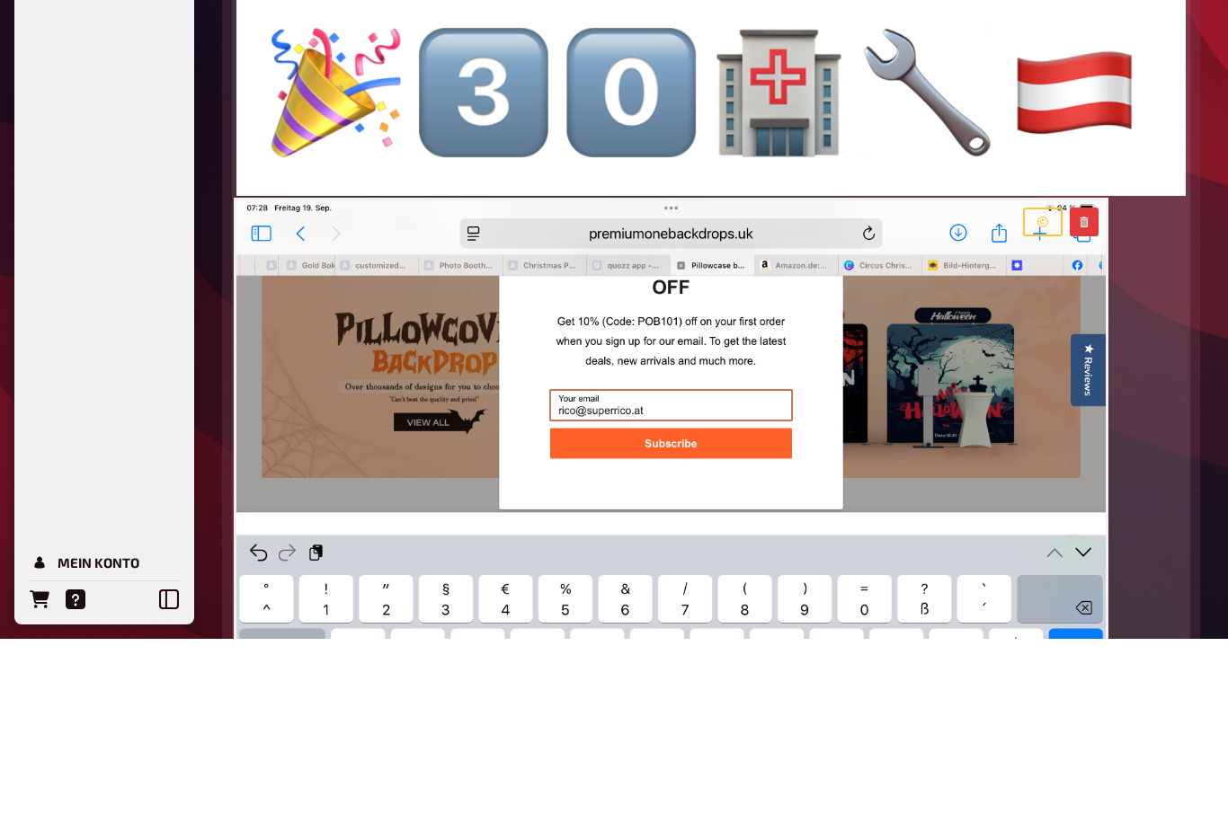
click at [1088, 393] on icon "button" at bounding box center [1084, 398] width 8 height 11
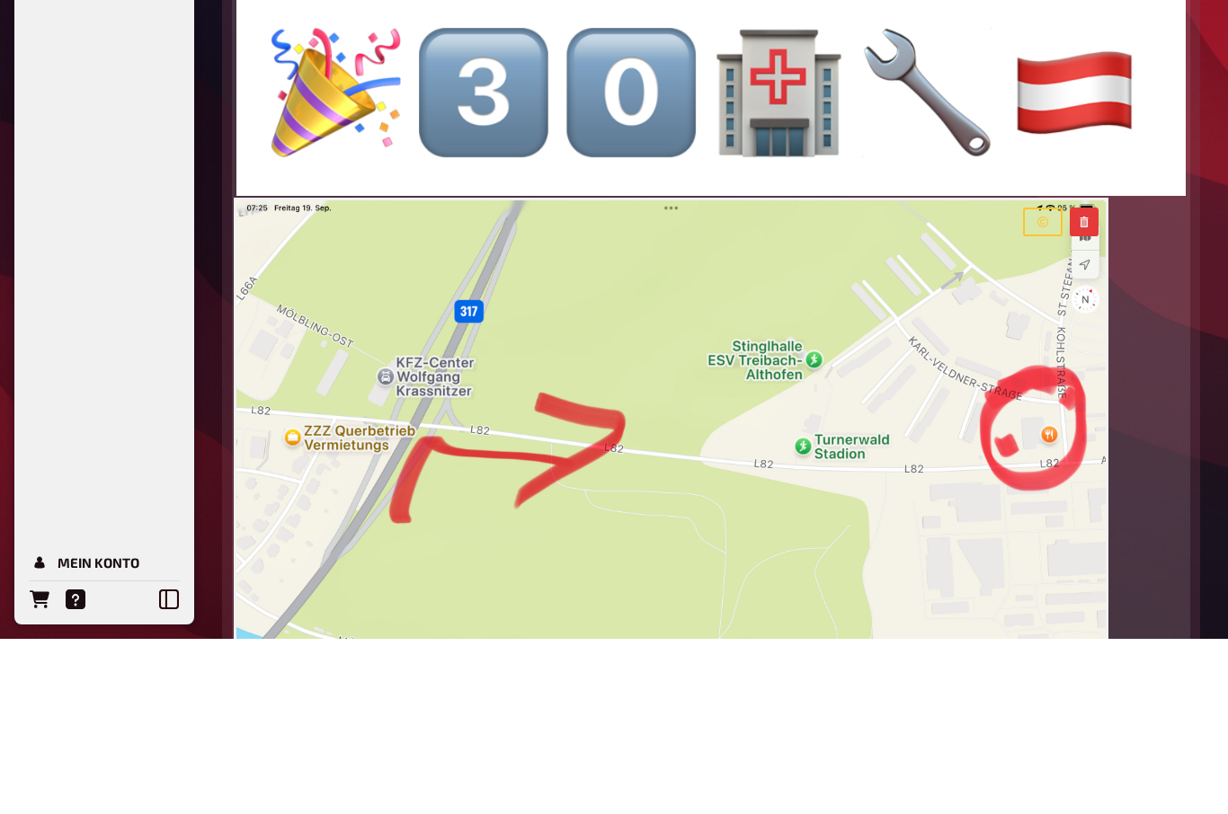
click at [1099, 384] on button "button" at bounding box center [1084, 398] width 29 height 29
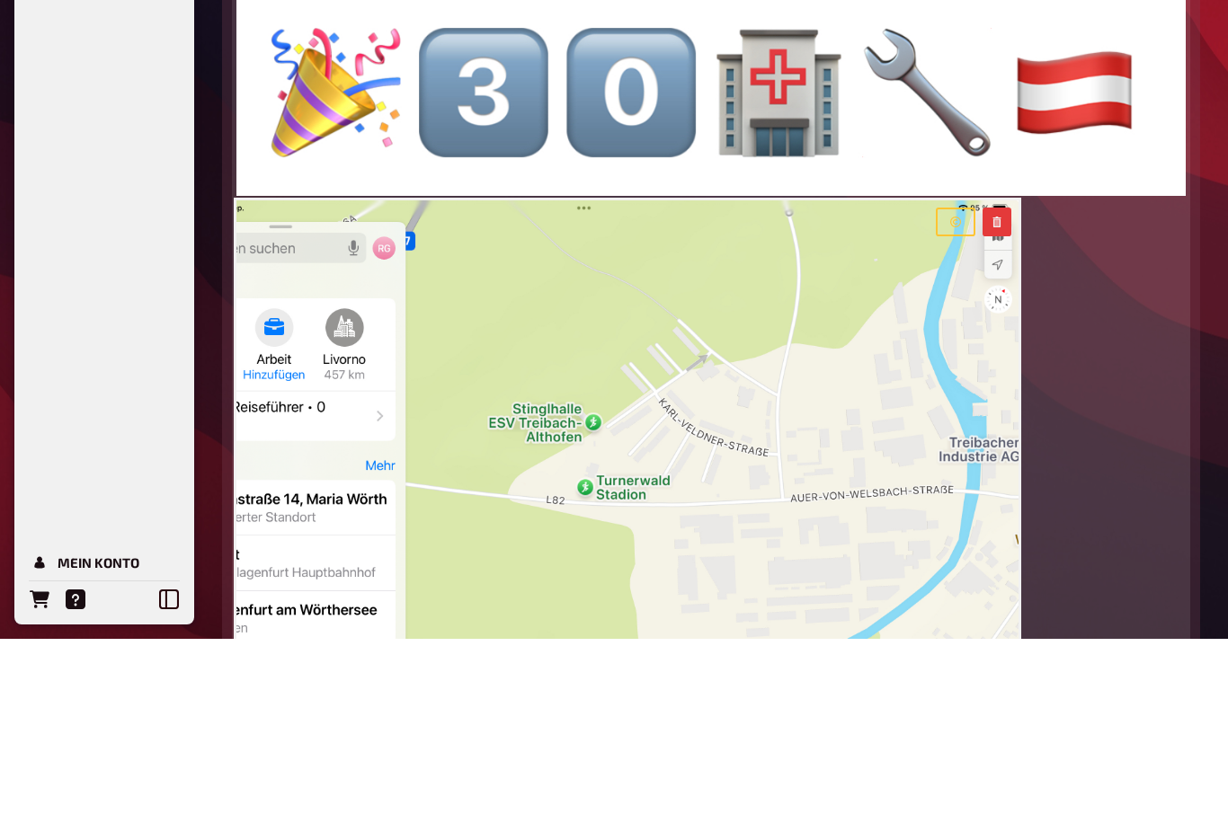
click at [1002, 393] on icon "button" at bounding box center [997, 398] width 11 height 11
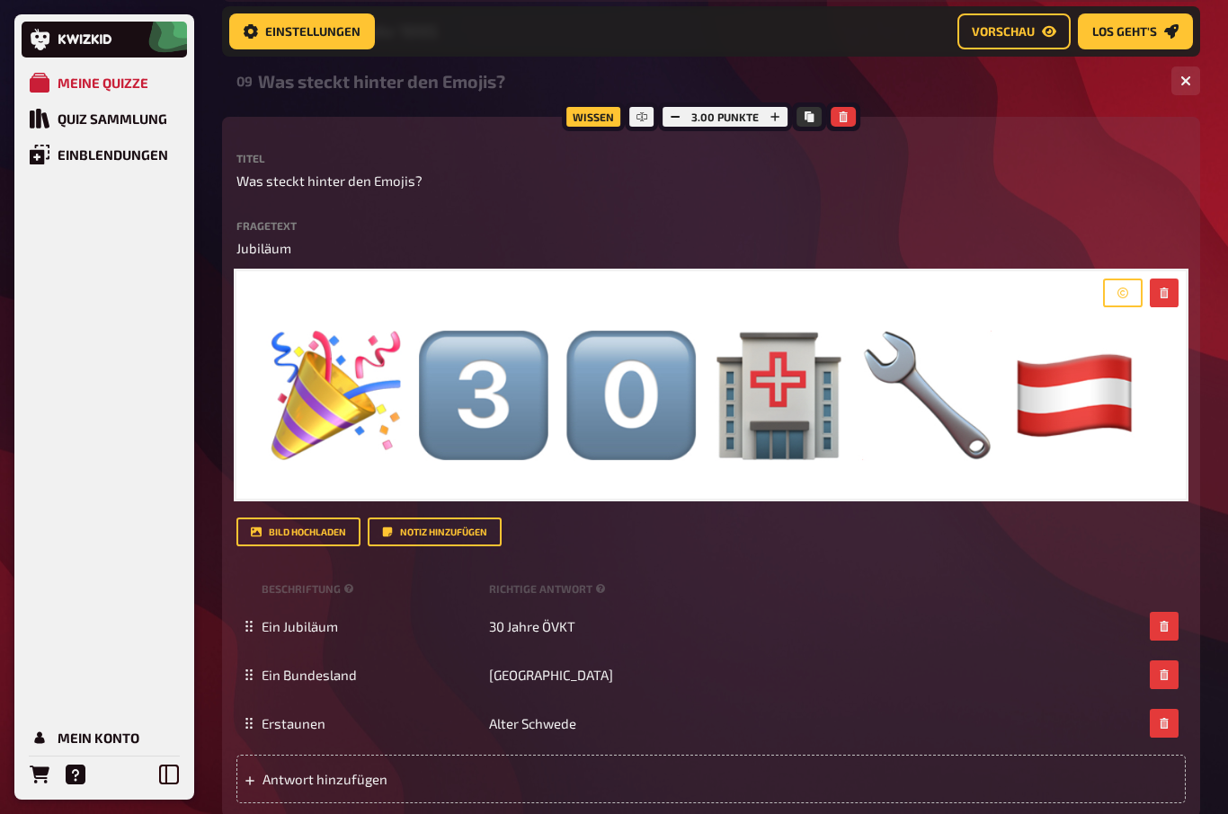
scroll to position [614, 0]
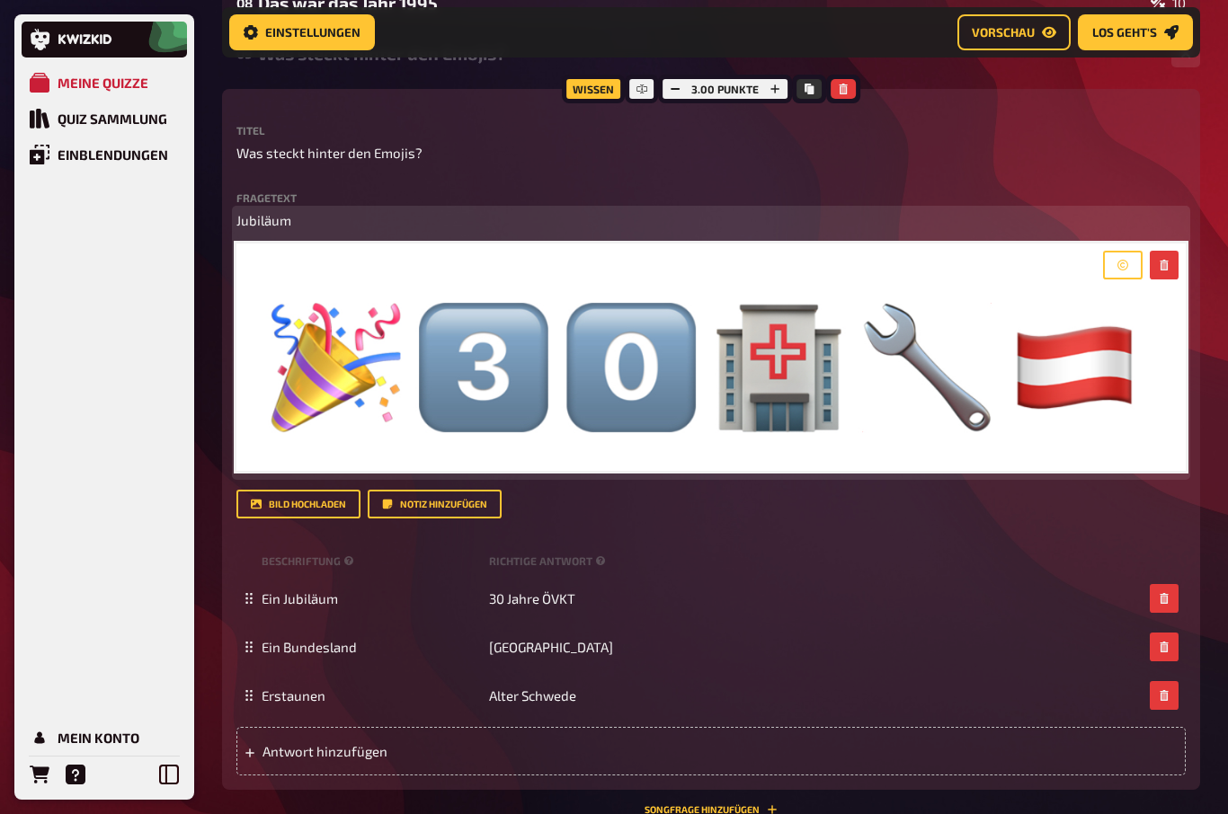
click at [268, 215] on span "Jubiläum" at bounding box center [263, 220] width 55 height 16
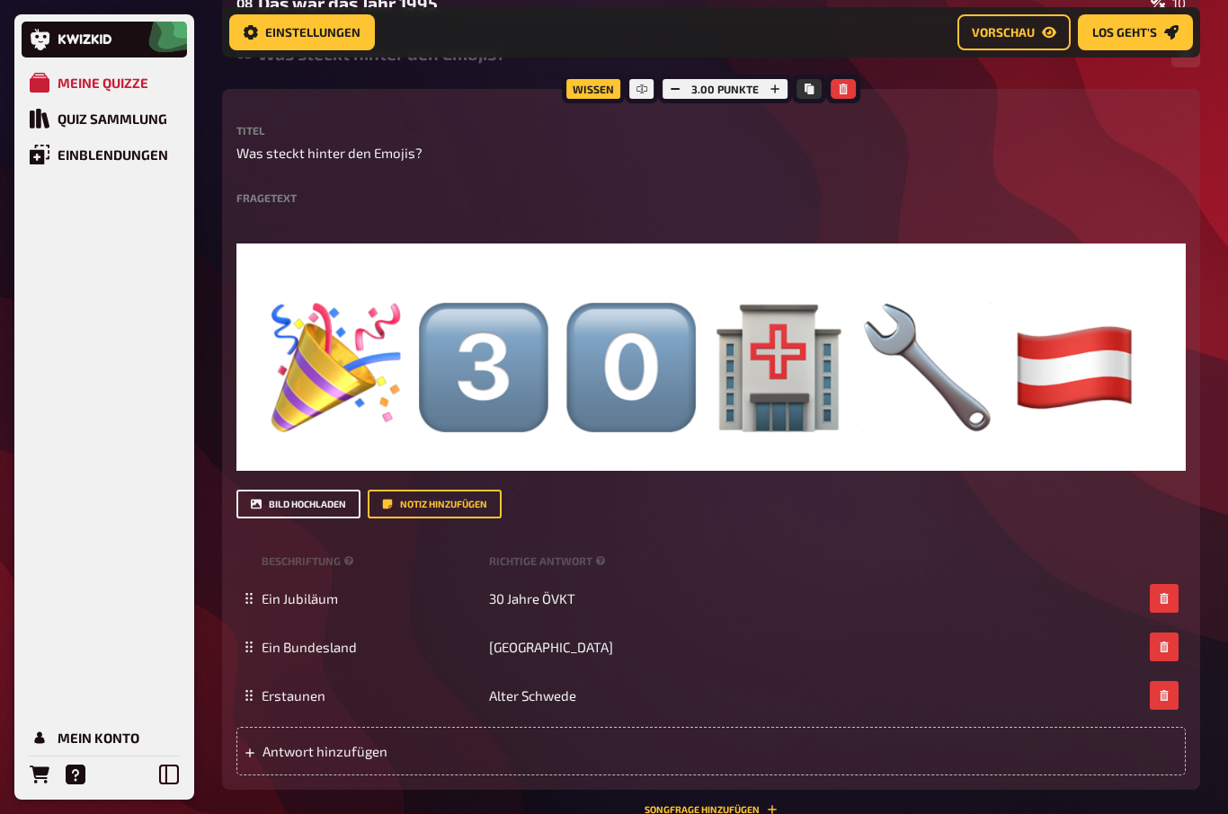
click at [289, 513] on button "Bild hochladen" at bounding box center [298, 504] width 124 height 29
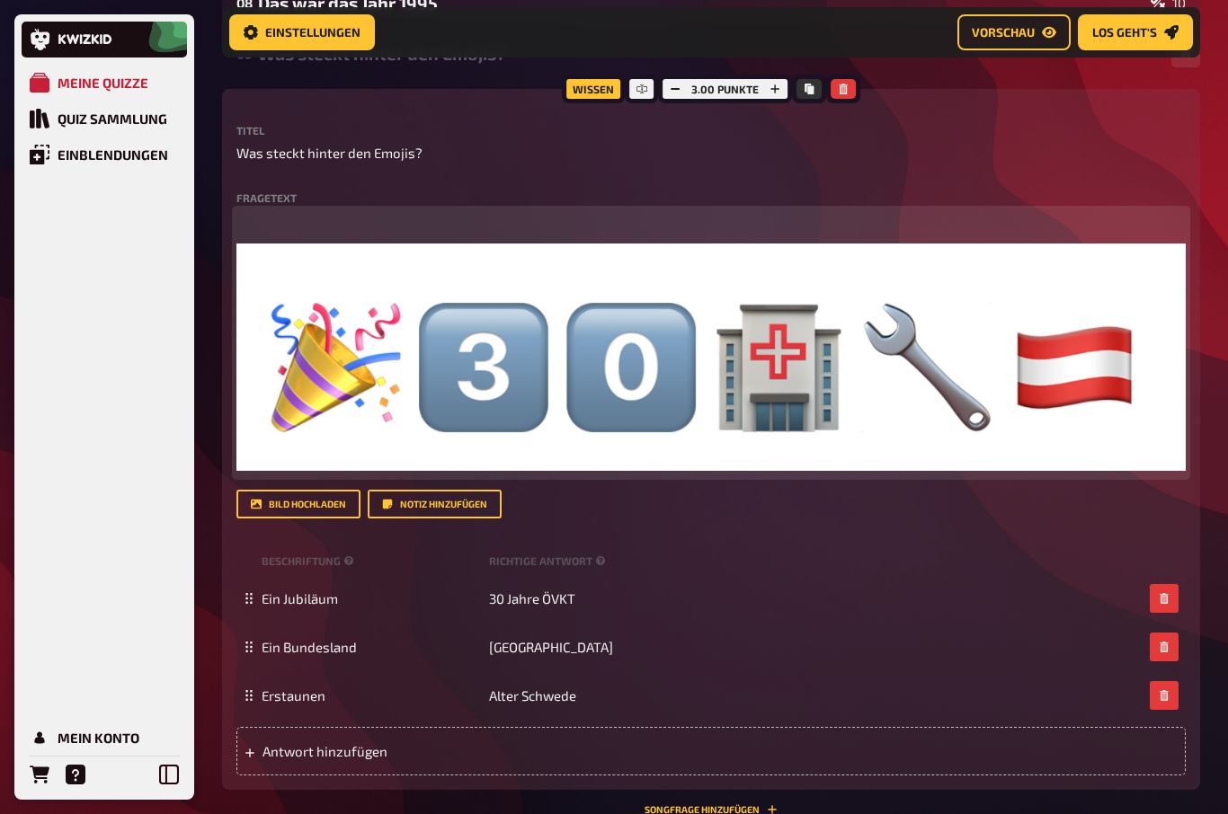
click at [267, 400] on img at bounding box center [710, 357] width 949 height 227
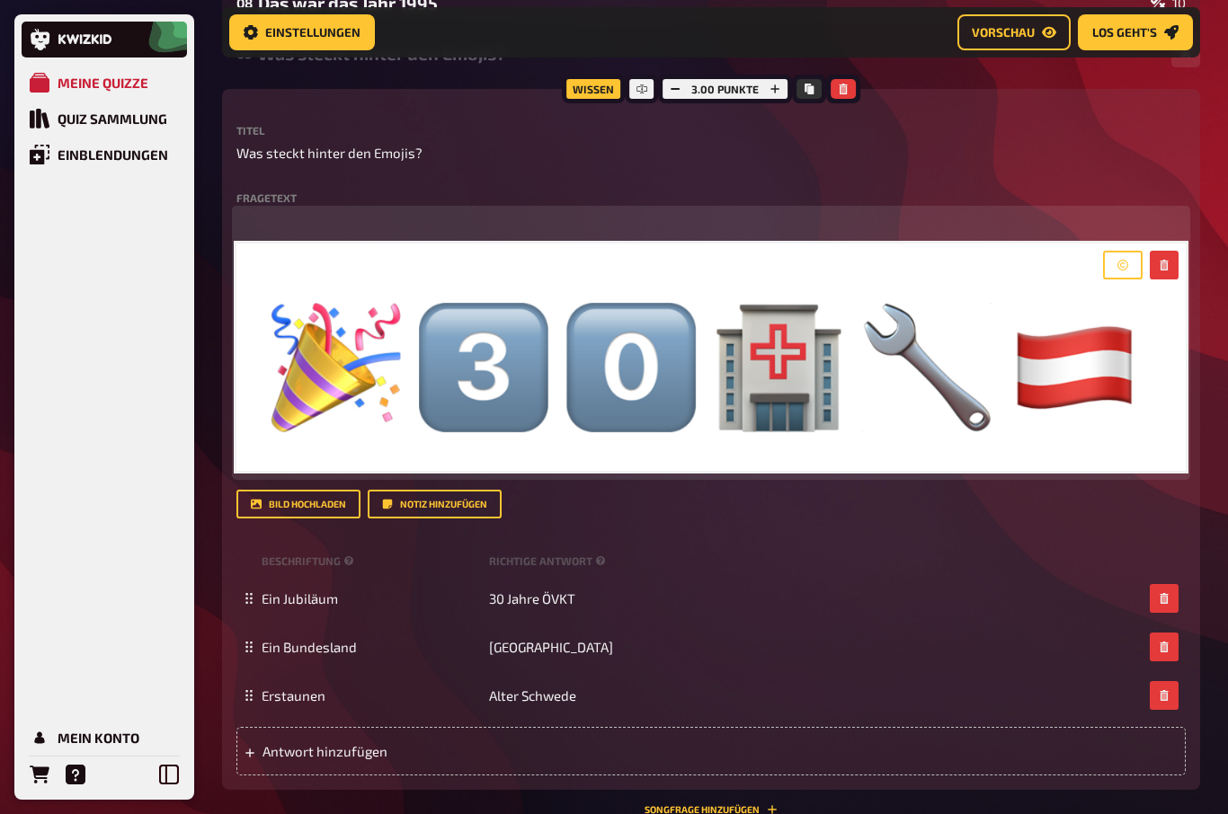
click at [272, 357] on img at bounding box center [710, 357] width 949 height 227
click at [1168, 261] on icon "button" at bounding box center [1164, 265] width 8 height 11
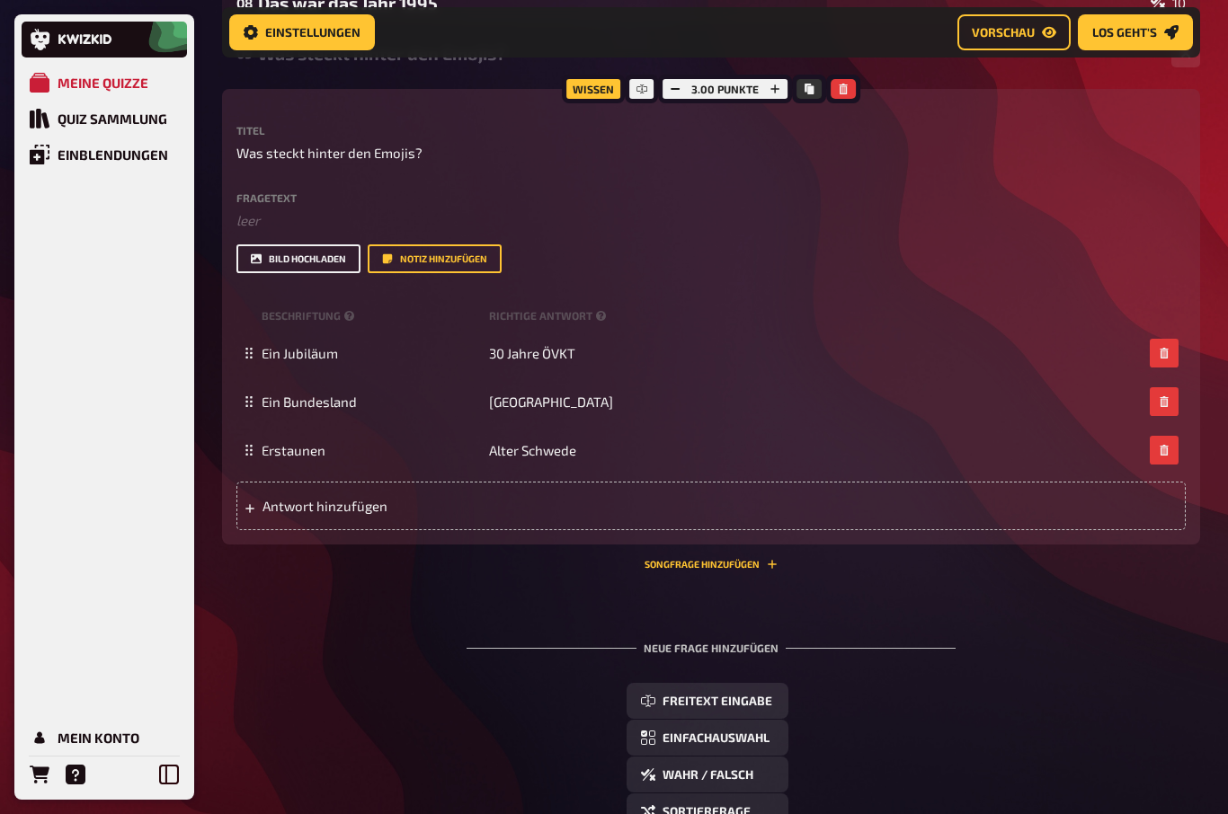
click at [277, 261] on button "Bild hochladen" at bounding box center [298, 259] width 124 height 29
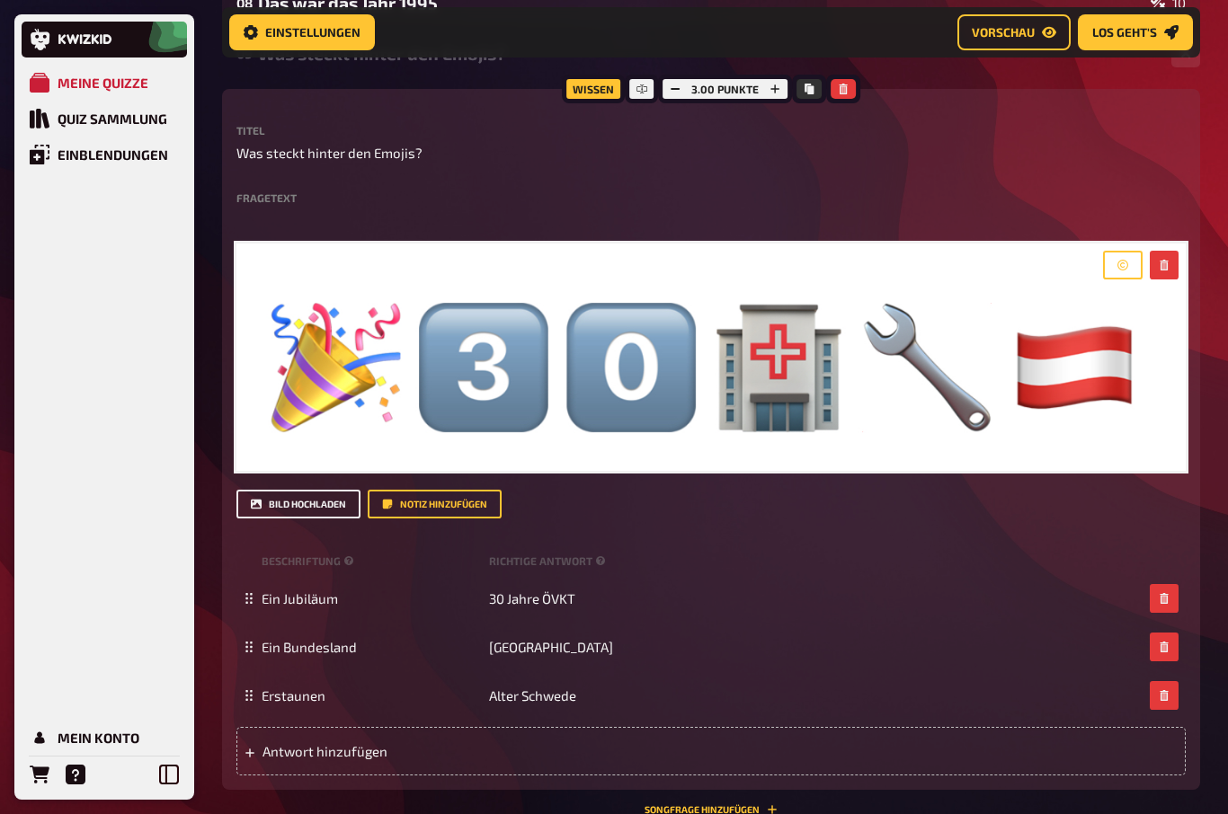
click at [272, 506] on button "Bild hochladen" at bounding box center [298, 504] width 124 height 29
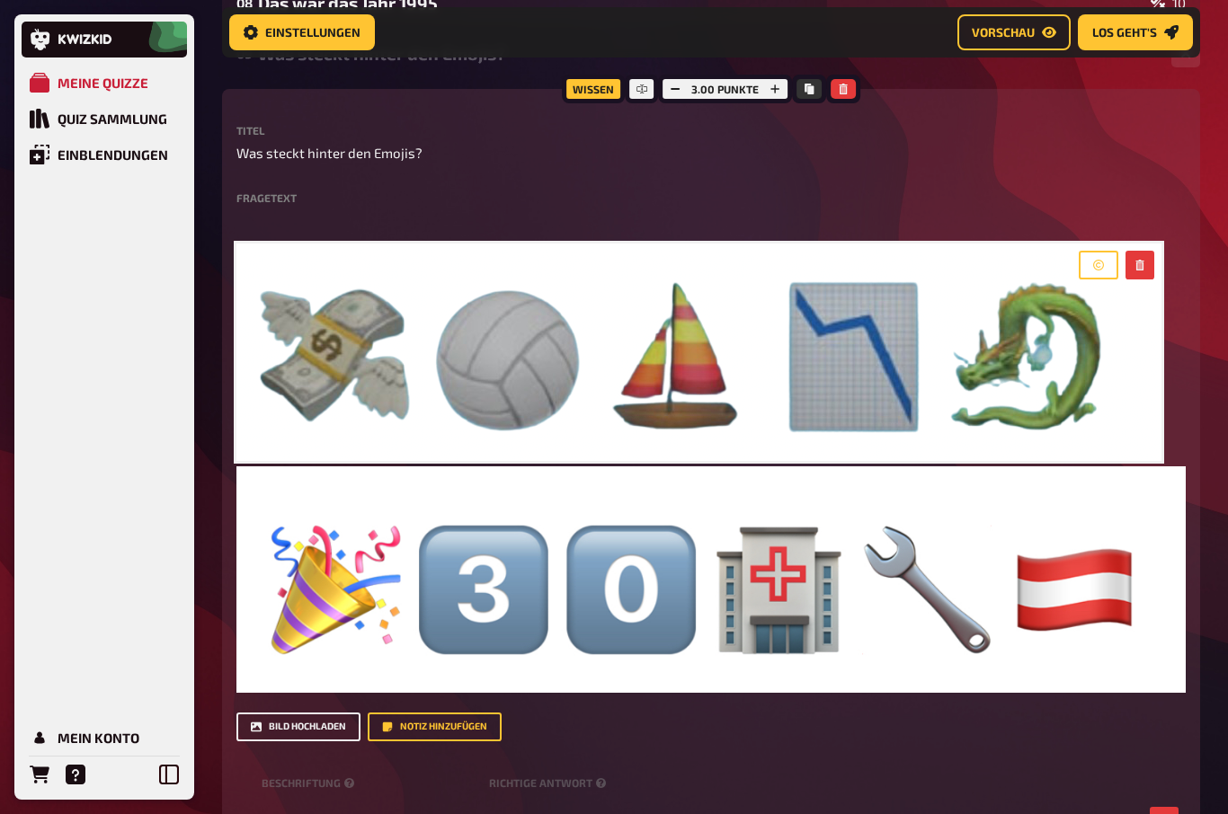
click at [280, 725] on button "Bild hochladen" at bounding box center [298, 727] width 124 height 29
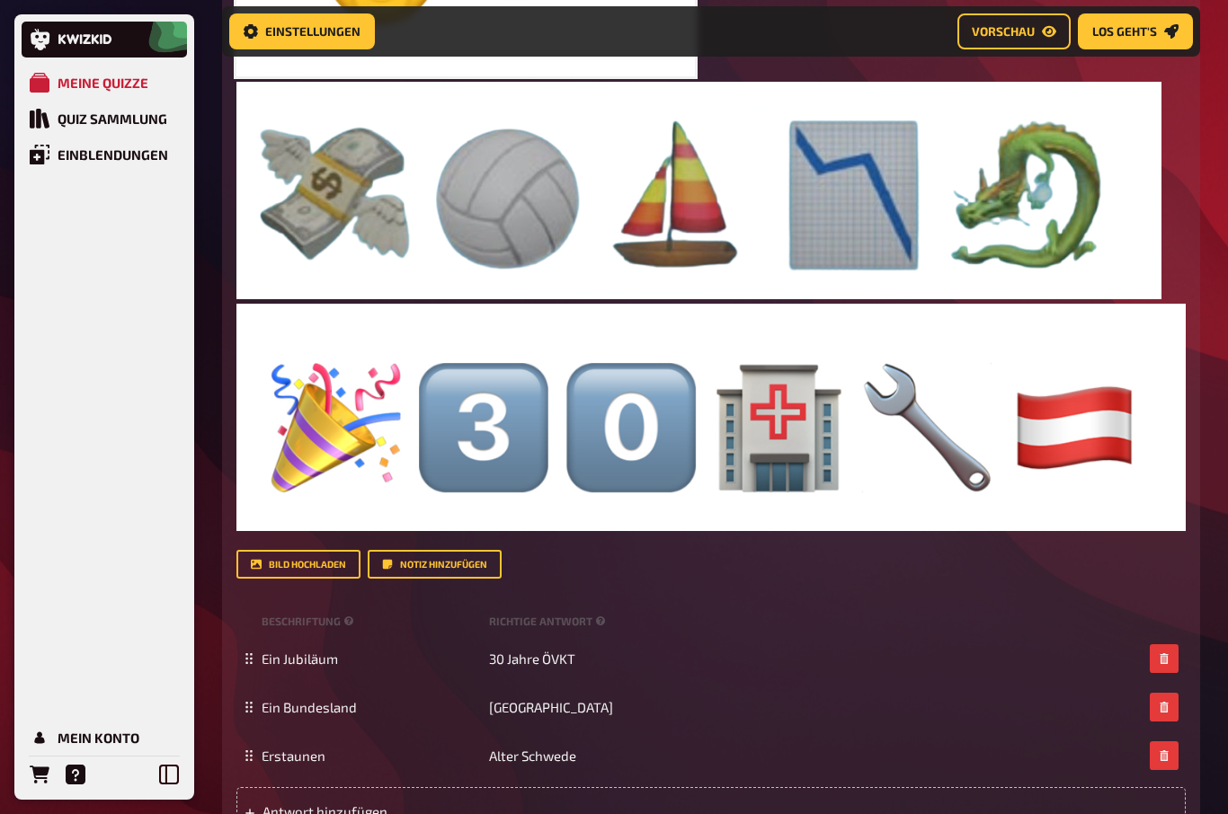
scroll to position [1036, 0]
click at [275, 814] on span "Antwort hinzufügen" at bounding box center [403, 812] width 280 height 16
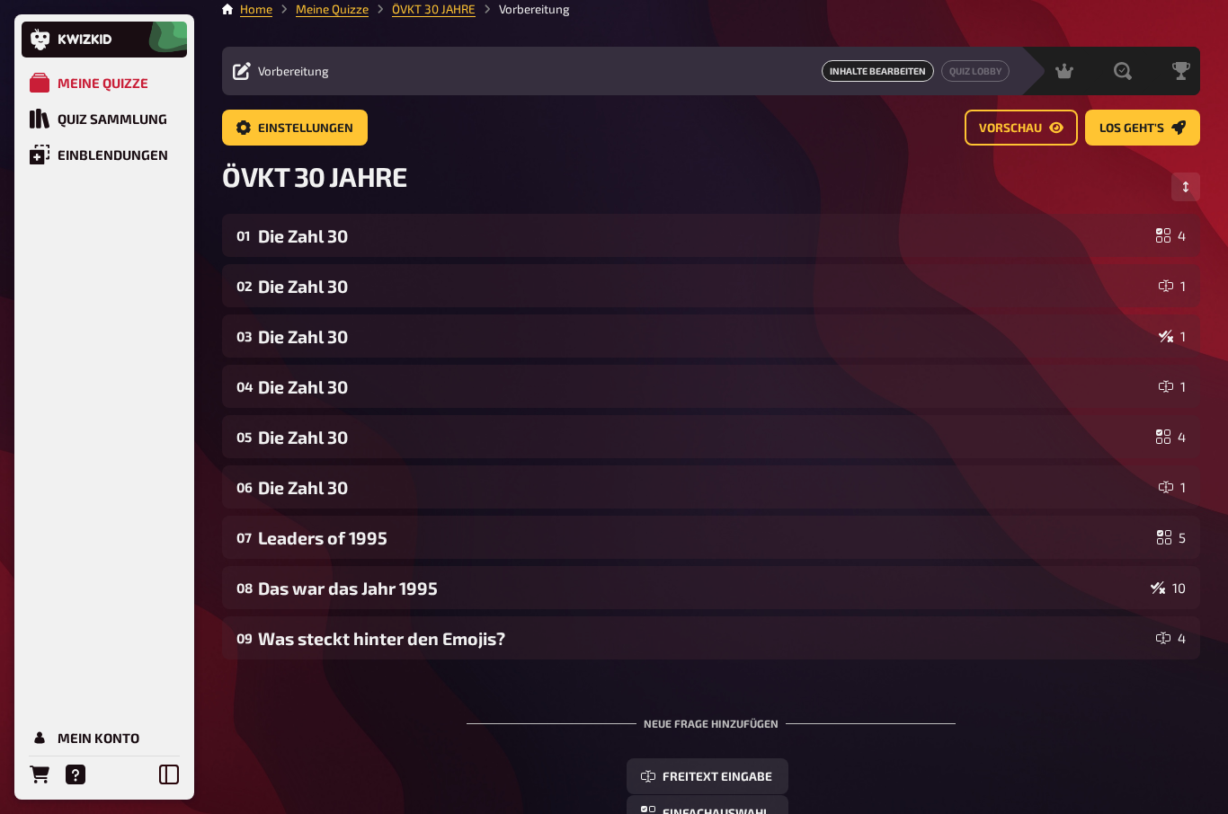
scroll to position [0, 0]
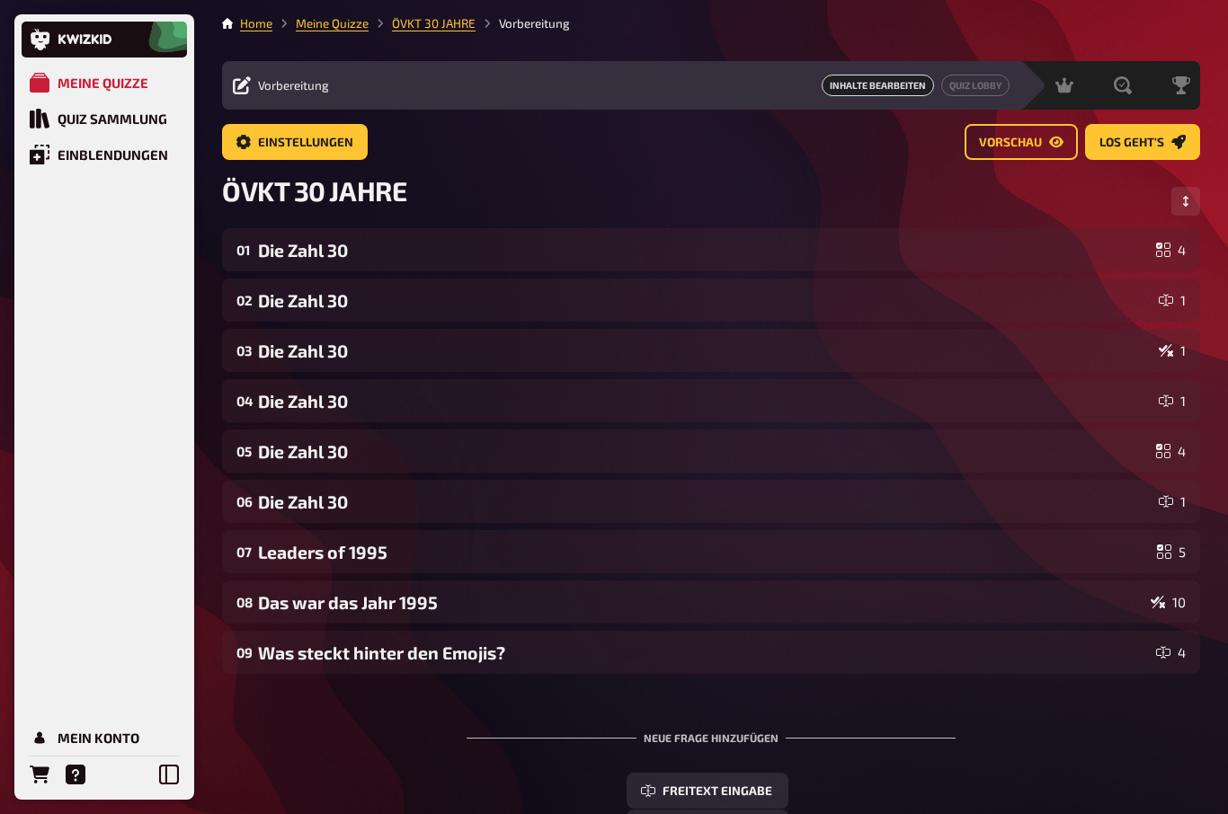
click at [494, 654] on div "Was steckt hinter den Emojis?" at bounding box center [703, 653] width 891 height 21
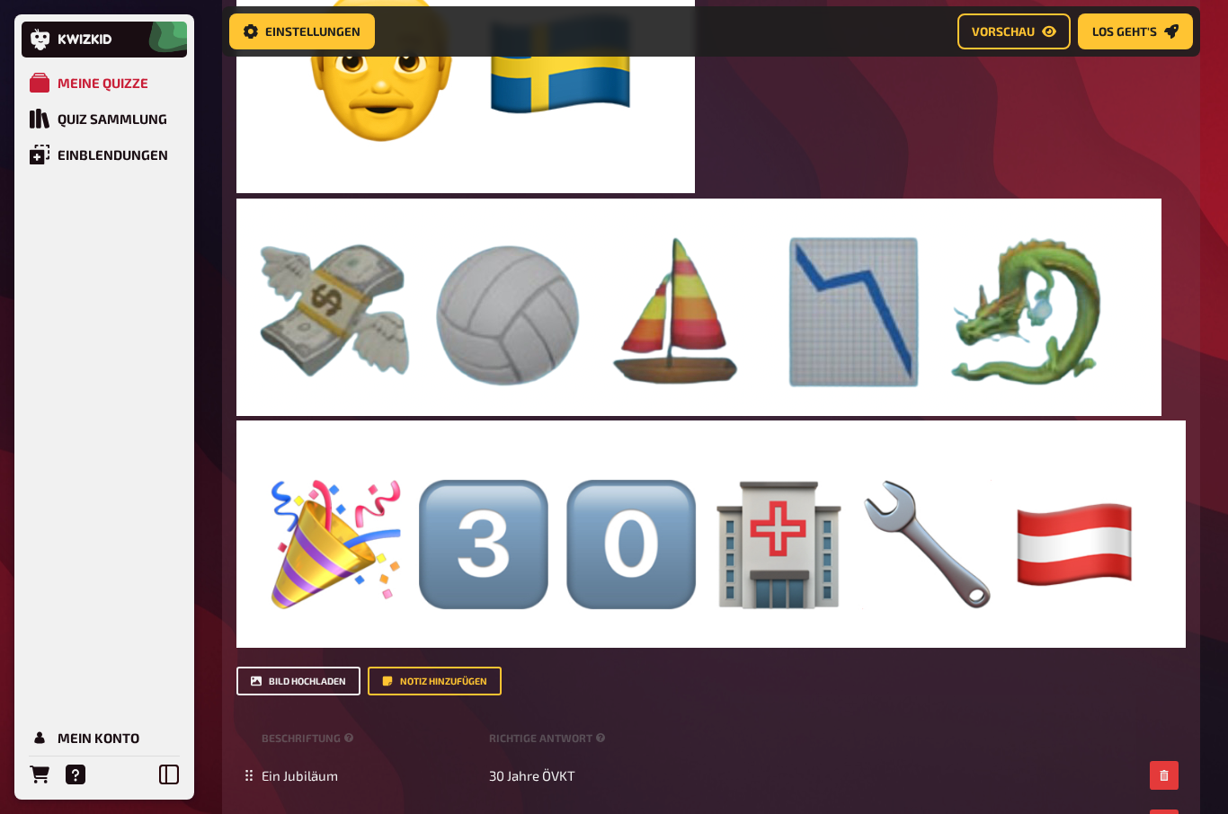
click at [287, 685] on button "Bild hochladen" at bounding box center [298, 682] width 124 height 29
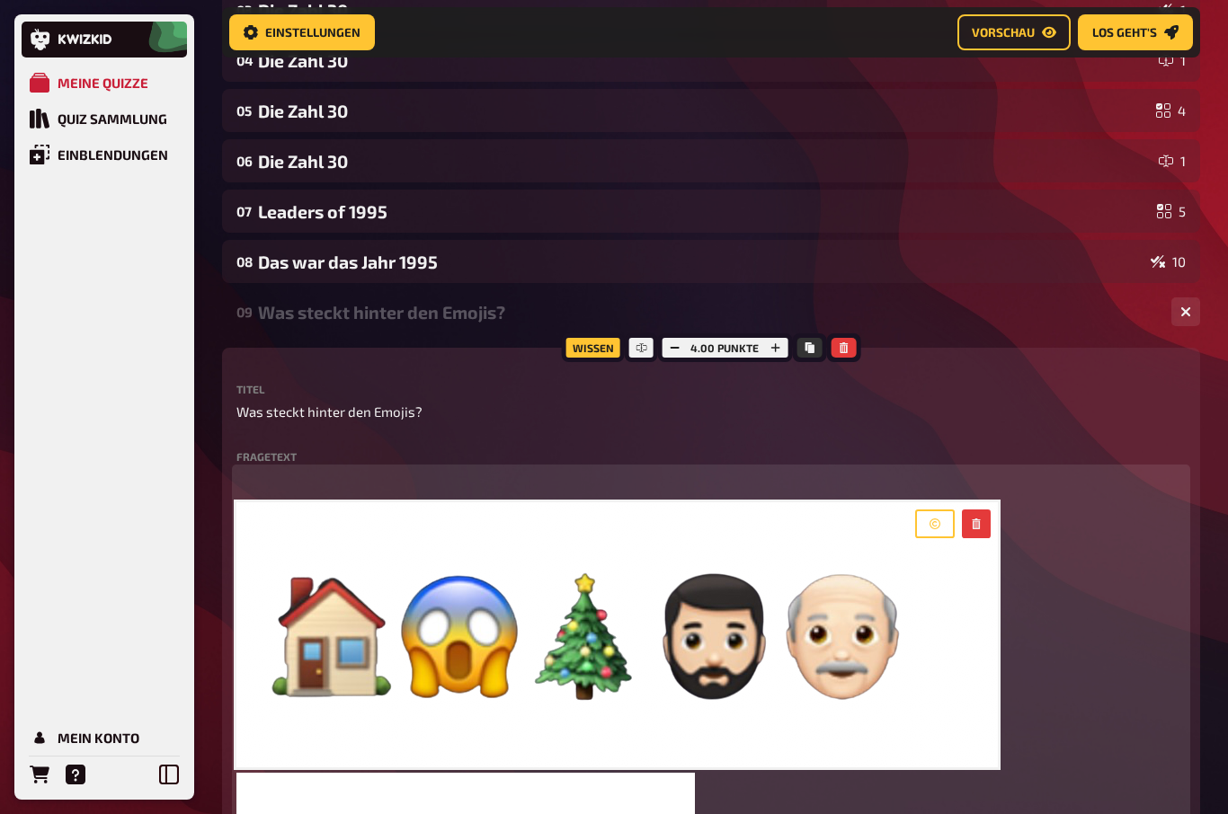
scroll to position [62, 0]
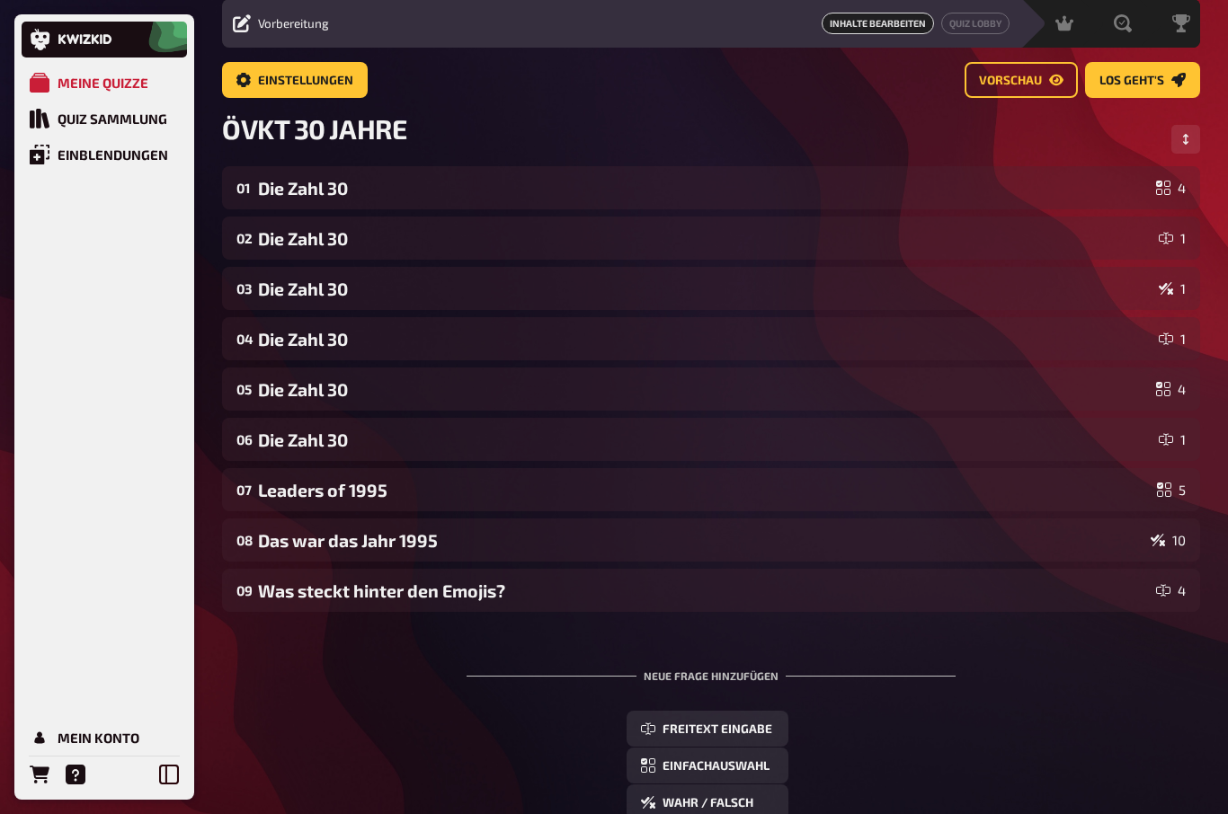
click at [275, 592] on div "Was steckt hinter den Emojis?" at bounding box center [703, 591] width 891 height 21
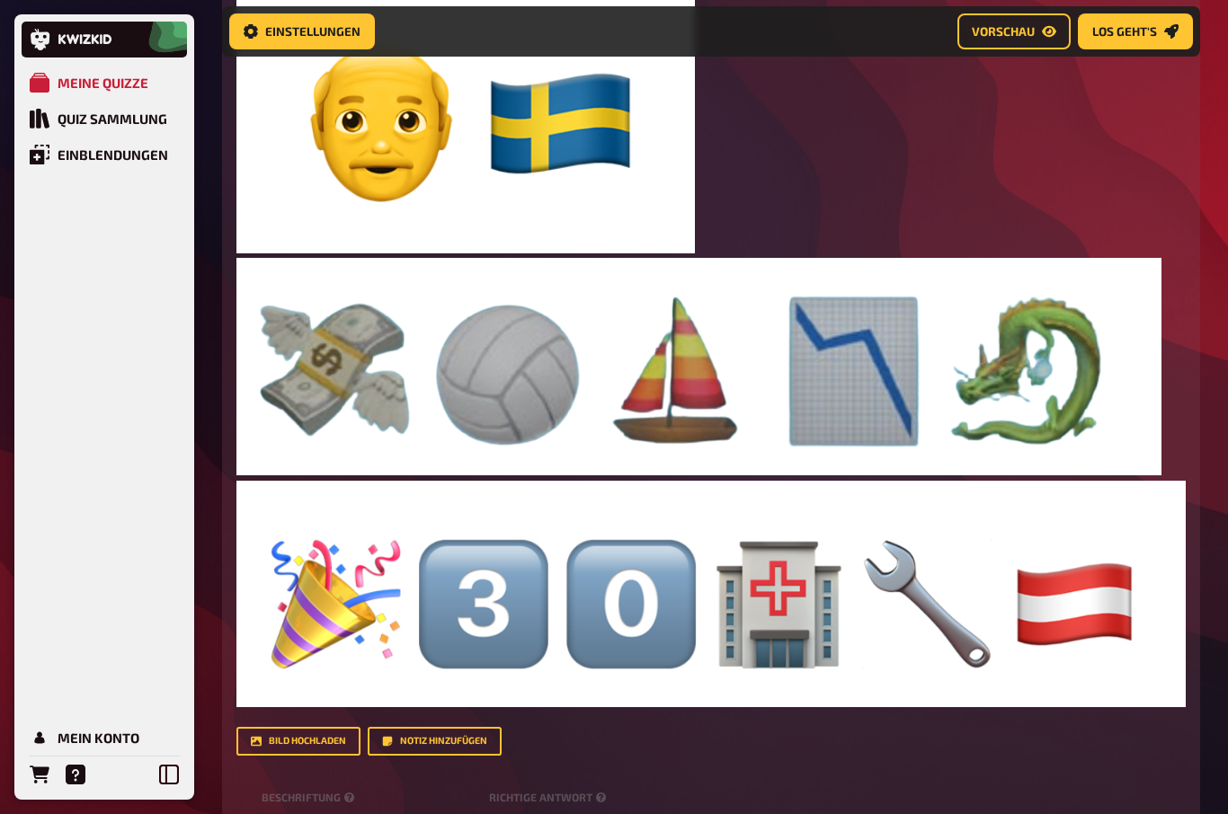
scroll to position [1172, 0]
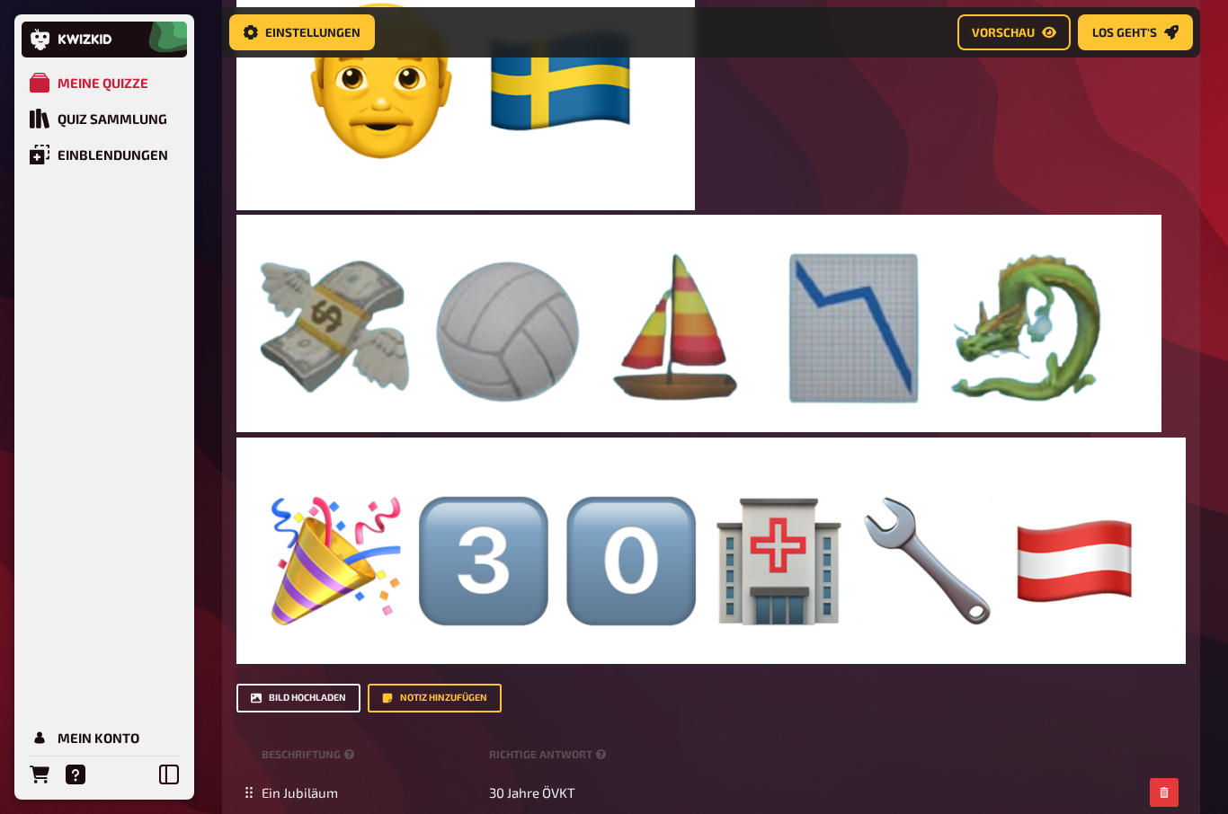
click at [284, 693] on button "Bild hochladen" at bounding box center [298, 698] width 124 height 29
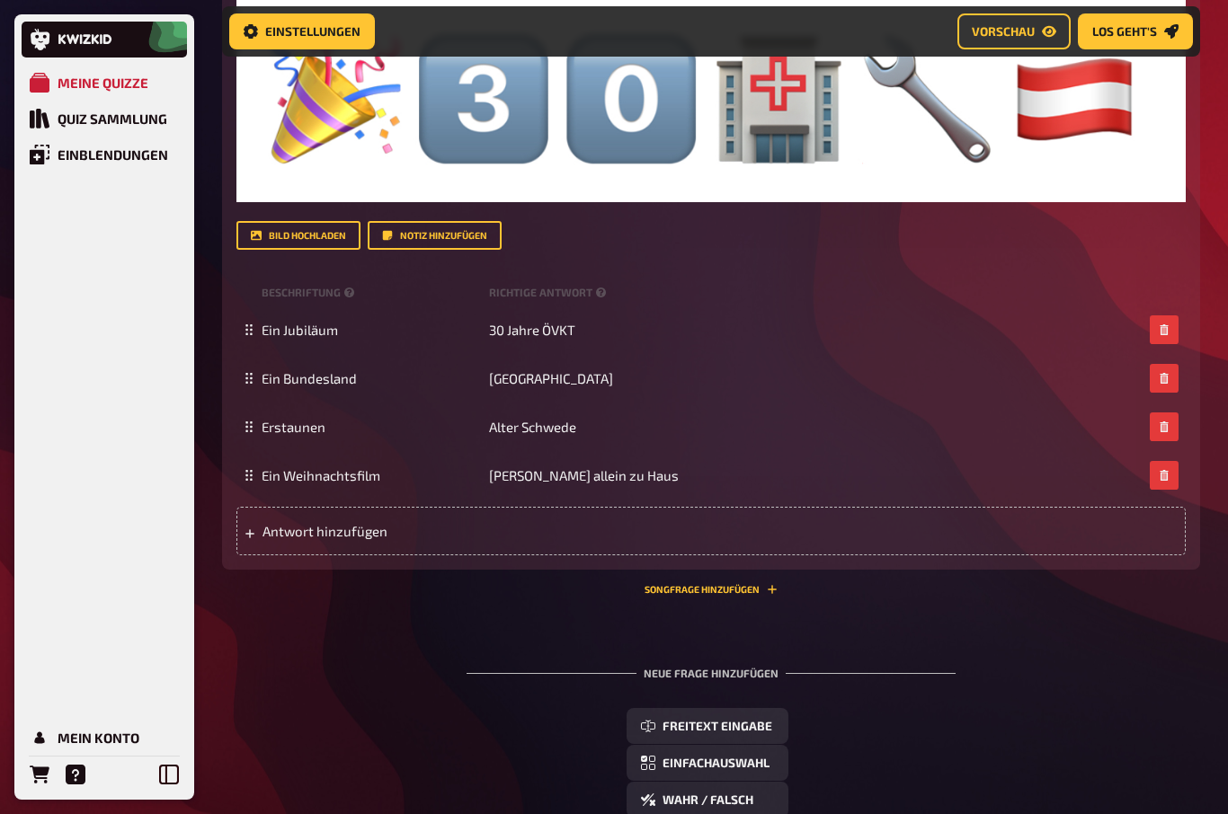
scroll to position [1822, 0]
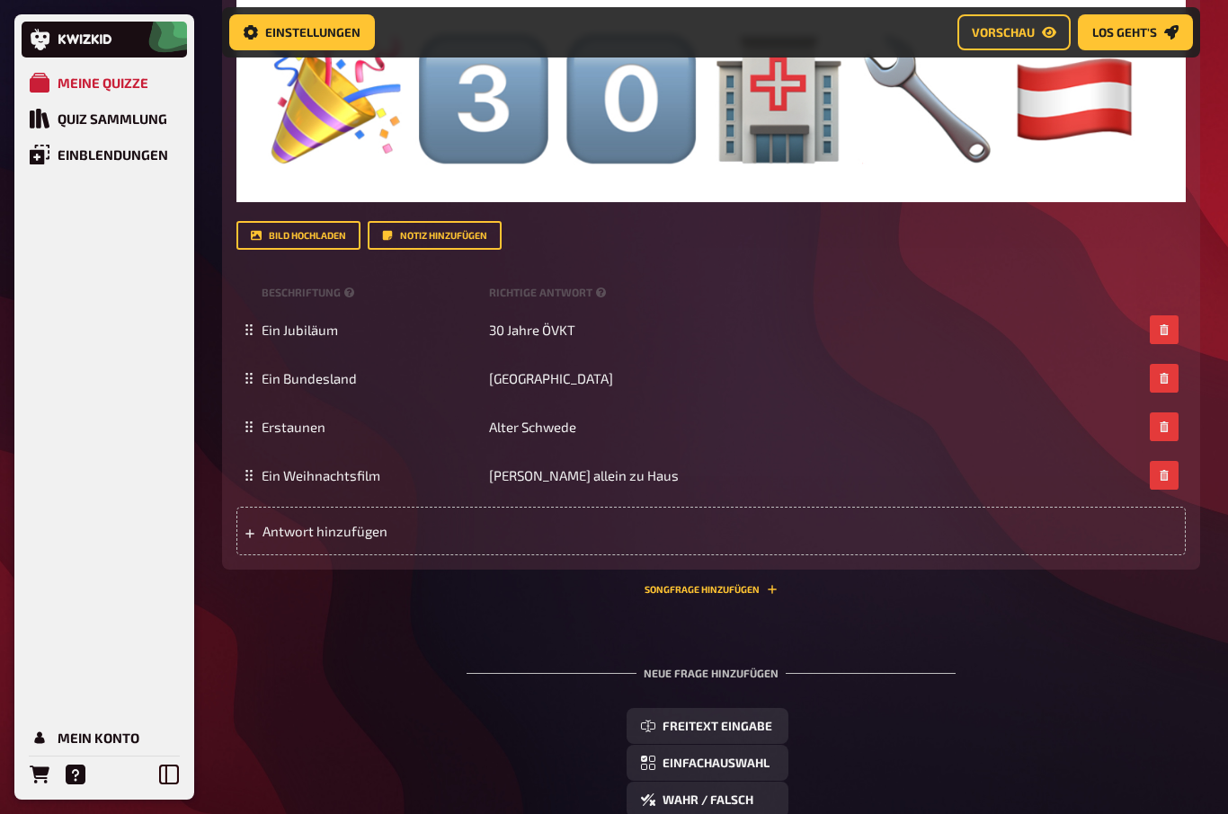
click at [264, 531] on span "Antwort hinzufügen" at bounding box center [403, 531] width 280 height 16
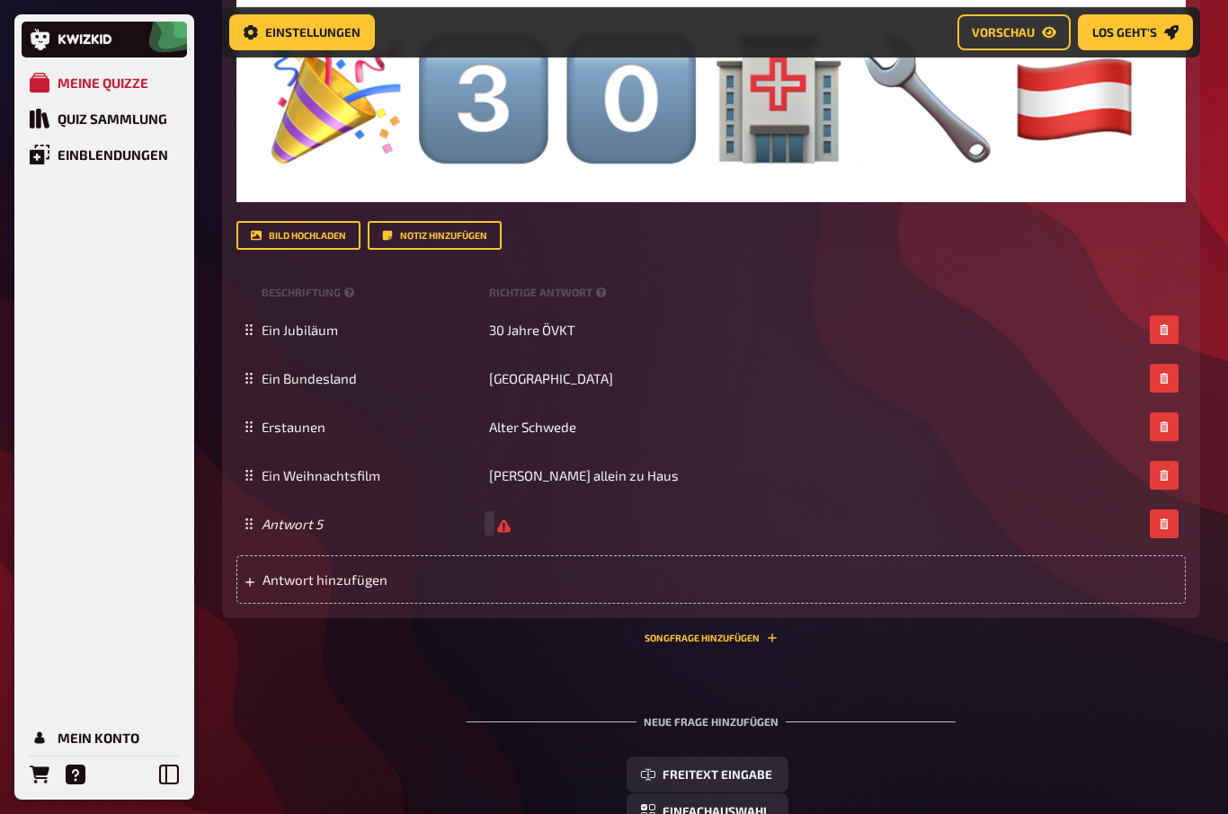
click at [290, 582] on span "Antwort hinzufügen" at bounding box center [403, 580] width 280 height 16
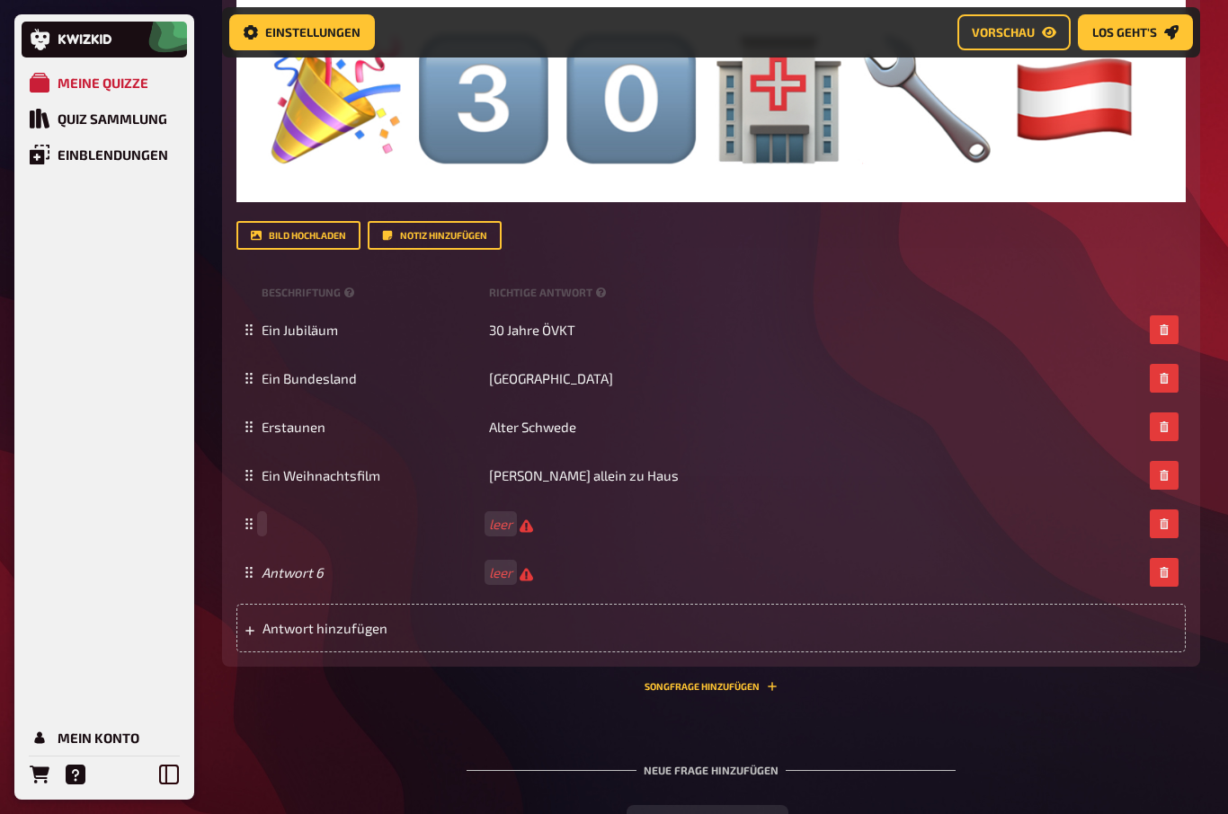
scroll to position [1821, 0]
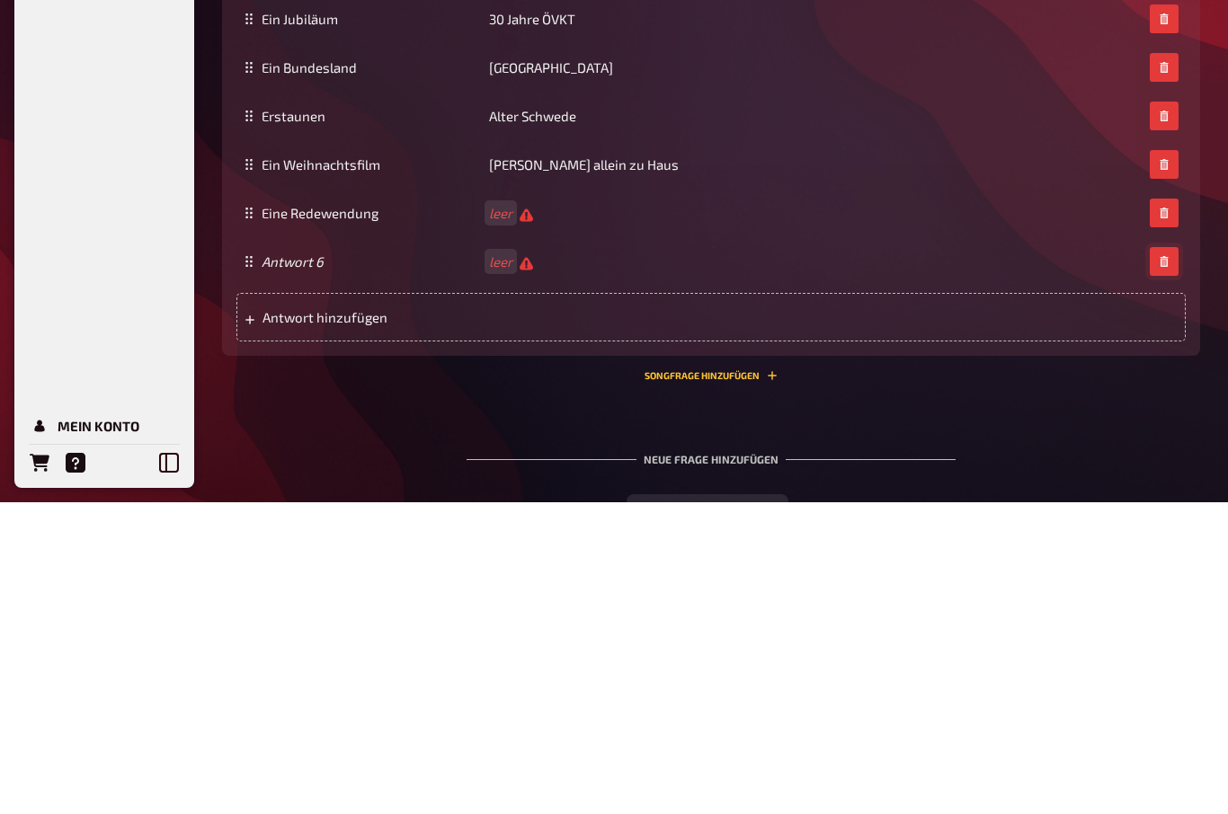
click at [1166, 559] on button "button" at bounding box center [1164, 573] width 29 height 29
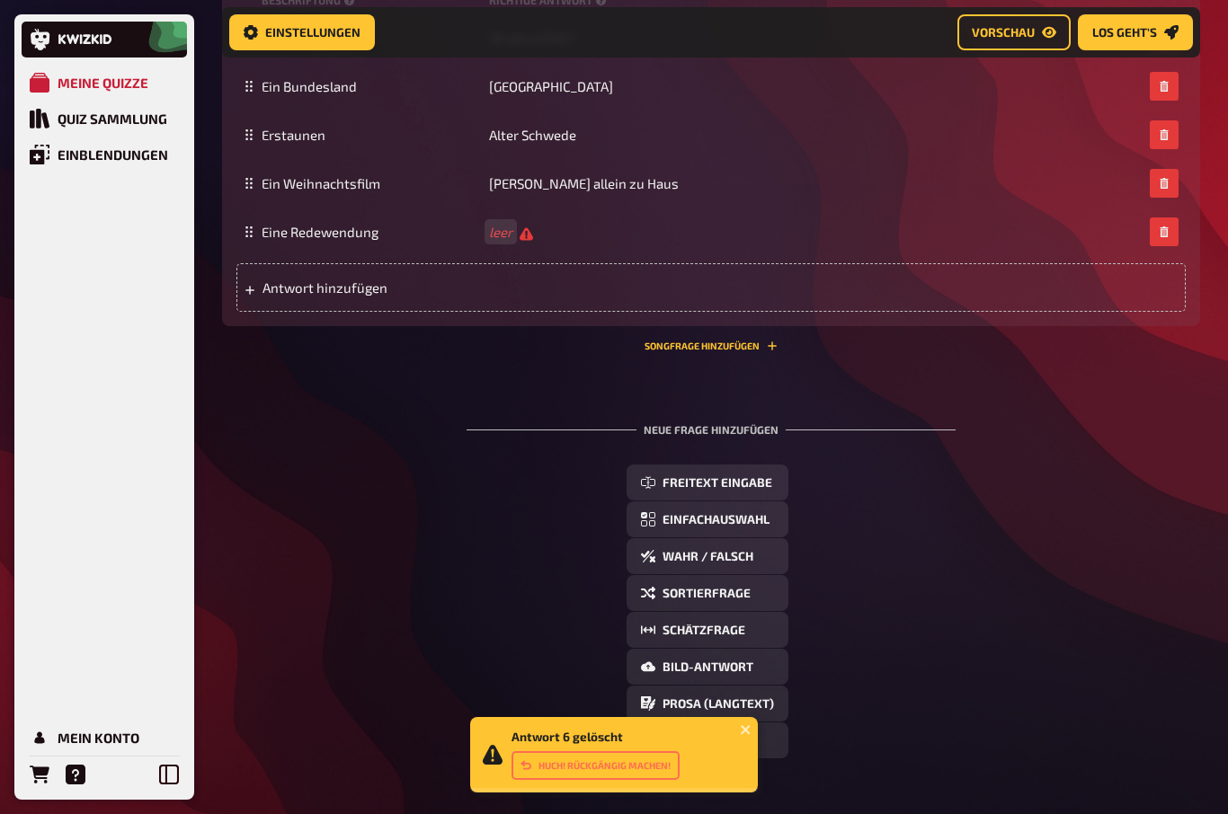
click at [531, 231] on span "leer" at bounding box center [511, 232] width 44 height 17
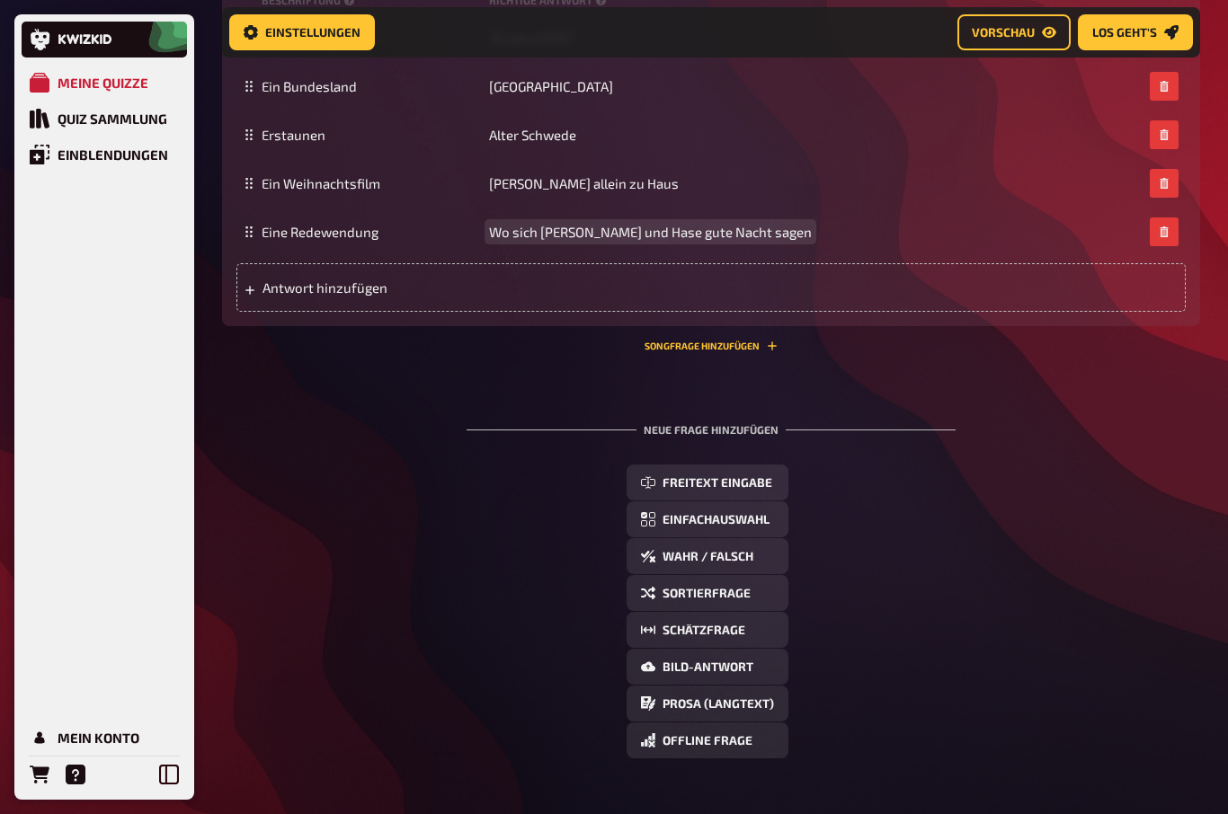
click at [653, 240] on span "Wo sich [PERSON_NAME] und Hase gute Nacht sagen" at bounding box center [650, 232] width 323 height 16
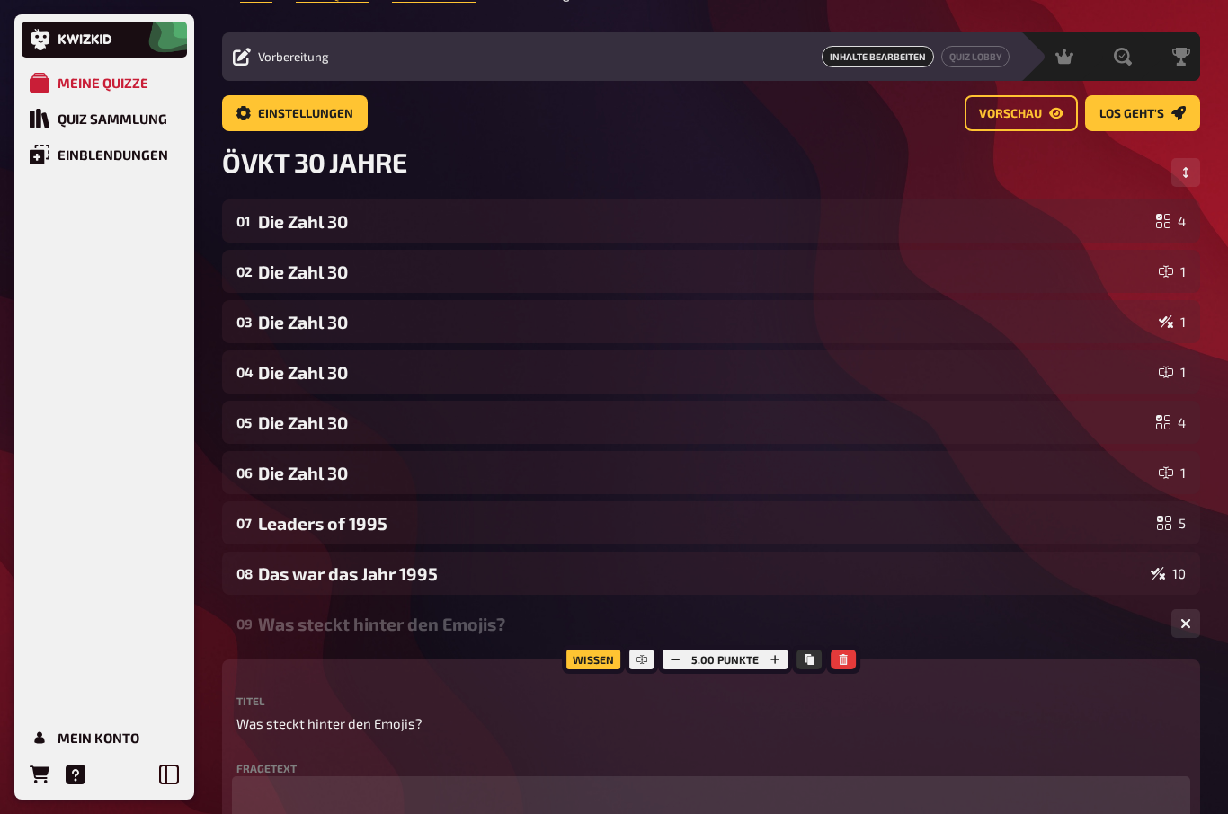
scroll to position [0, 0]
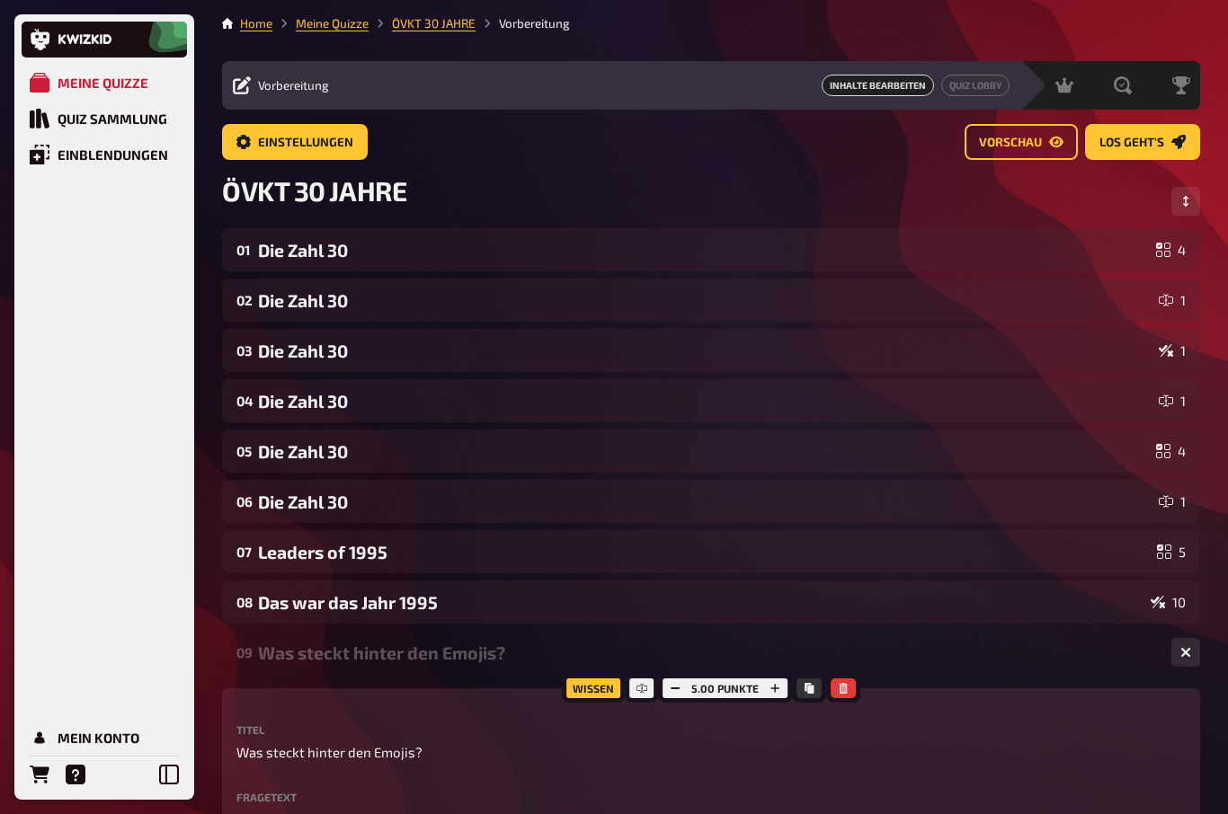
click at [1194, 200] on button "Reihenfolge anpassen" at bounding box center [1185, 201] width 29 height 29
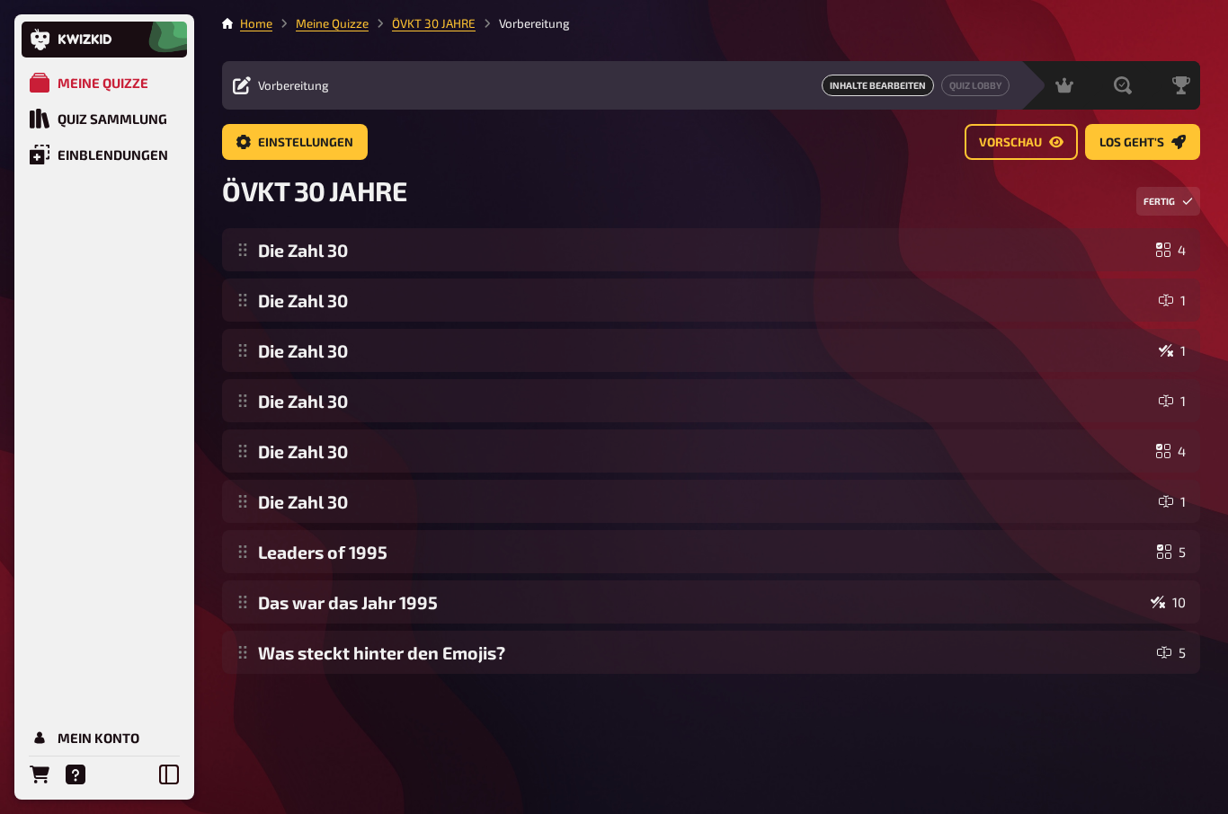
click at [1174, 200] on button "Fertig" at bounding box center [1168, 201] width 64 height 29
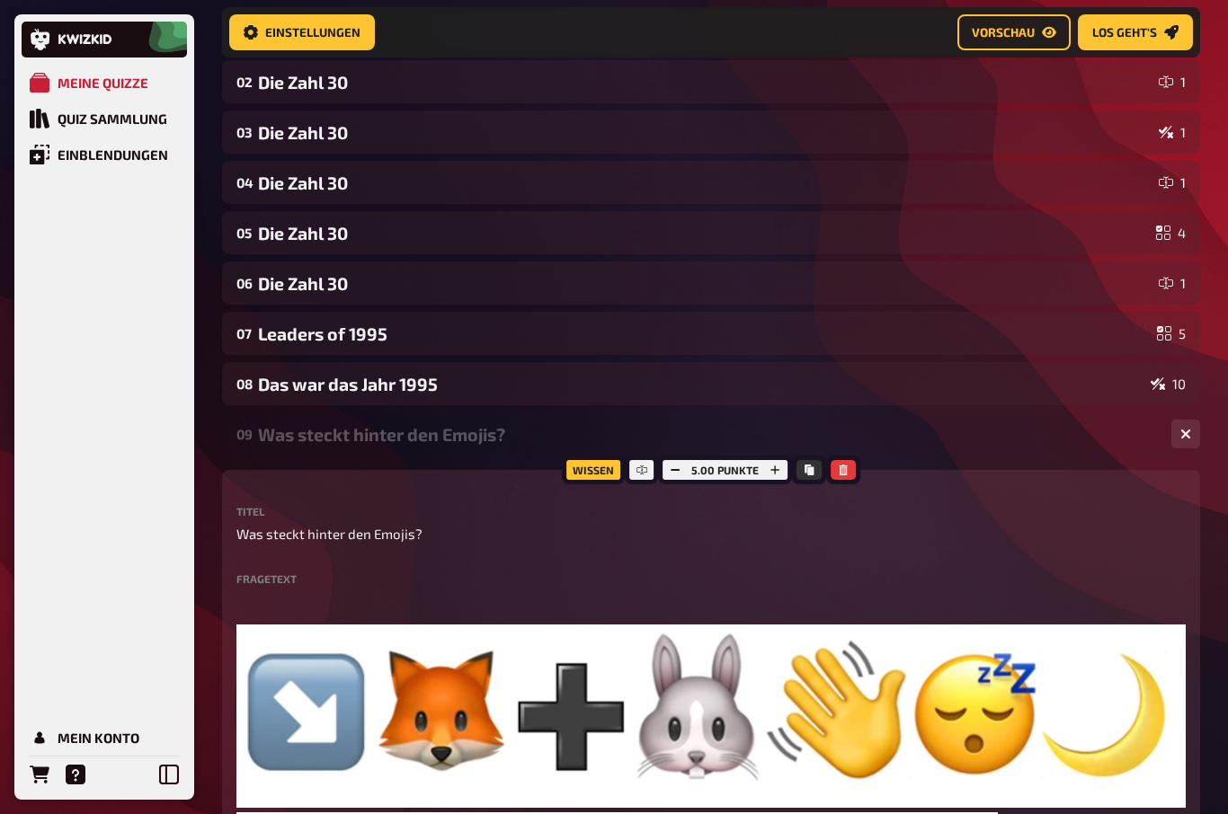
scroll to position [191, 0]
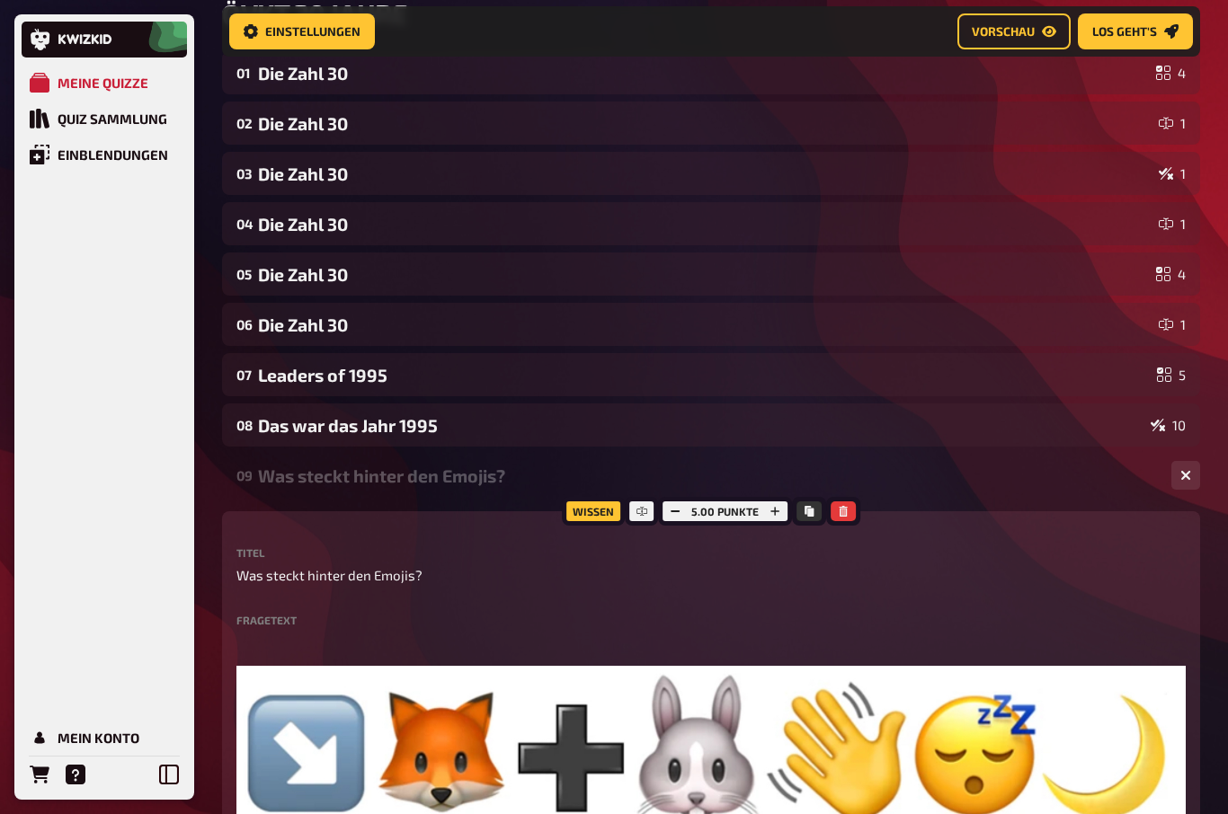
click at [779, 515] on icon "button" at bounding box center [775, 512] width 11 height 11
click at [781, 517] on button "button" at bounding box center [773, 512] width 25 height 20
click at [1175, 424] on div "10" at bounding box center [1168, 425] width 35 height 14
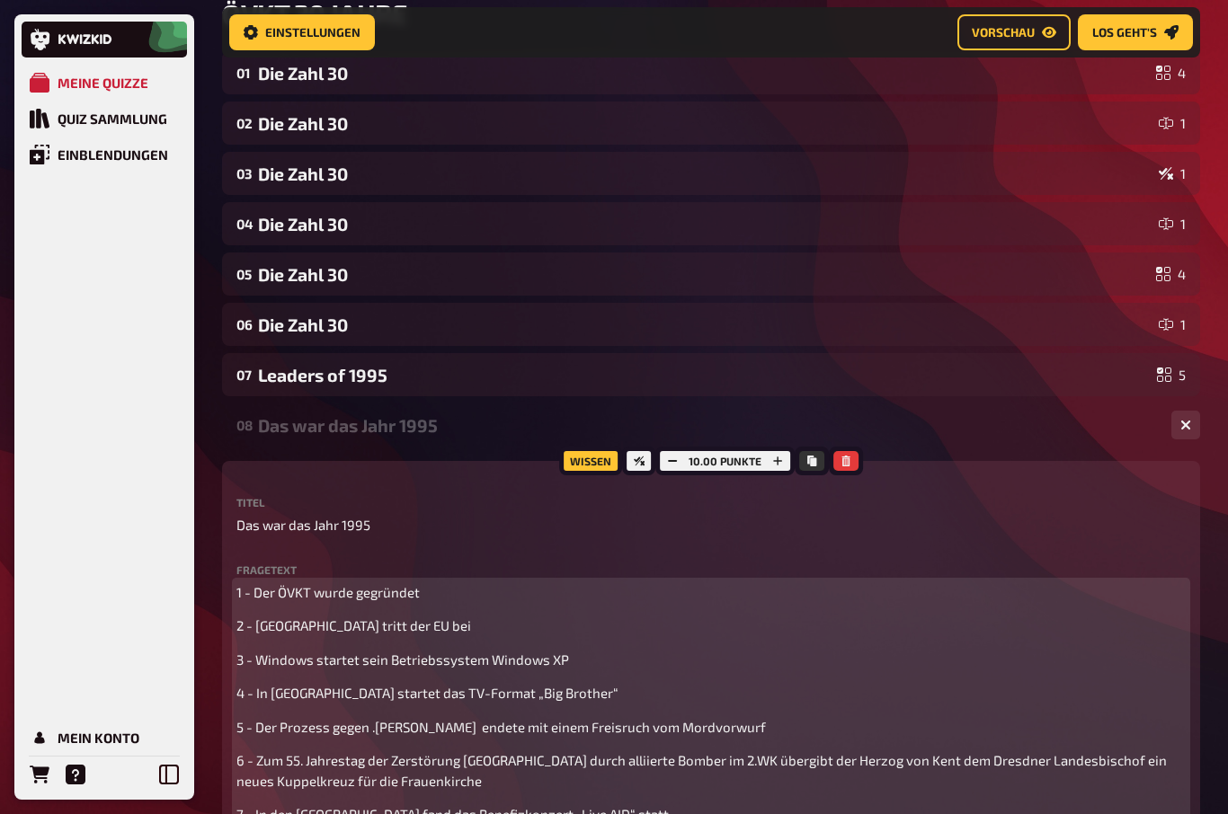
click at [301, 592] on span "1 - Der ÖVKT wurde gegründet" at bounding box center [327, 592] width 183 height 16
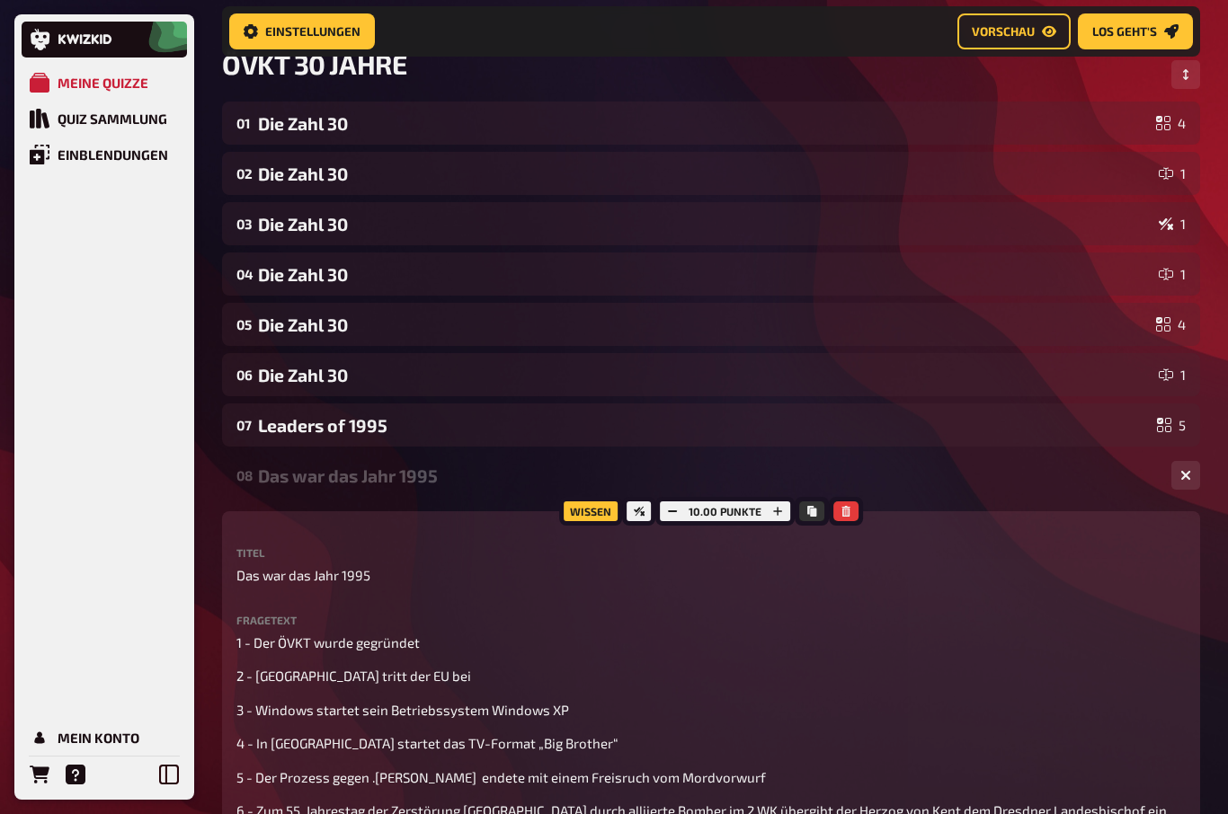
scroll to position [141, 0]
click at [284, 428] on div "Leaders of 1995" at bounding box center [704, 425] width 892 height 21
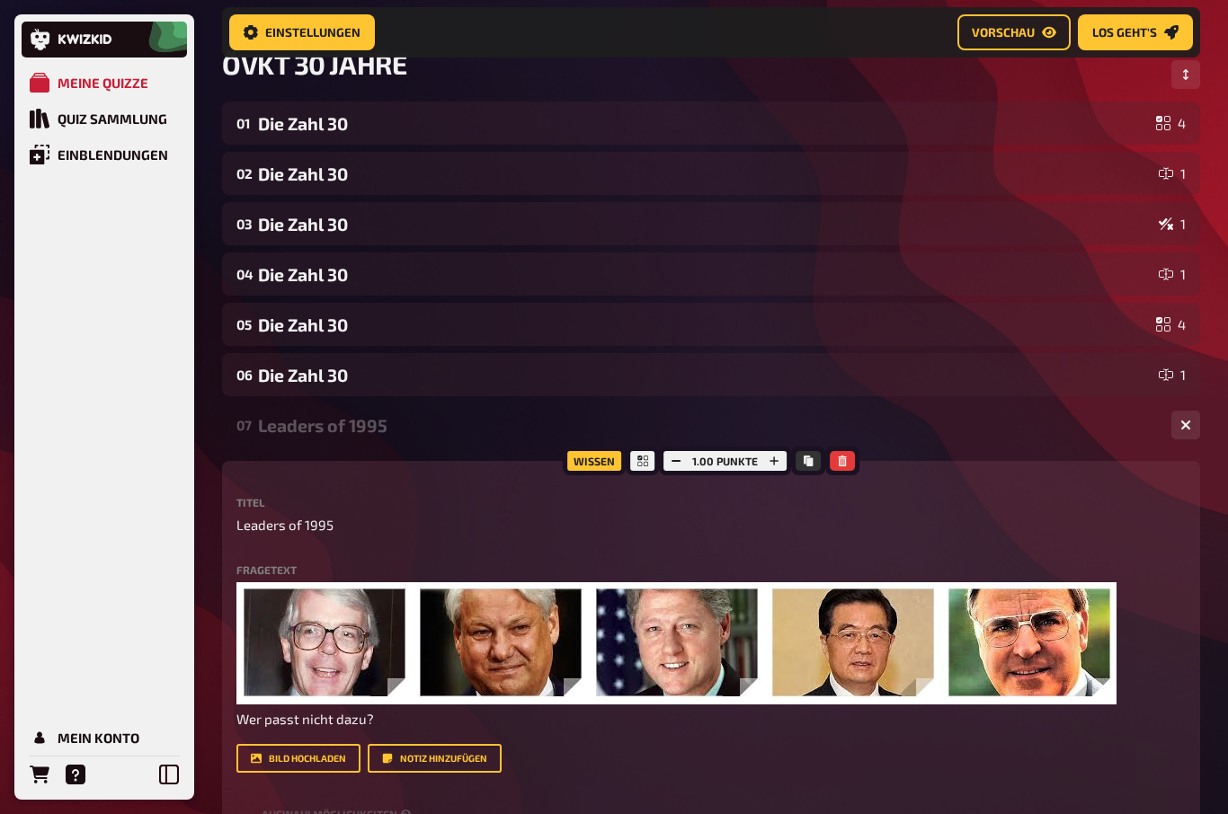
click at [784, 462] on button "button" at bounding box center [773, 461] width 25 height 20
click at [777, 467] on icon "button" at bounding box center [773, 461] width 11 height 11
click at [782, 462] on button "button" at bounding box center [774, 461] width 25 height 20
click at [1160, 541] on div "Titel Leaders of 1995 Fragetext ﻿ Wer passt nicht dazu? Hier hinziehen für Date…" at bounding box center [710, 635] width 949 height 276
click at [1162, 749] on div "Bild hochladen Notiz hinzufügen" at bounding box center [710, 758] width 949 height 29
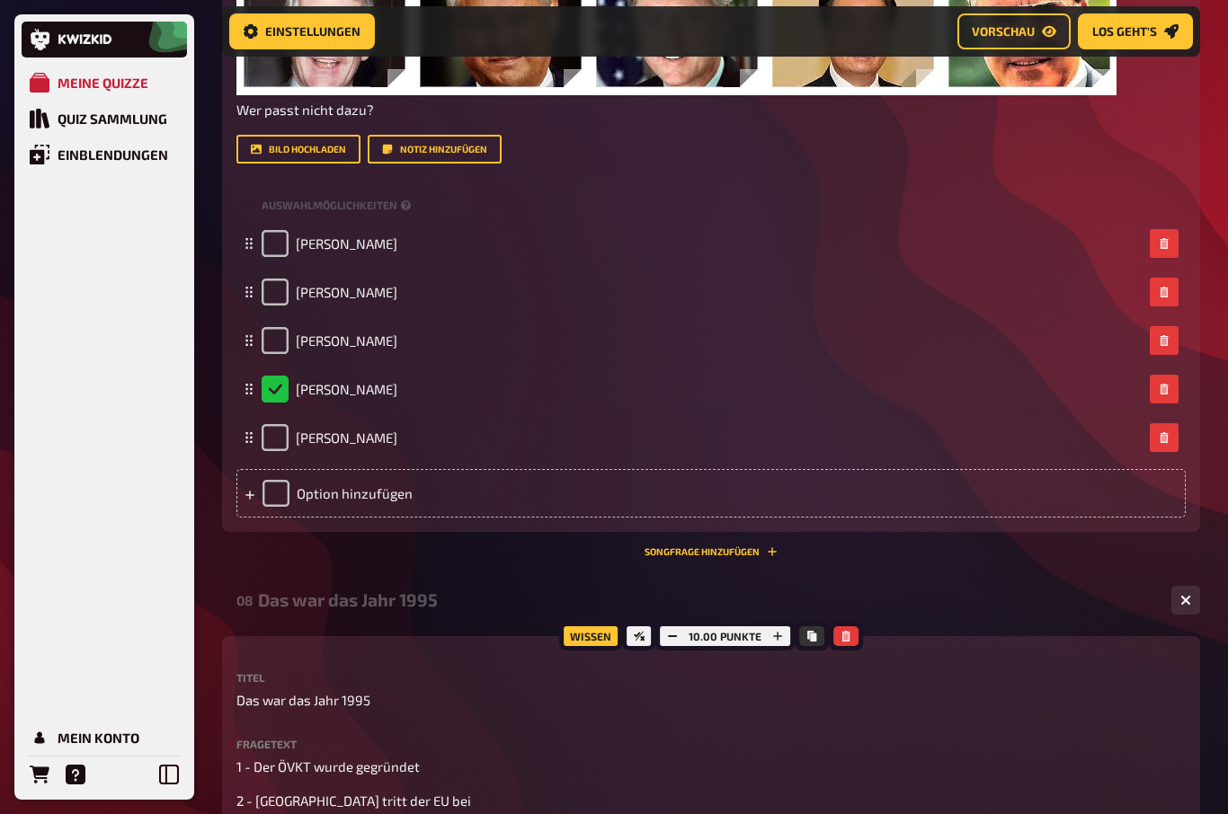
scroll to position [751, 0]
click at [1085, 582] on div "08 Das war das Jahr 1995 10" at bounding box center [711, 600] width 978 height 43
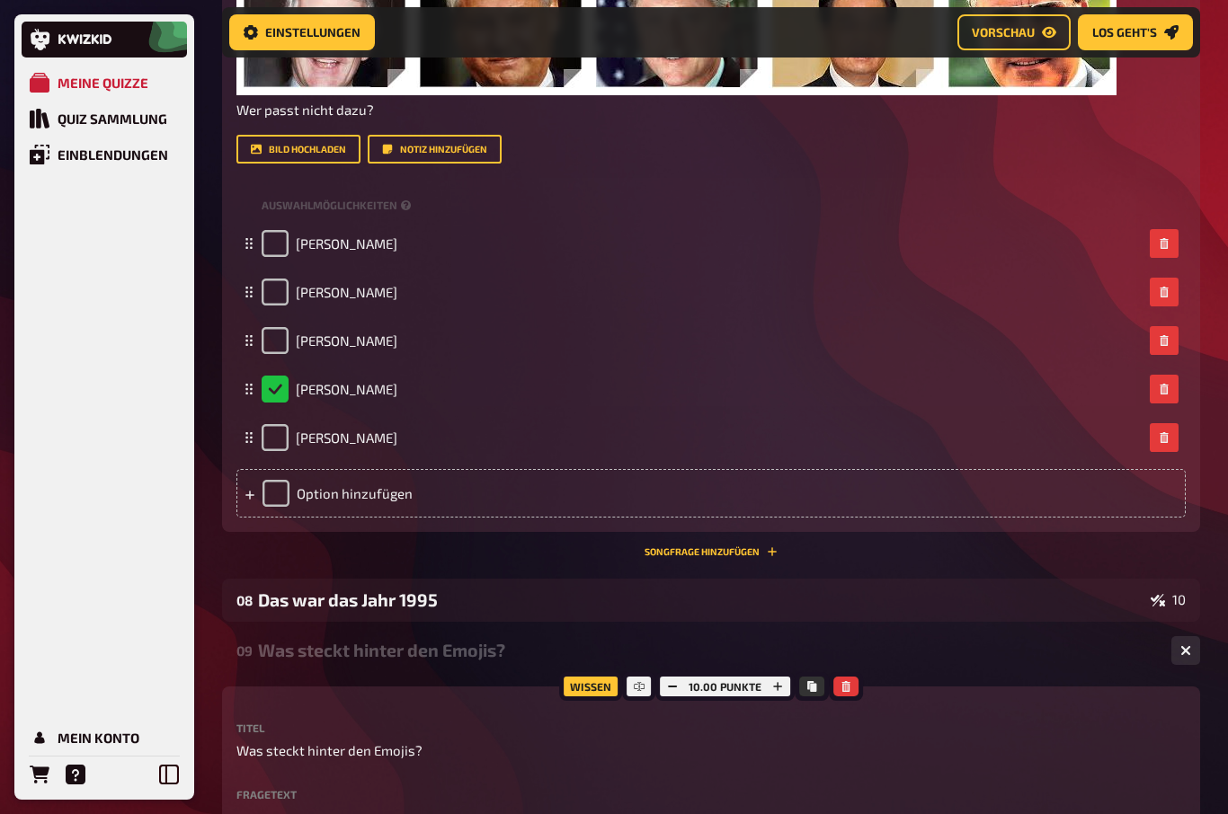
click at [1192, 654] on button "button" at bounding box center [1185, 650] width 29 height 29
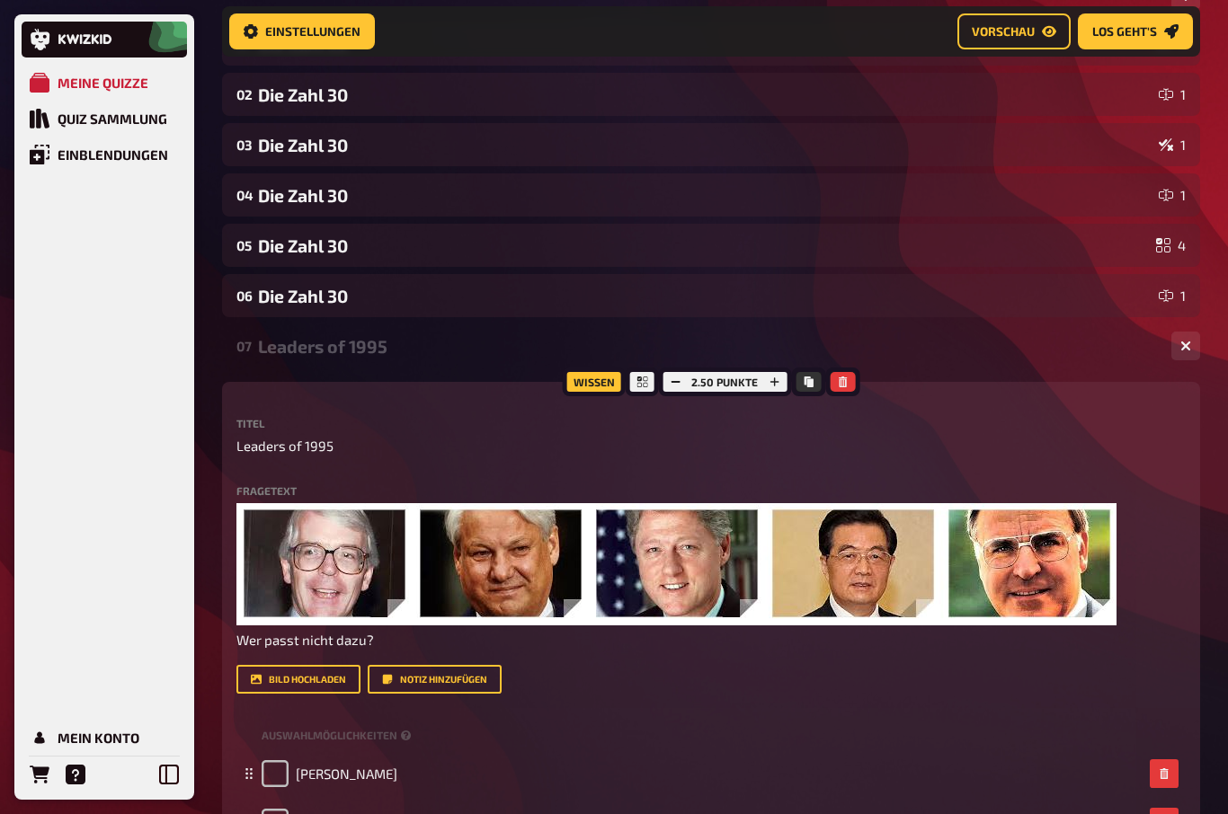
scroll to position [220, 0]
click at [1196, 338] on button "button" at bounding box center [1185, 346] width 29 height 29
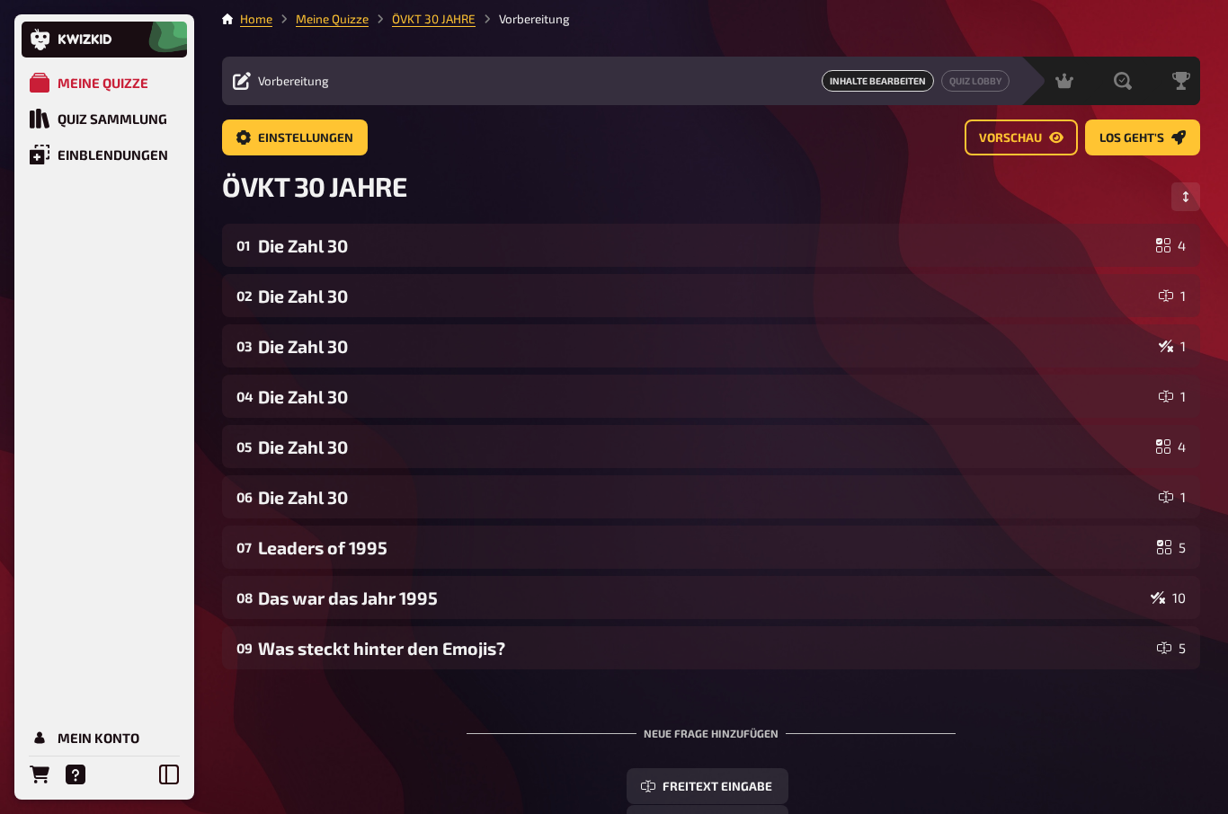
scroll to position [0, 0]
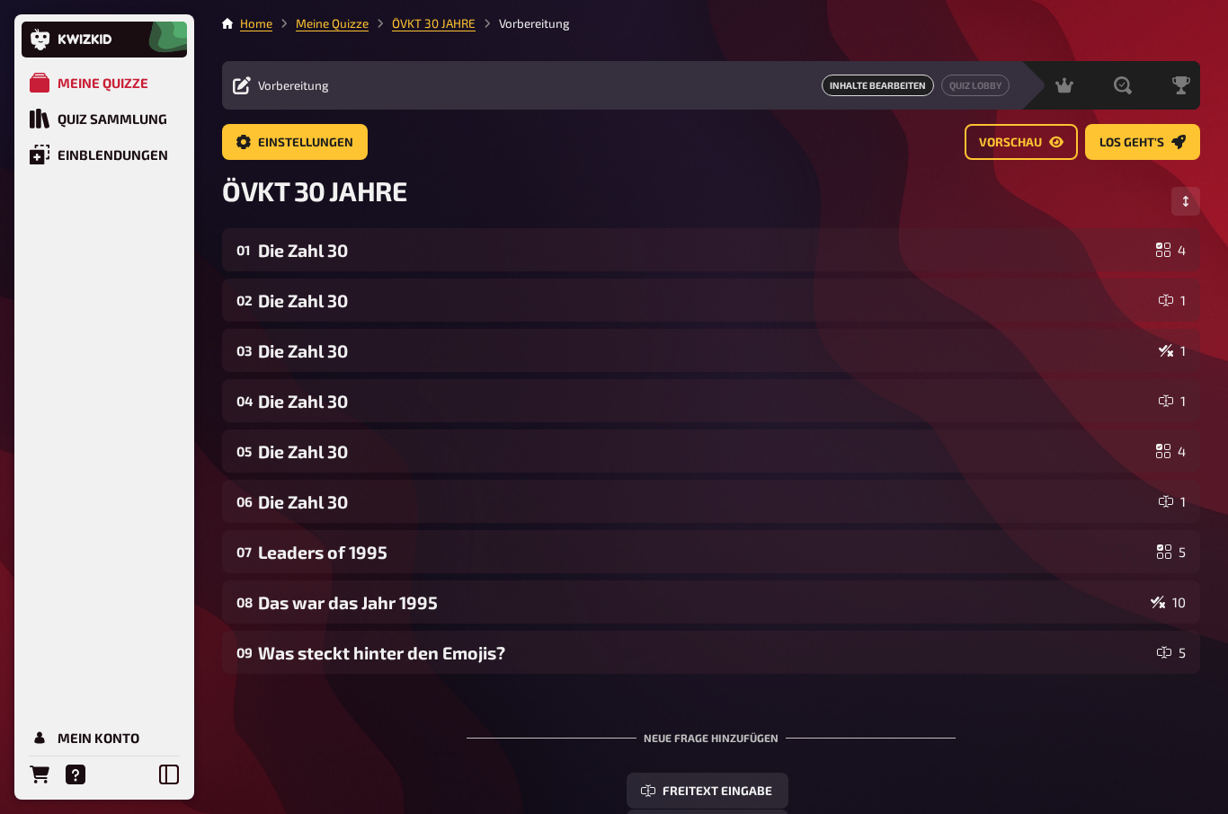
click at [1014, 145] on span "Vorschau" at bounding box center [1010, 143] width 63 height 13
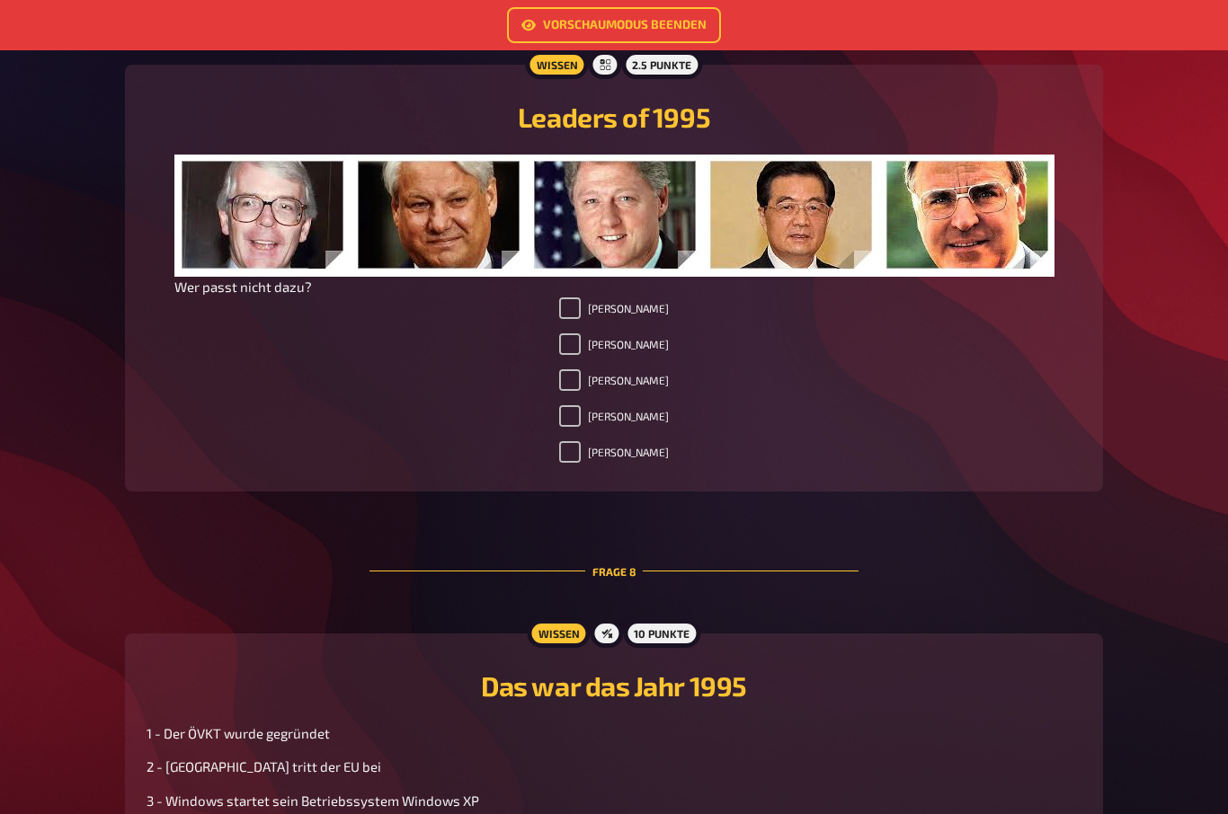
scroll to position [2657, 0]
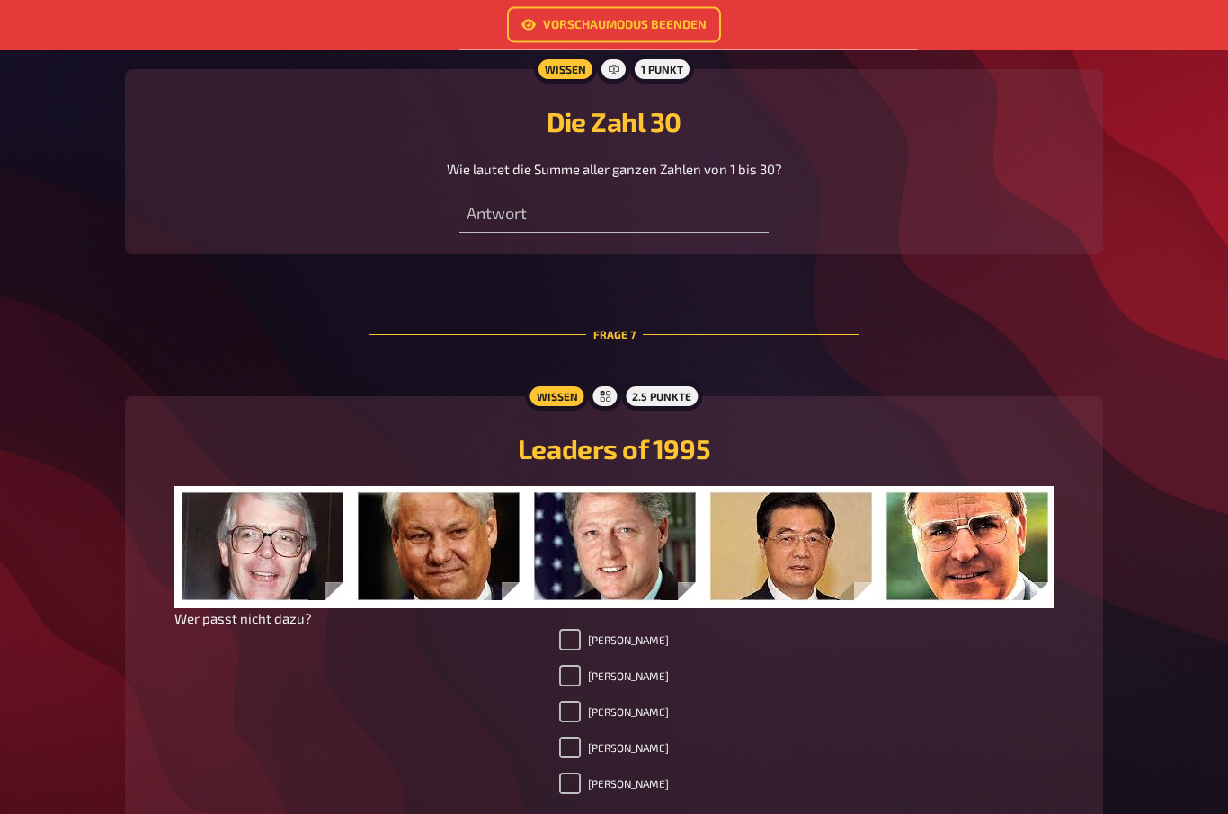
click at [580, 30] on link "Vorschaumodus beenden" at bounding box center [614, 25] width 214 height 36
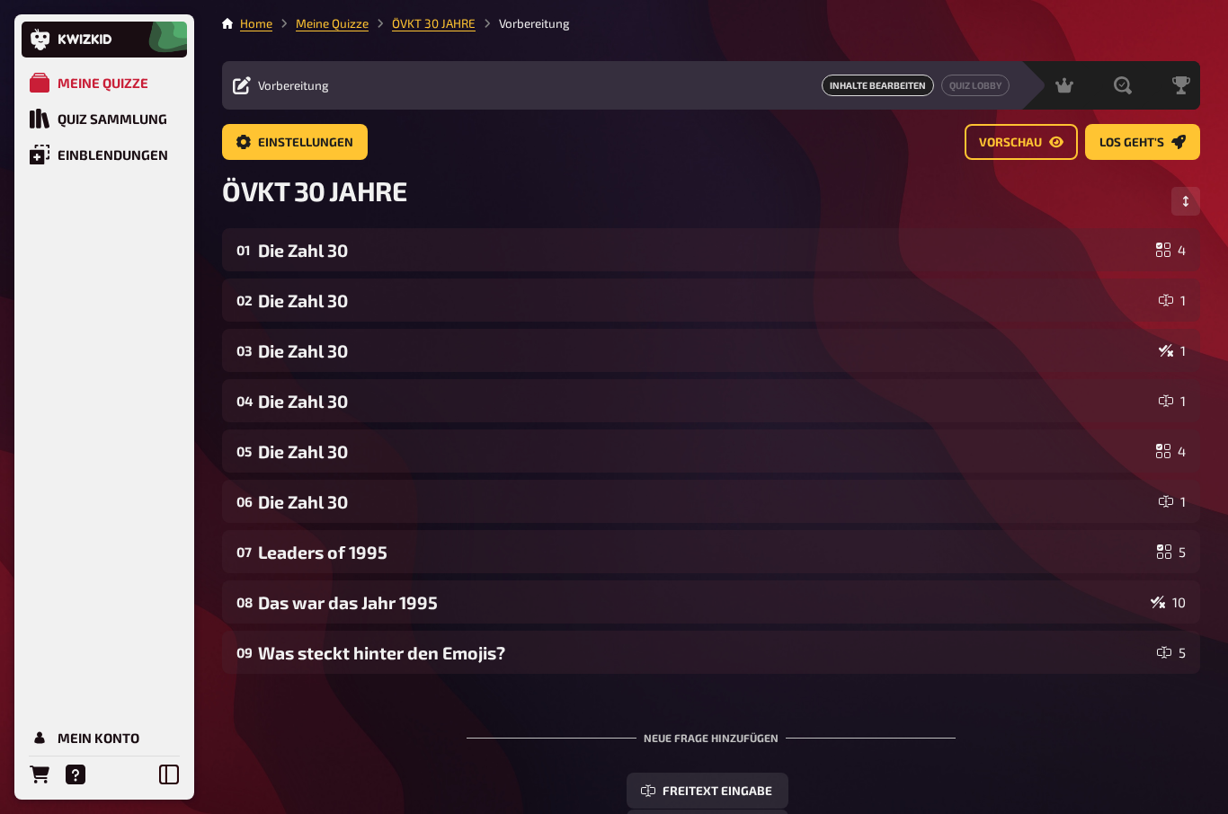
click at [161, 772] on icon at bounding box center [169, 775] width 20 height 20
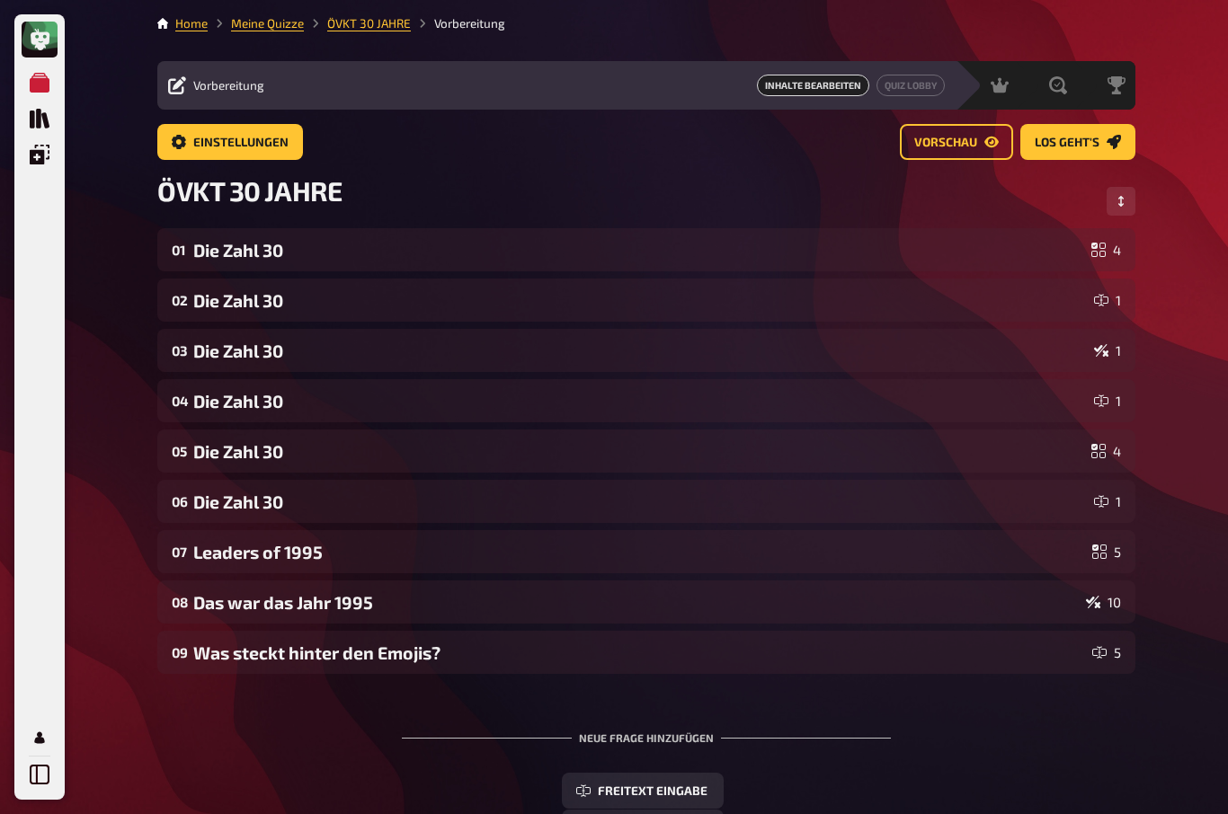
click at [43, 150] on icon "Einblendungen" at bounding box center [40, 155] width 20 height 20
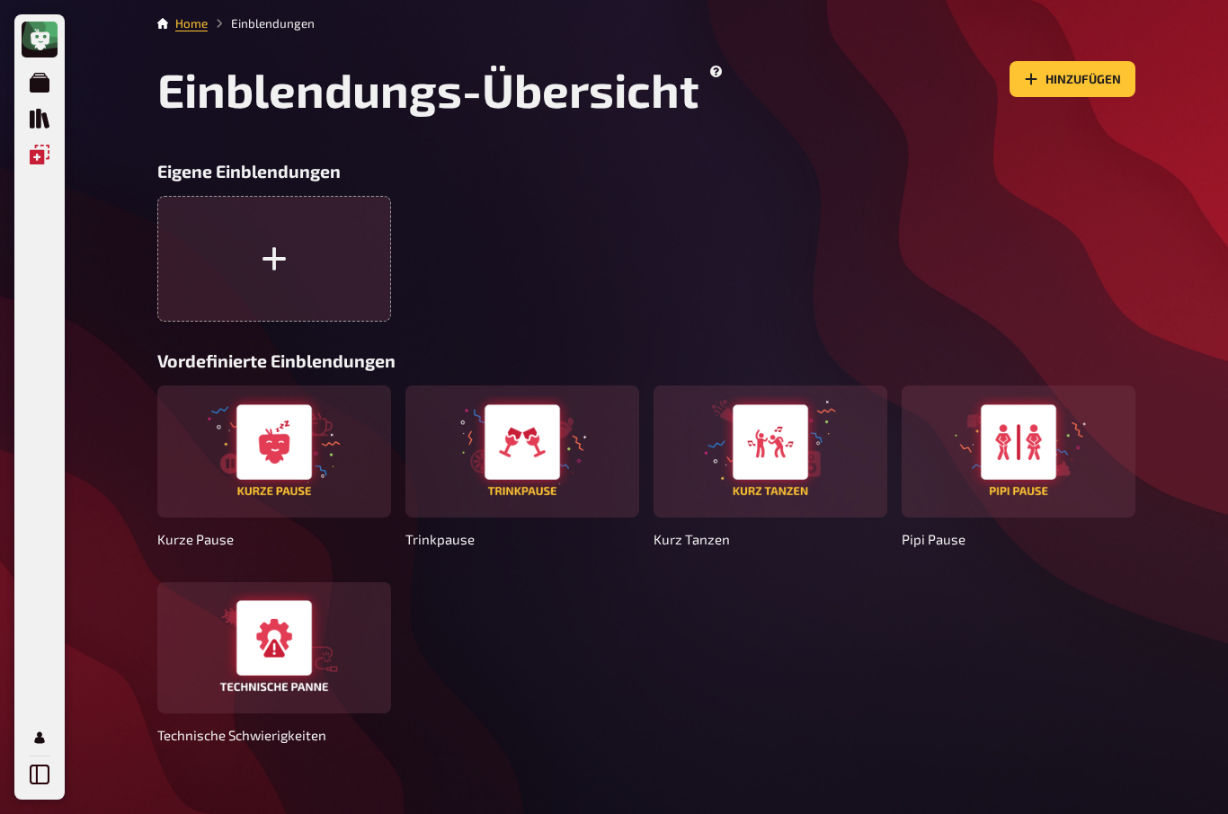
click at [42, 156] on icon "Einblendungen" at bounding box center [40, 155] width 20 height 20
click at [31, 111] on icon "Quiz Sammlung" at bounding box center [40, 119] width 20 height 20
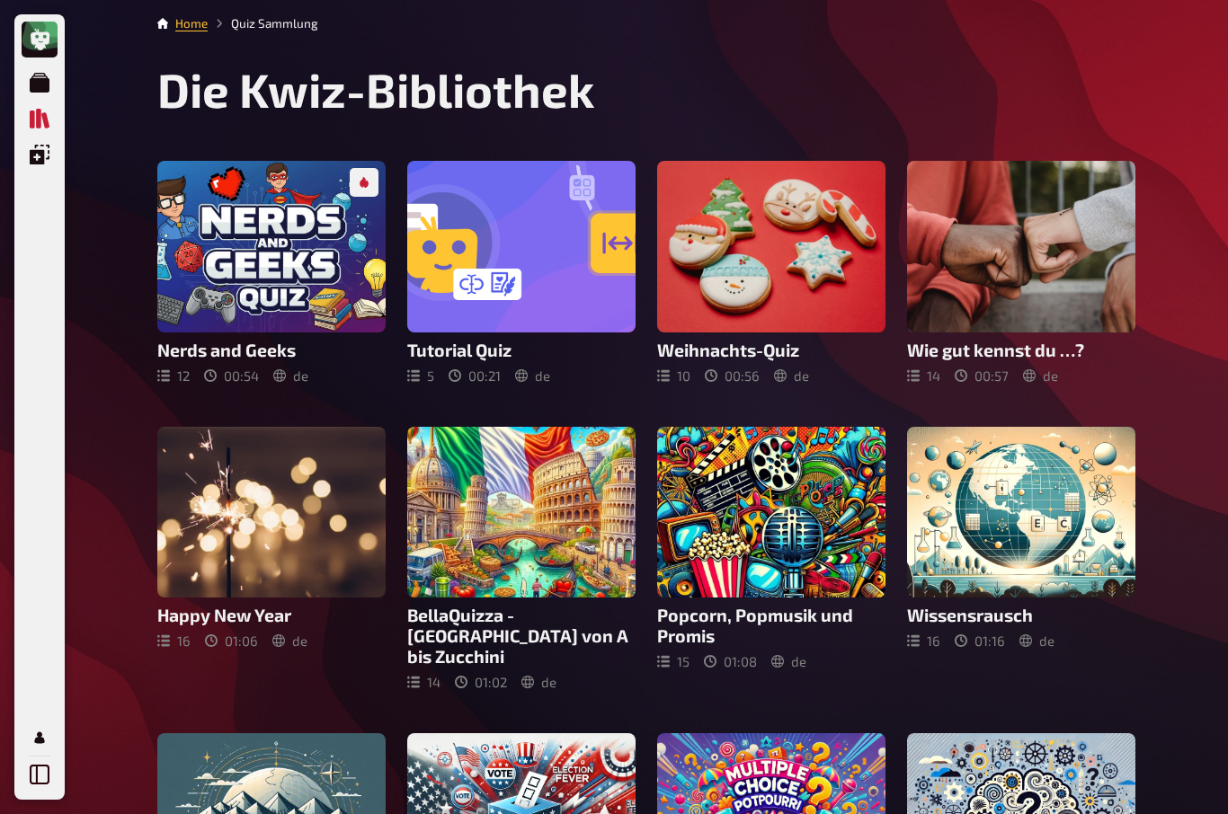
click at [35, 84] on icon "Meine Quizze" at bounding box center [40, 83] width 20 height 20
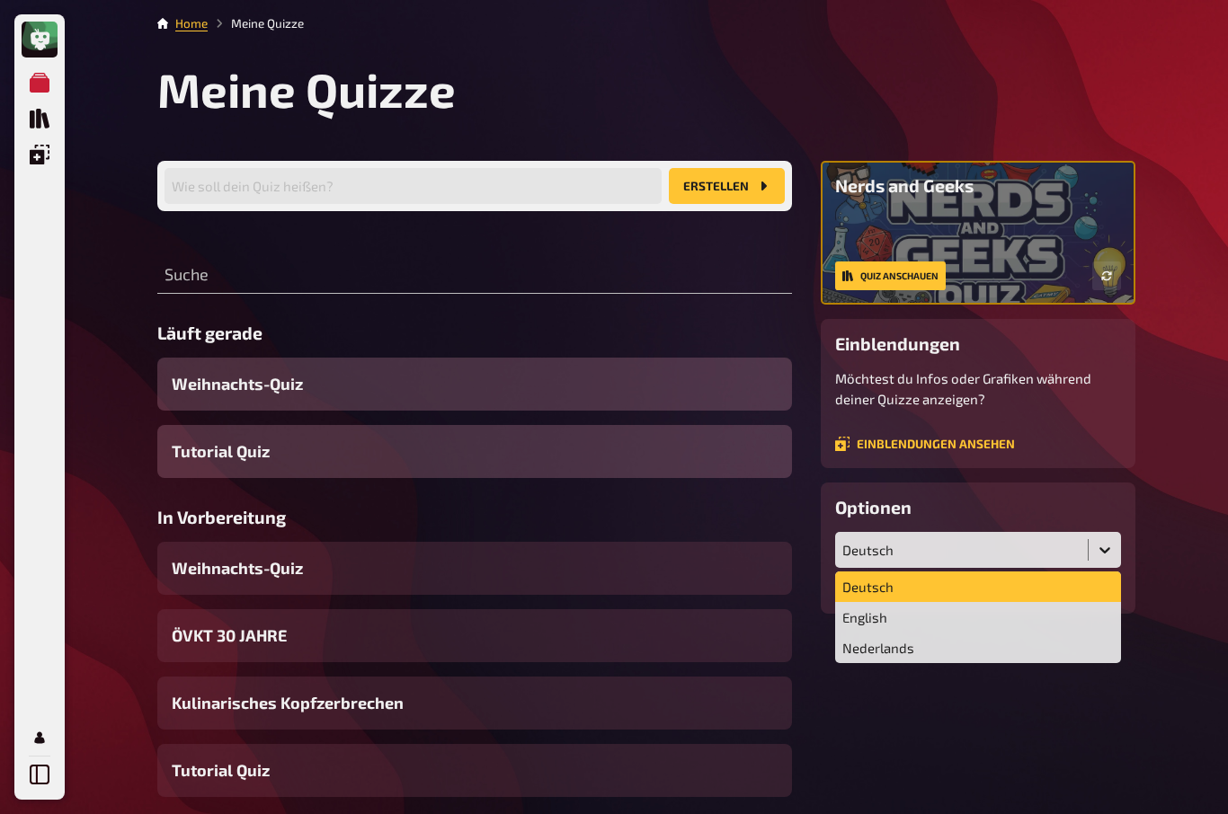
click at [1039, 577] on div "Deutsch" at bounding box center [978, 587] width 286 height 31
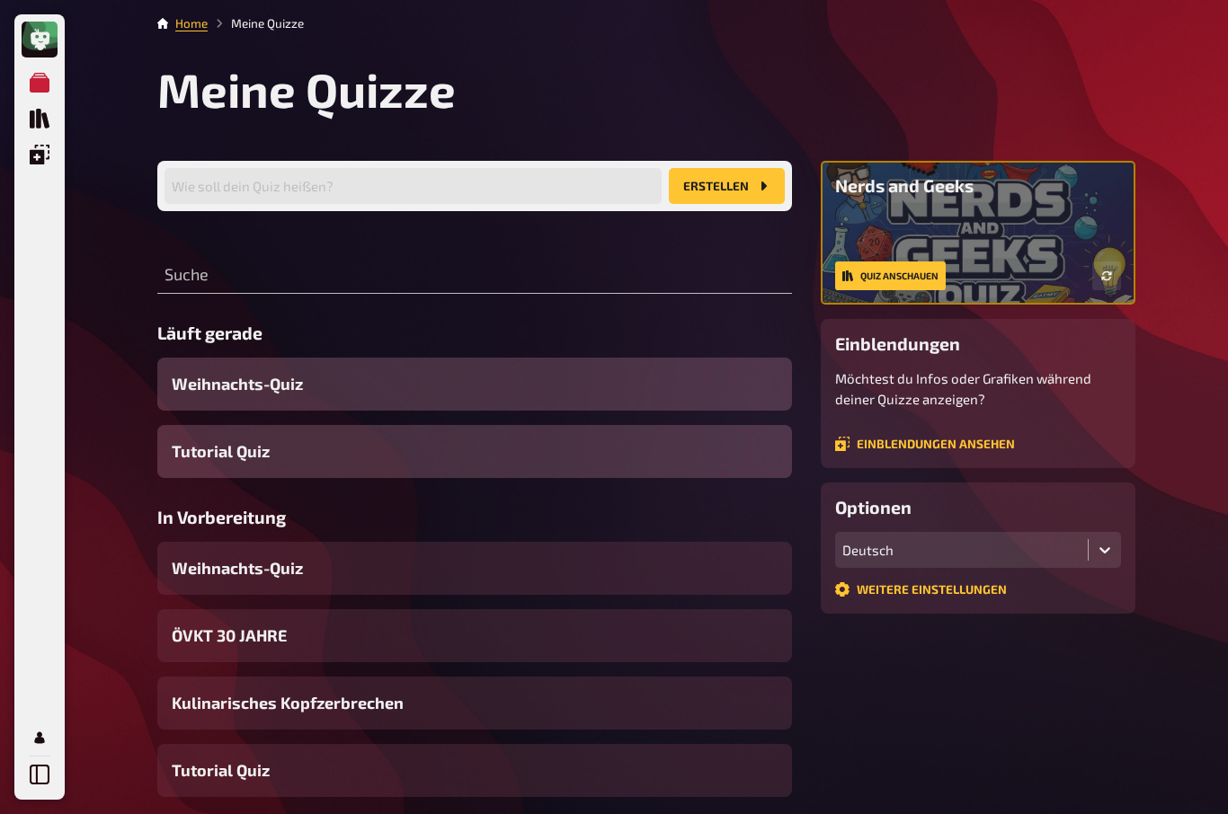
click at [989, 593] on link "Weitere Einstellungen" at bounding box center [921, 590] width 172 height 14
click at [218, 639] on span "ÖVKT 30 JAHRE" at bounding box center [229, 636] width 115 height 24
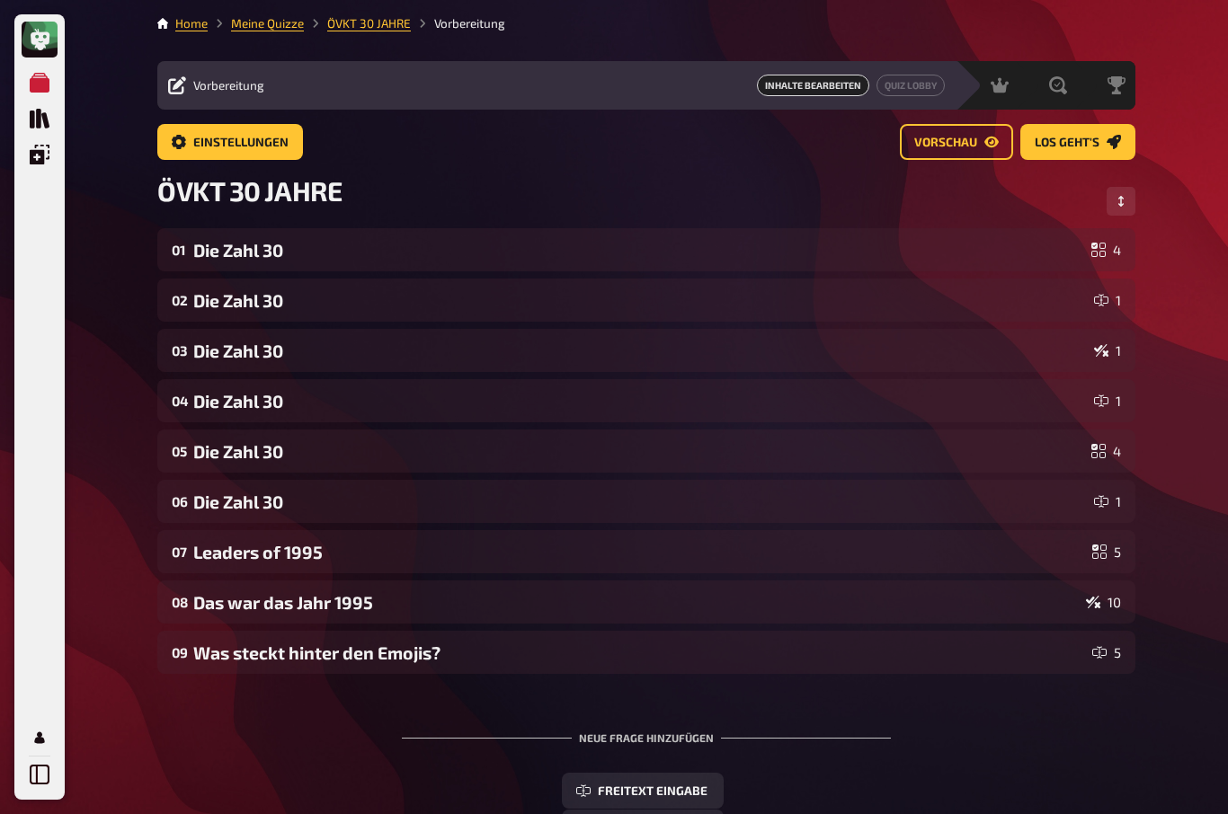
click at [1113, 140] on icon "Los geht's" at bounding box center [1114, 142] width 14 height 14
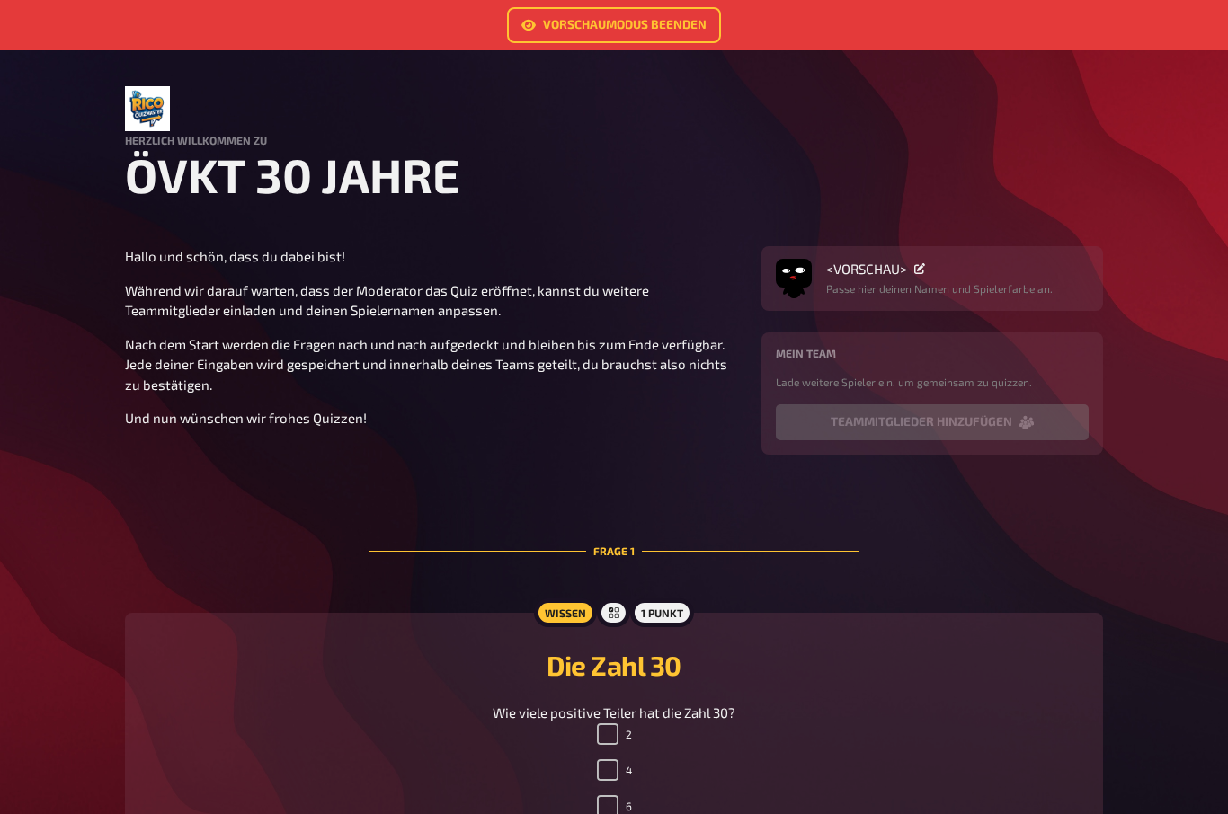
click at [583, 16] on link "Vorschaumodus beenden" at bounding box center [614, 25] width 214 height 36
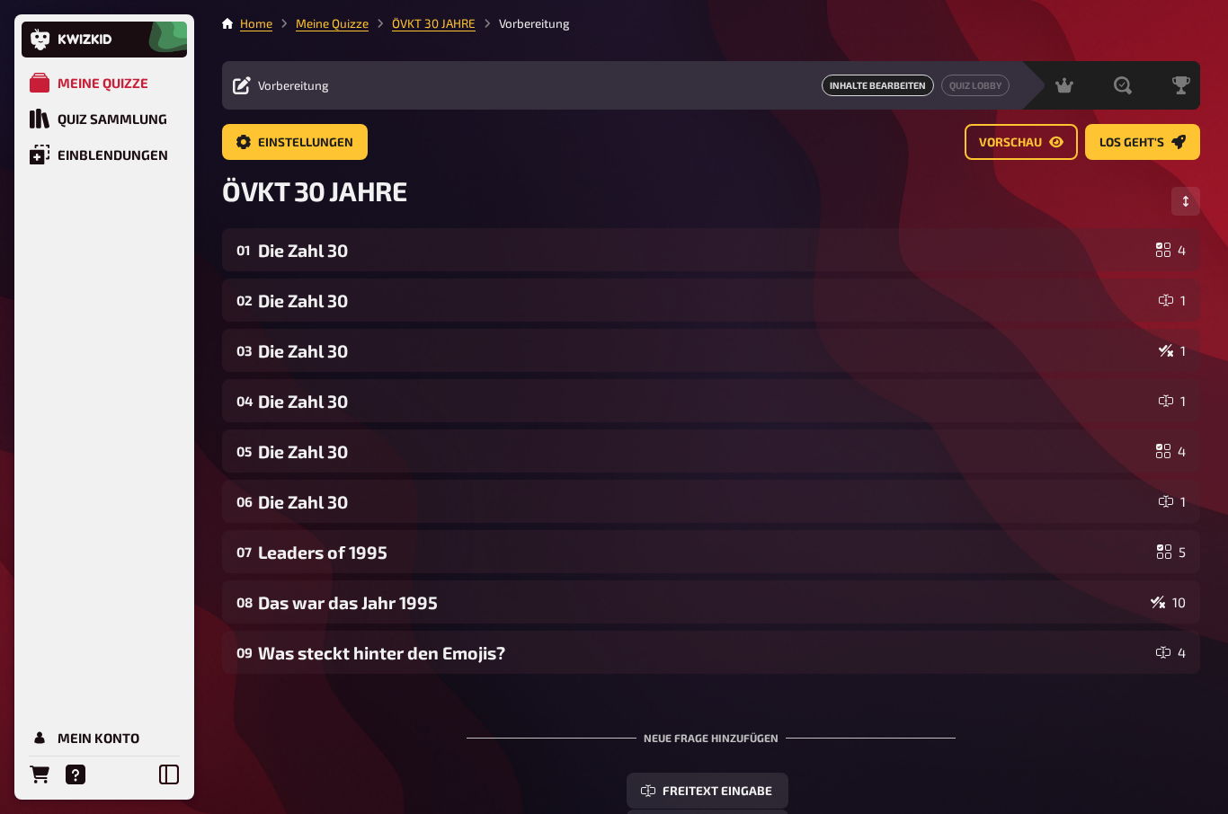
click at [89, 111] on div "Quiz Sammlung" at bounding box center [113, 119] width 110 height 16
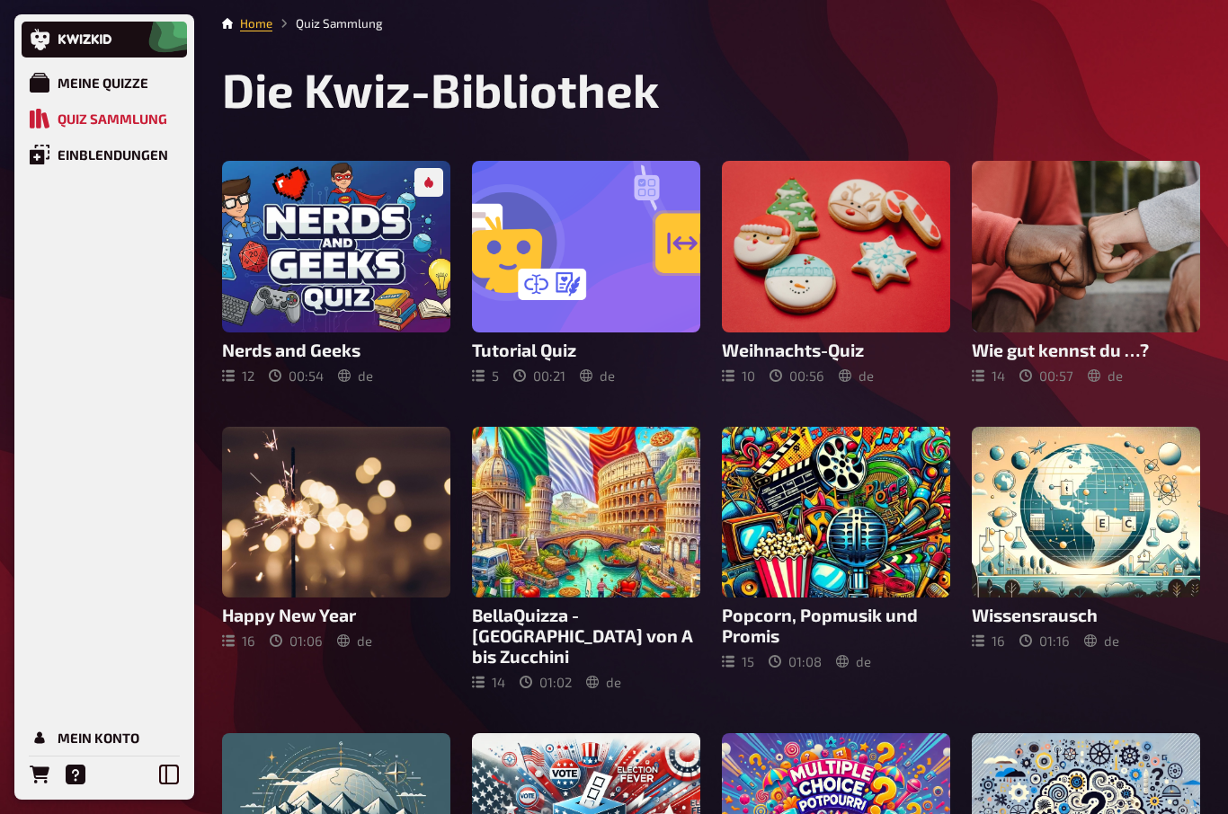
click at [843, 332] on div at bounding box center [836, 247] width 228 height 172
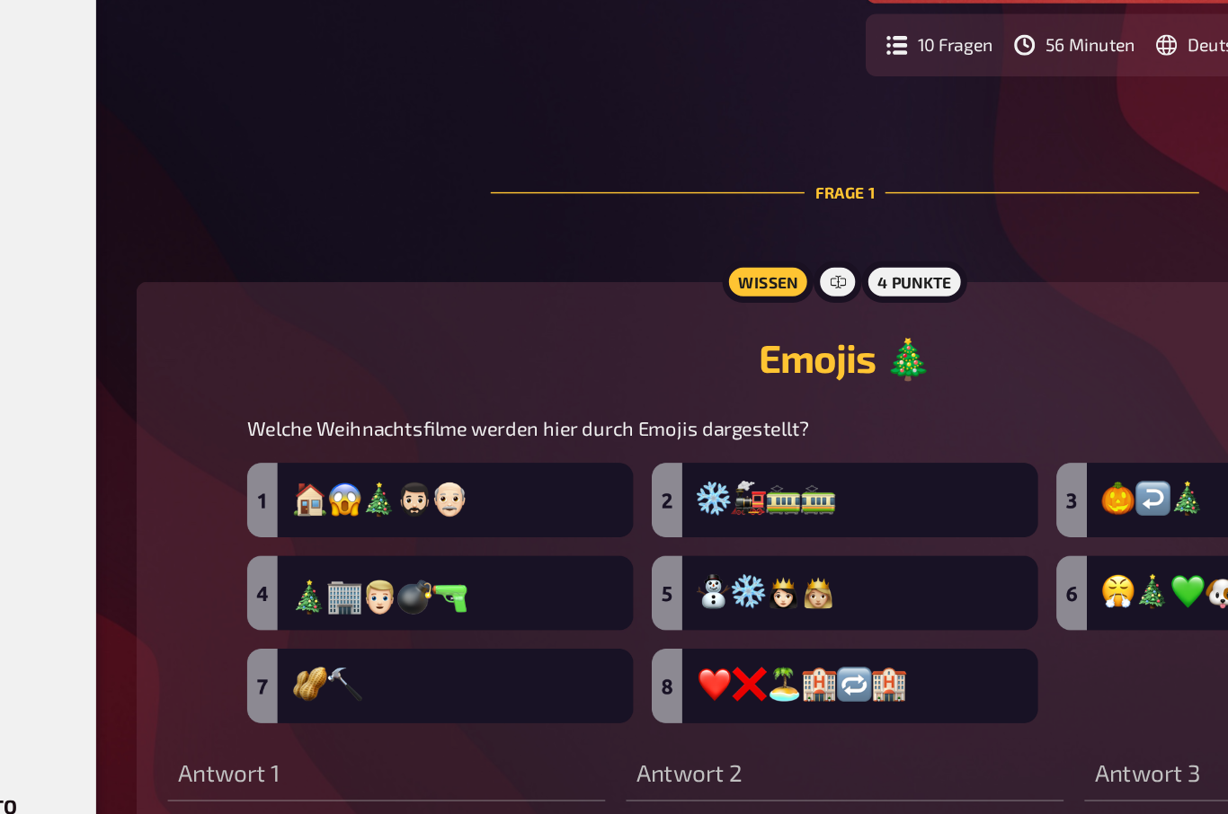
scroll to position [308, 0]
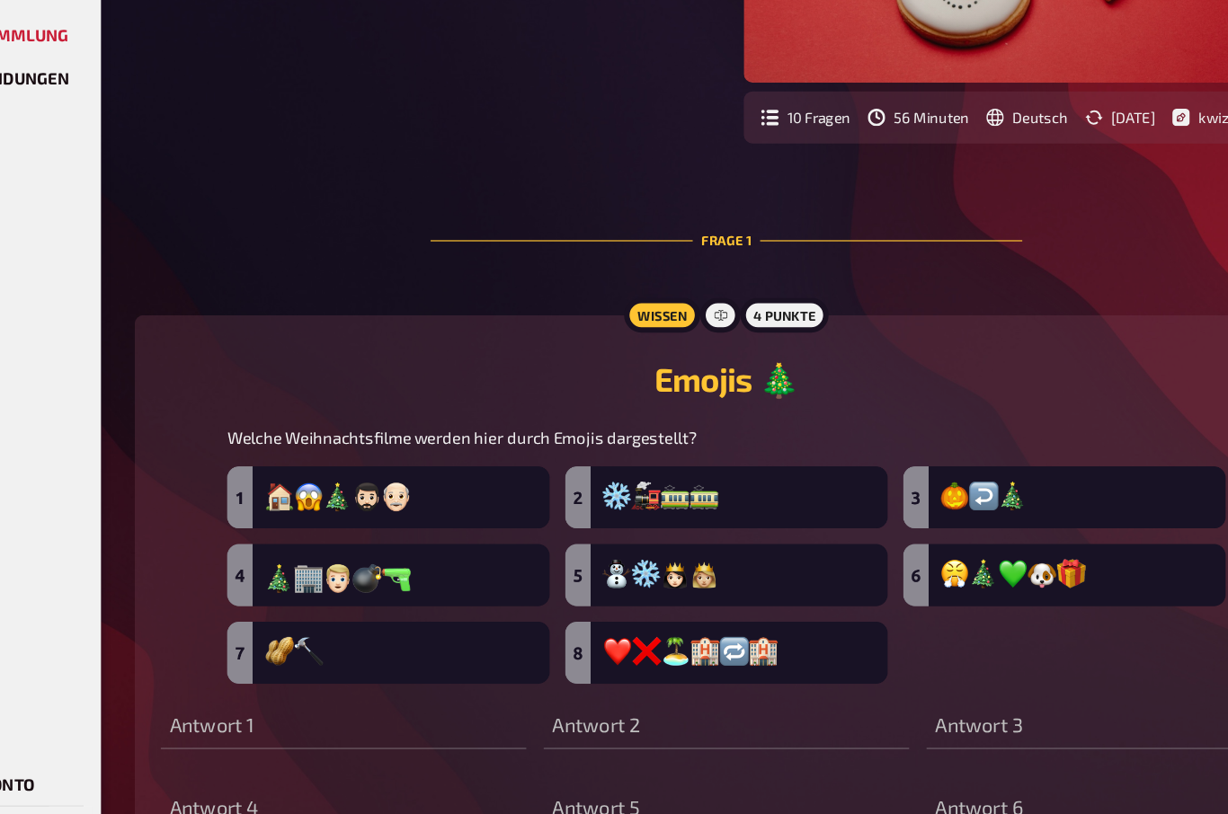
click at [298, 476] on img at bounding box center [710, 566] width 825 height 180
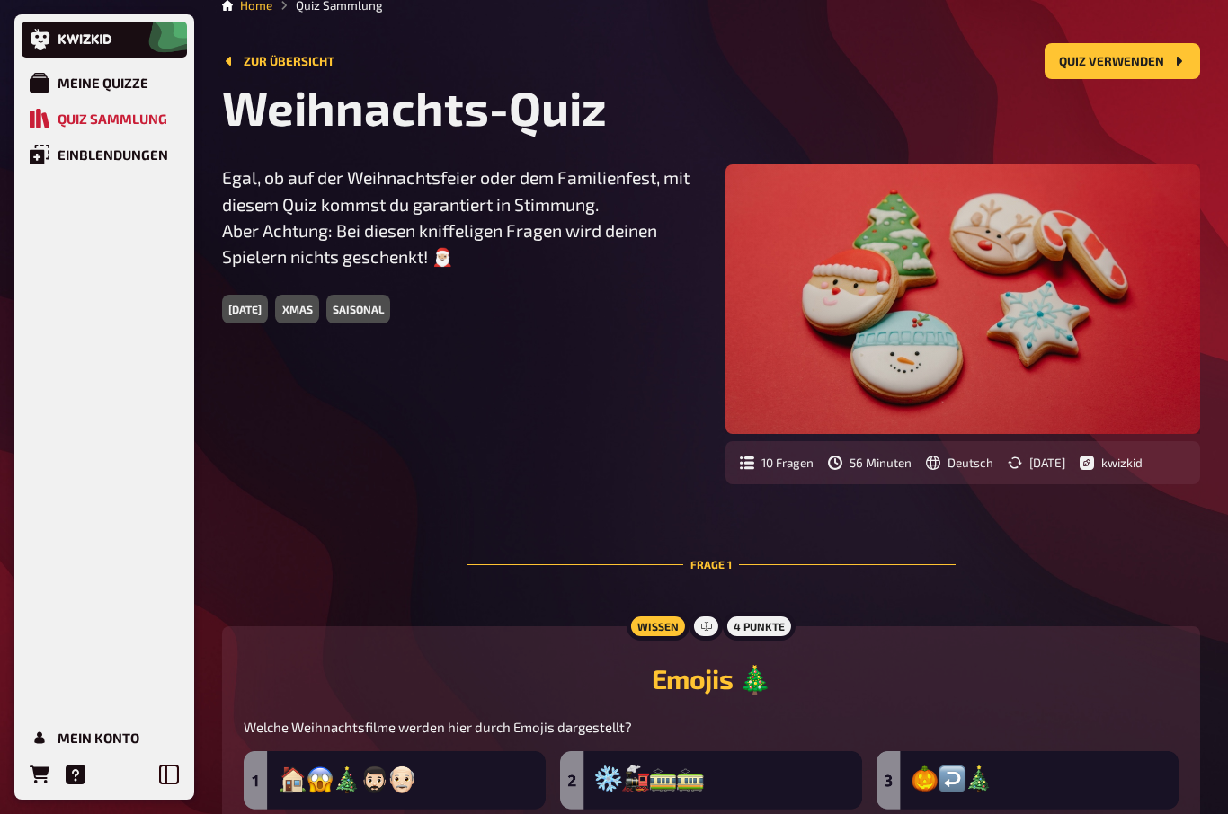
scroll to position [0, 0]
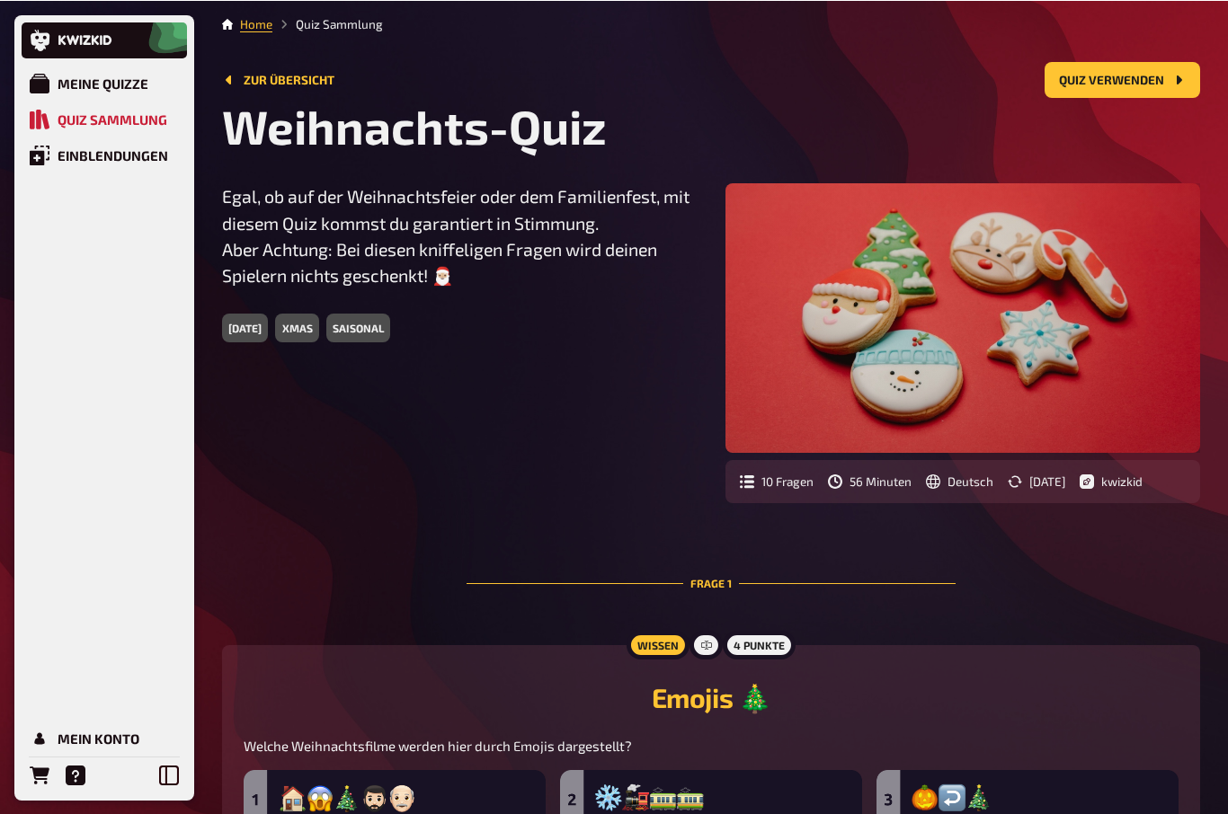
click at [1154, 79] on button "Quiz verwenden" at bounding box center [1123, 79] width 156 height 36
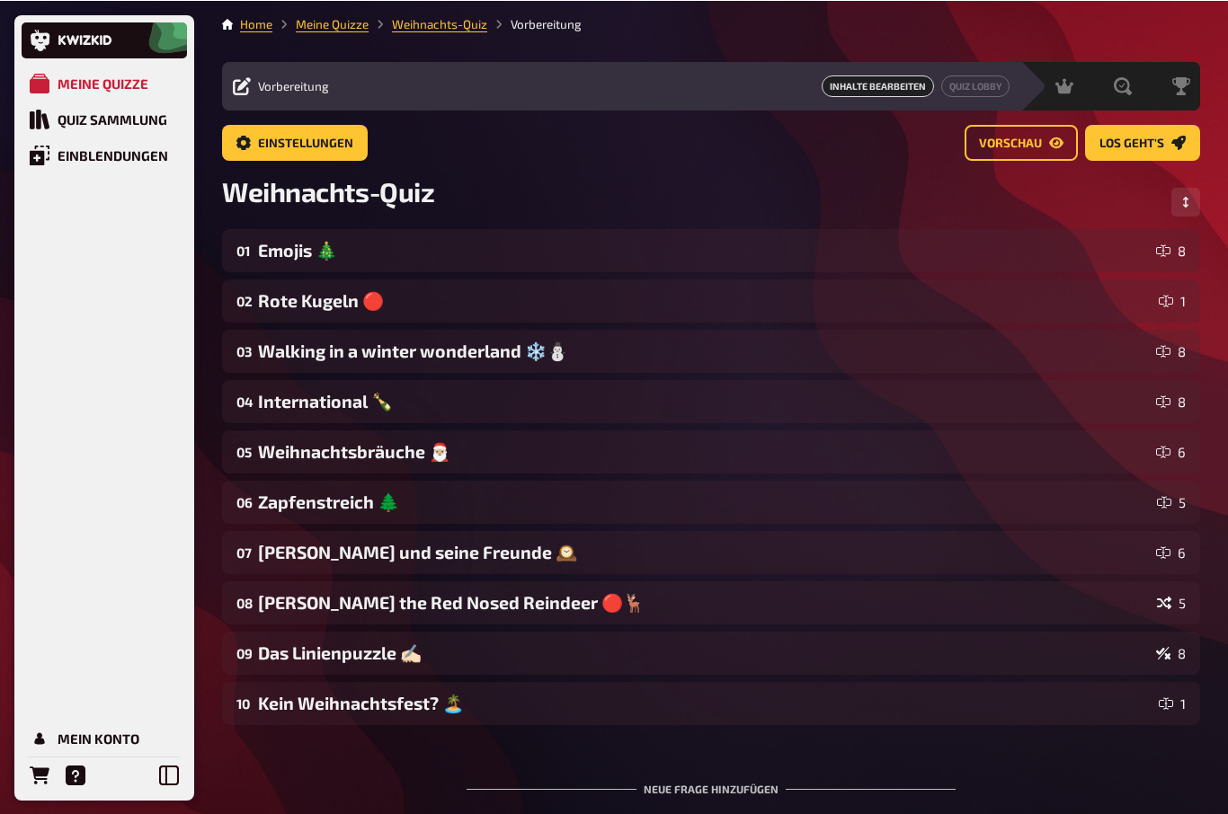
click at [288, 250] on div "Emojis 🎄" at bounding box center [703, 250] width 891 height 22
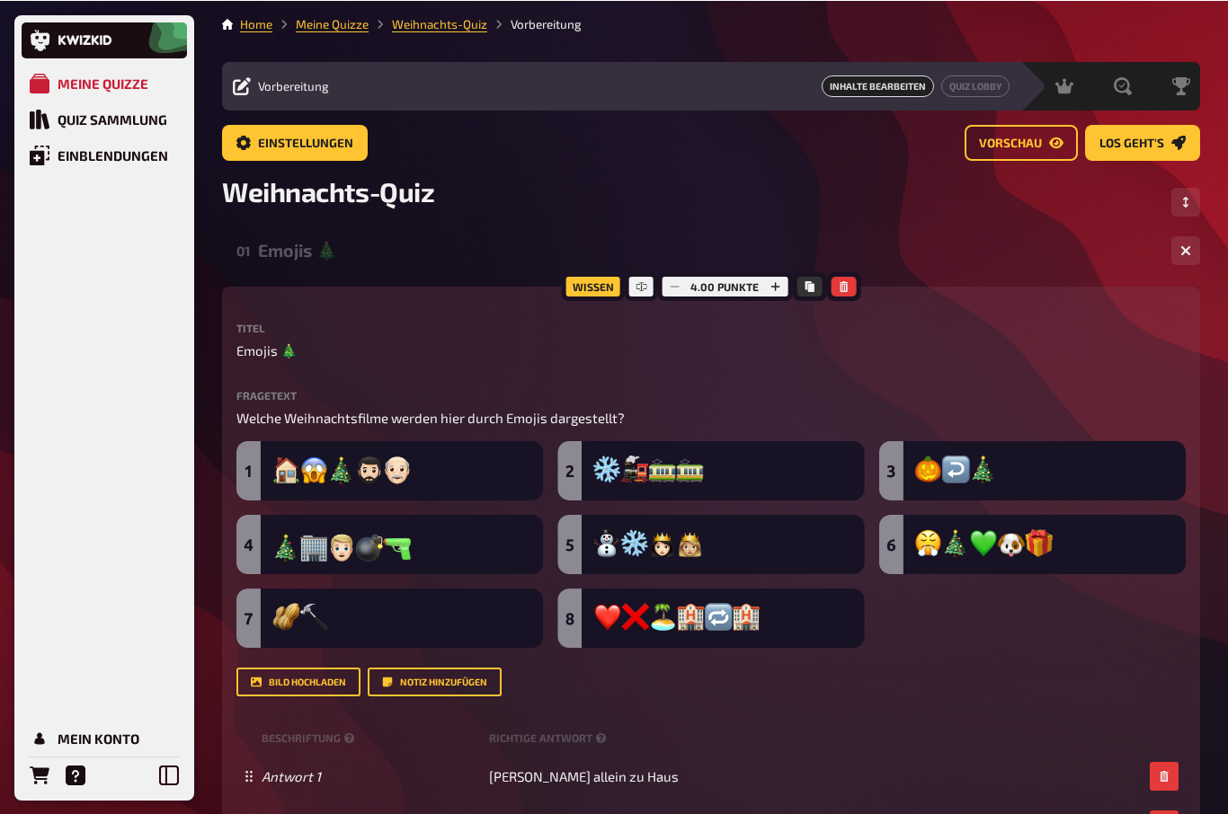
click at [284, 248] on div "Emojis 🎄" at bounding box center [707, 250] width 899 height 22
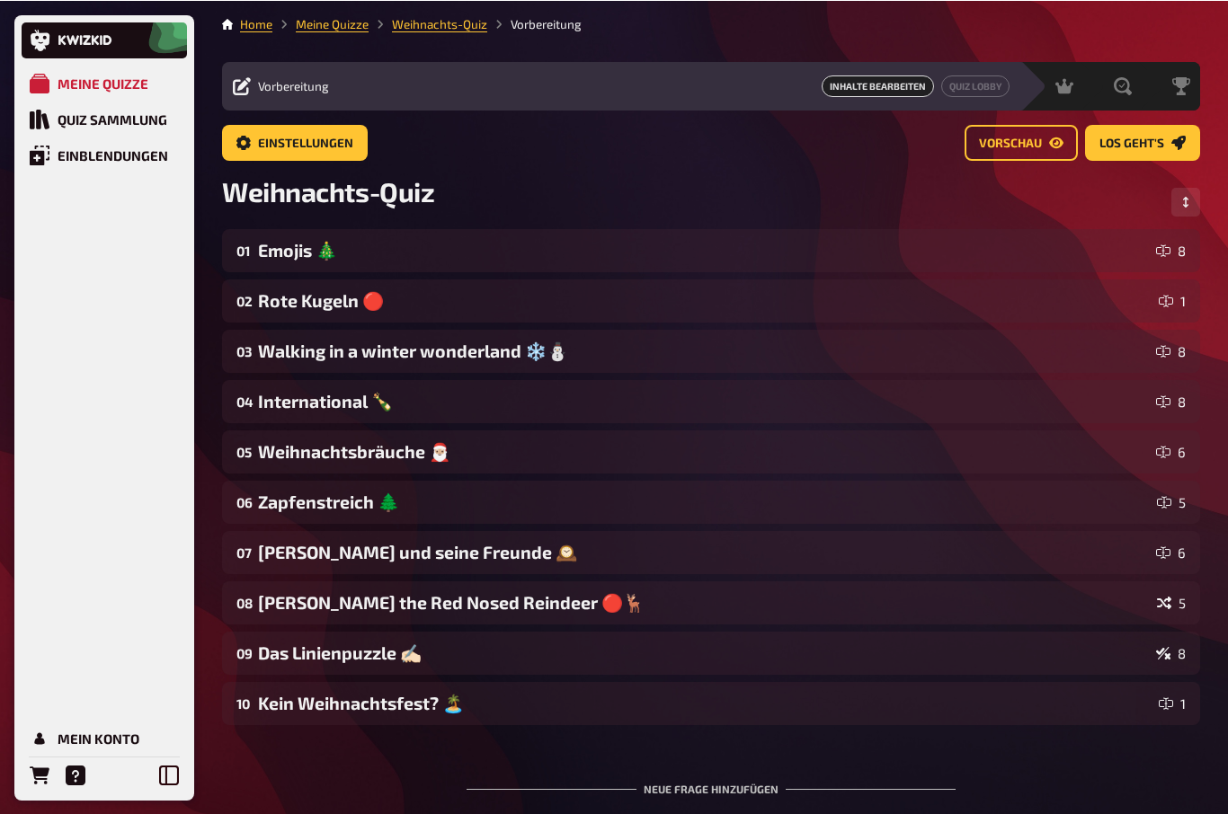
click at [282, 245] on div "Emojis 🎄" at bounding box center [703, 250] width 891 height 22
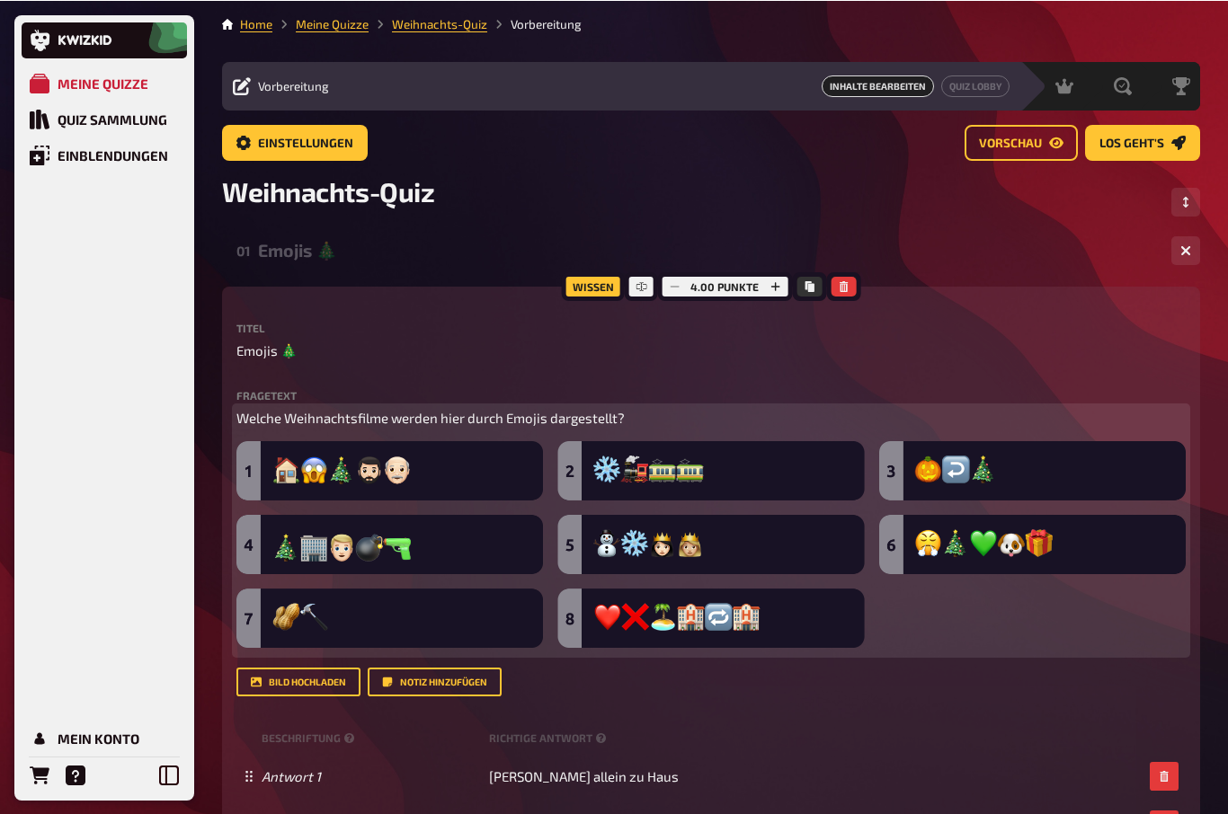
click at [300, 472] on img at bounding box center [710, 544] width 949 height 207
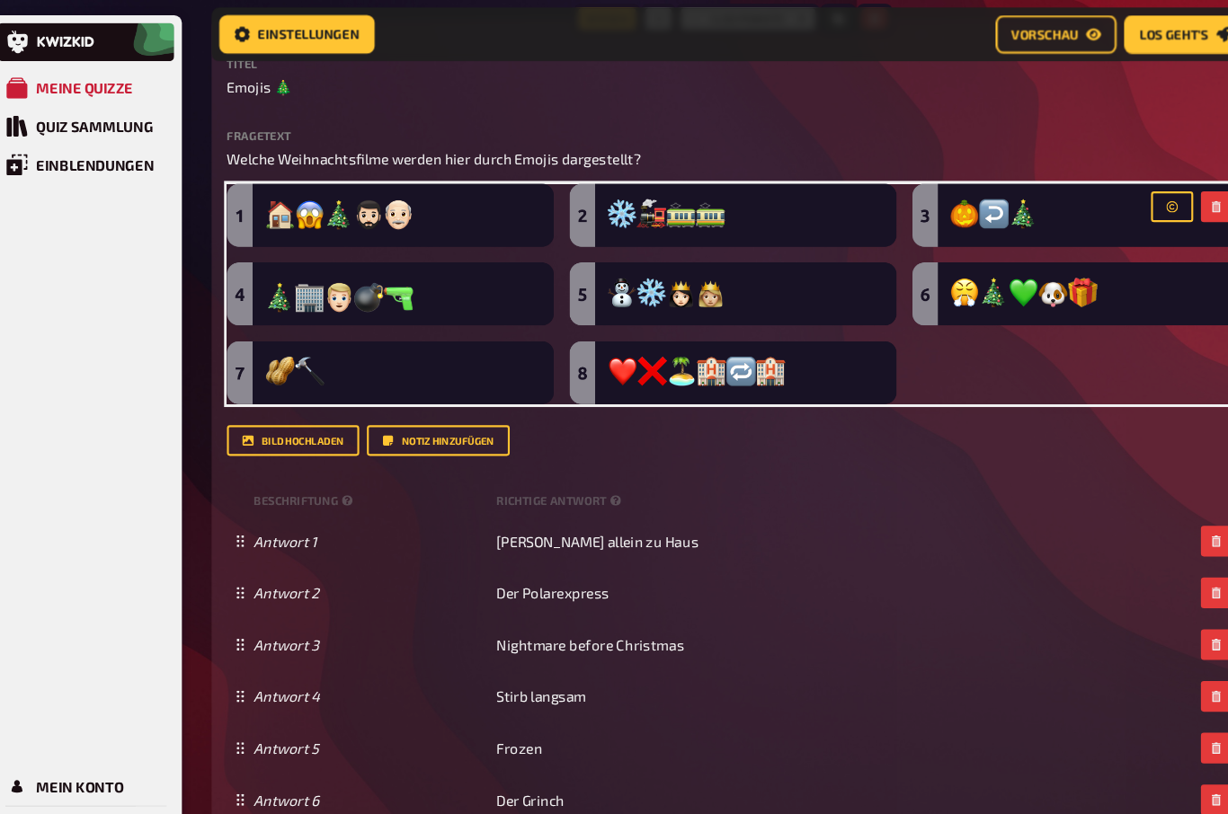
scroll to position [284, 0]
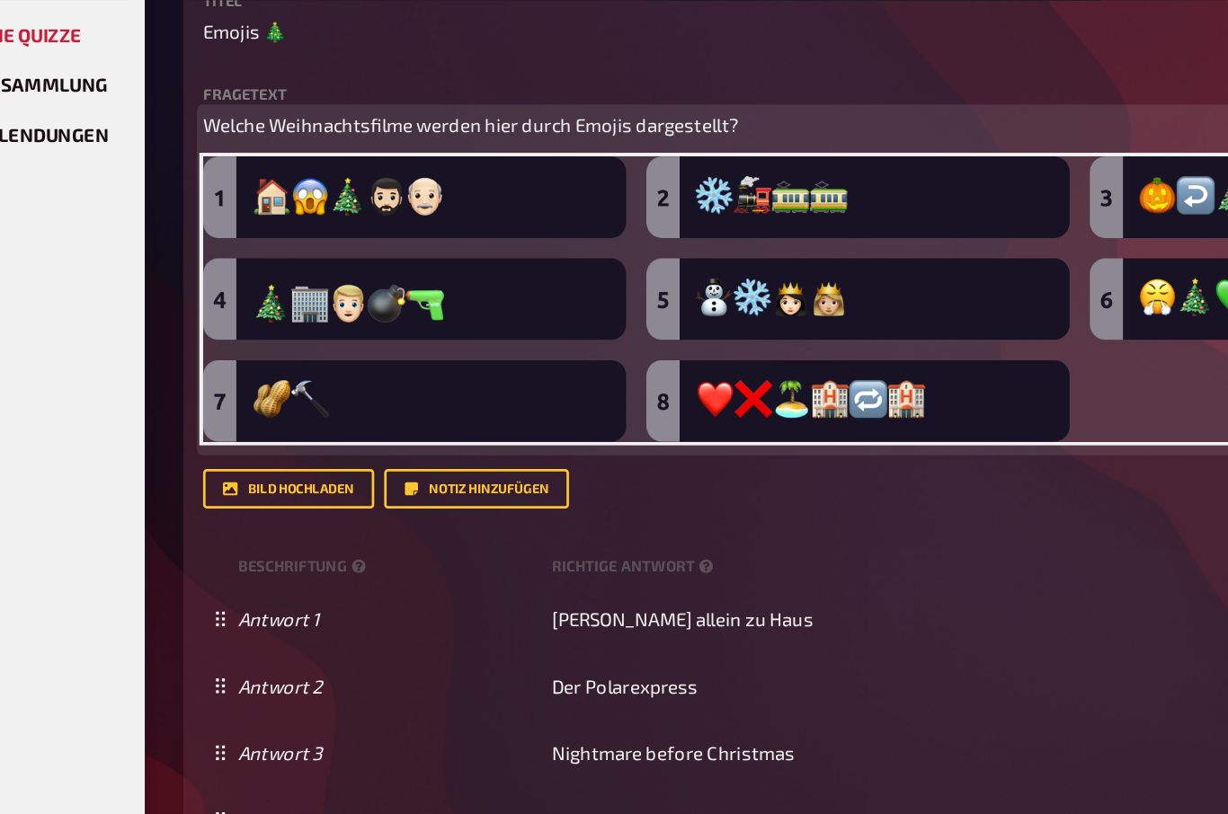
click at [236, 195] on img at bounding box center [710, 274] width 949 height 207
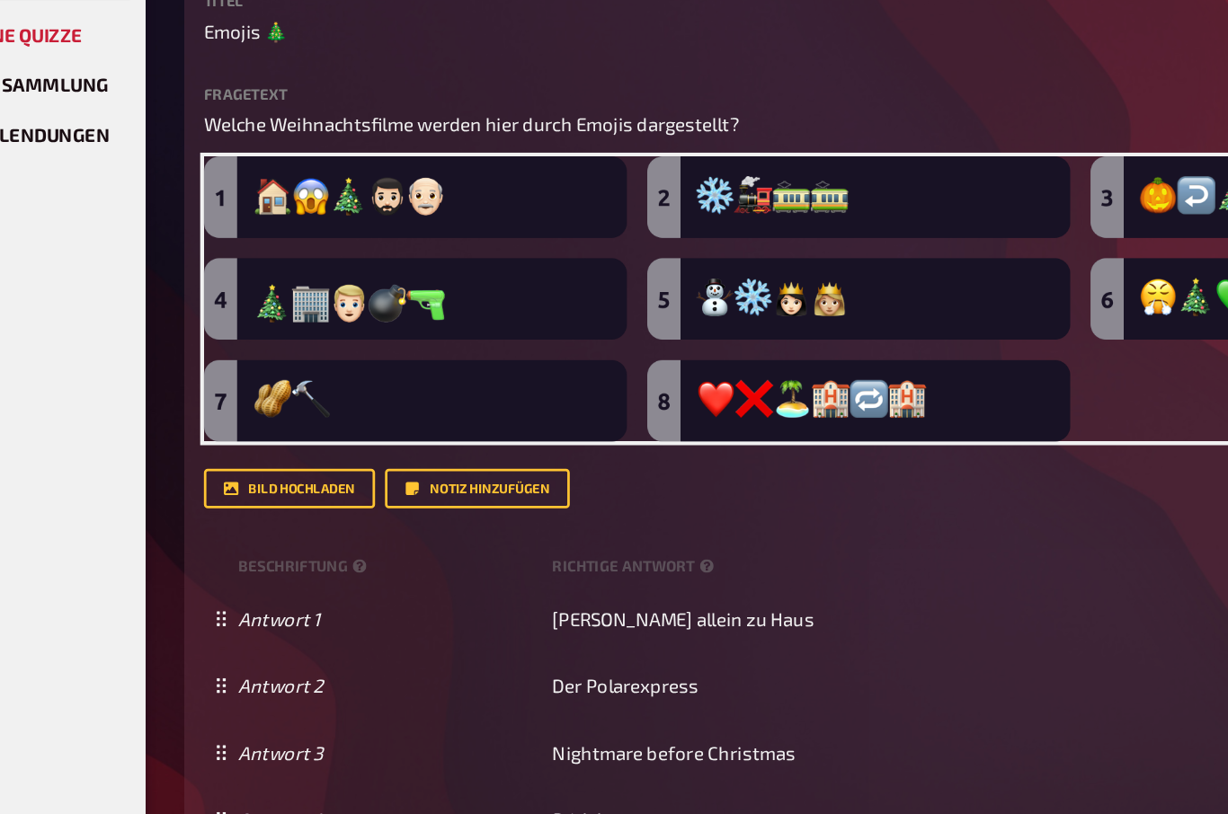
click at [222, 182] on div "Wissen 4.00 Punkte Titel Emojis 🎄 Fragetext Welche Weihnachtsfilme werden hier …" at bounding box center [711, 478] width 978 height 924
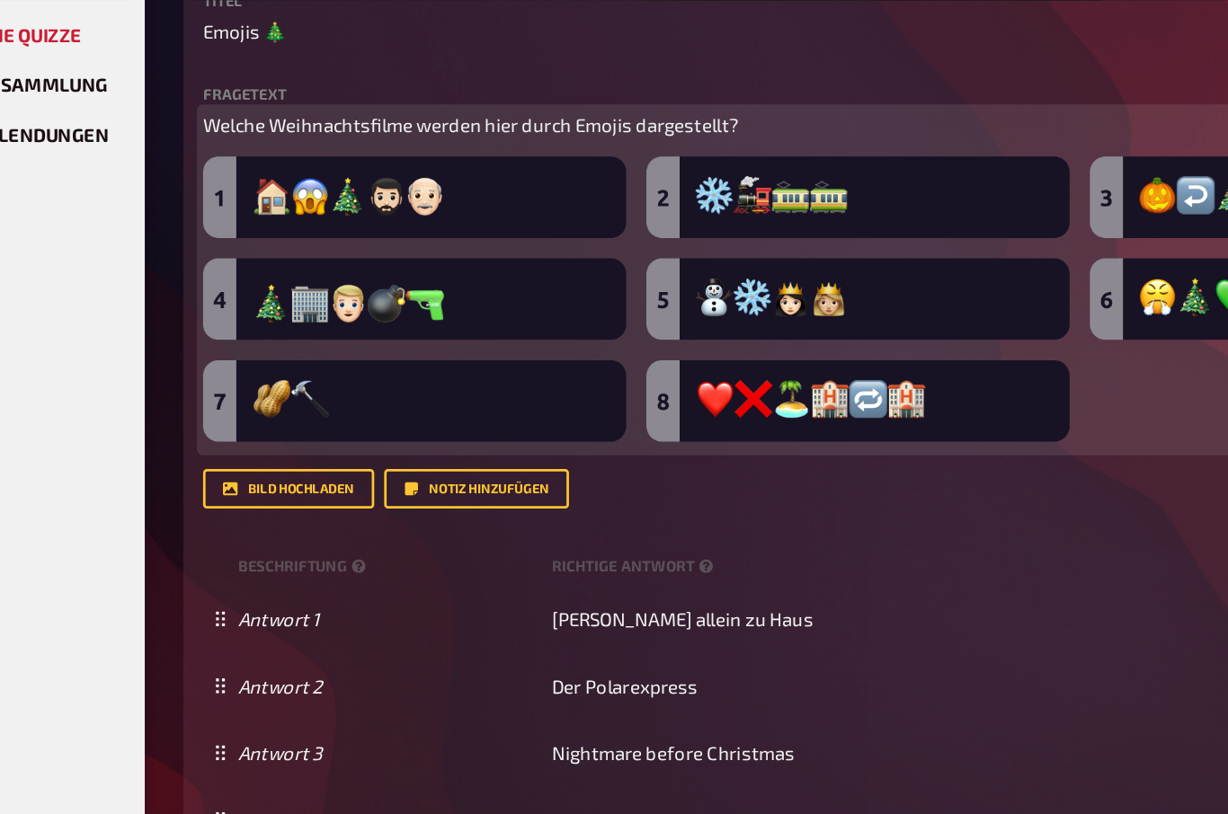
click at [236, 171] on img at bounding box center [710, 274] width 949 height 207
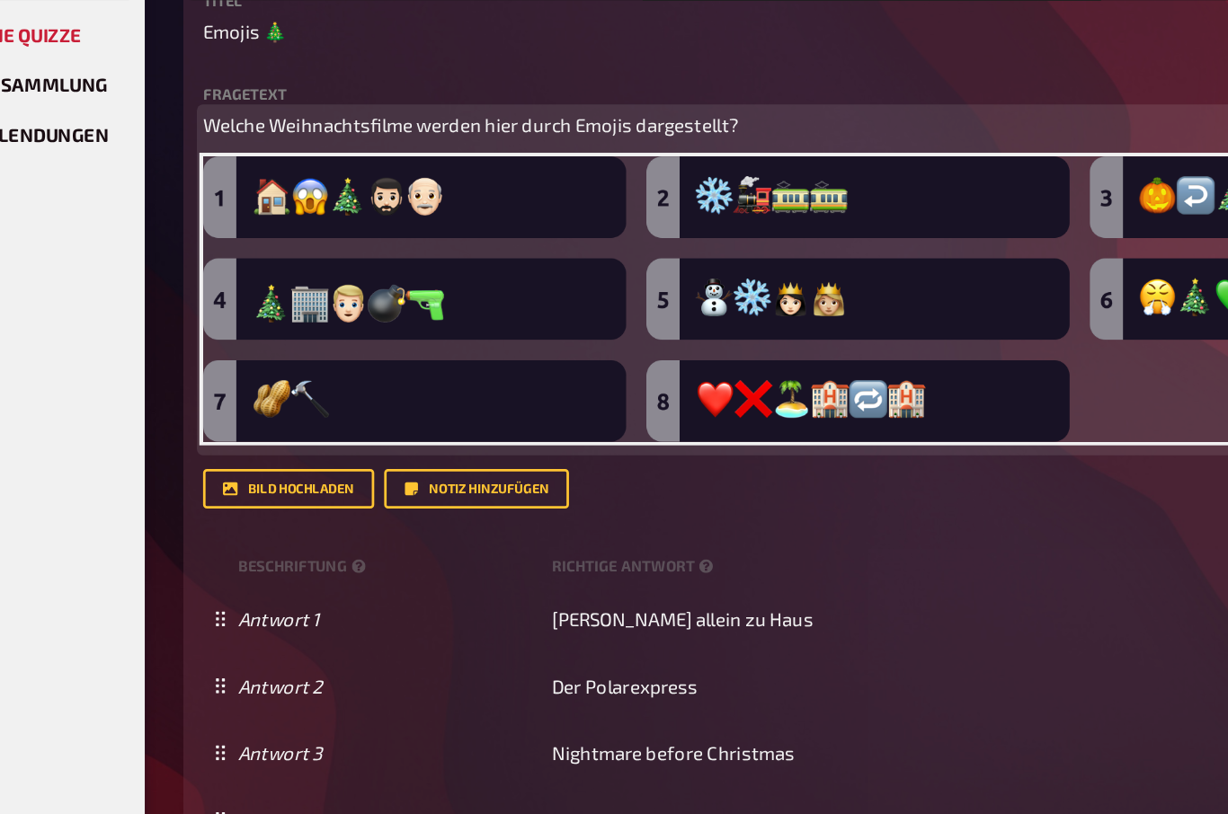
click at [236, 171] on img at bounding box center [710, 274] width 949 height 207
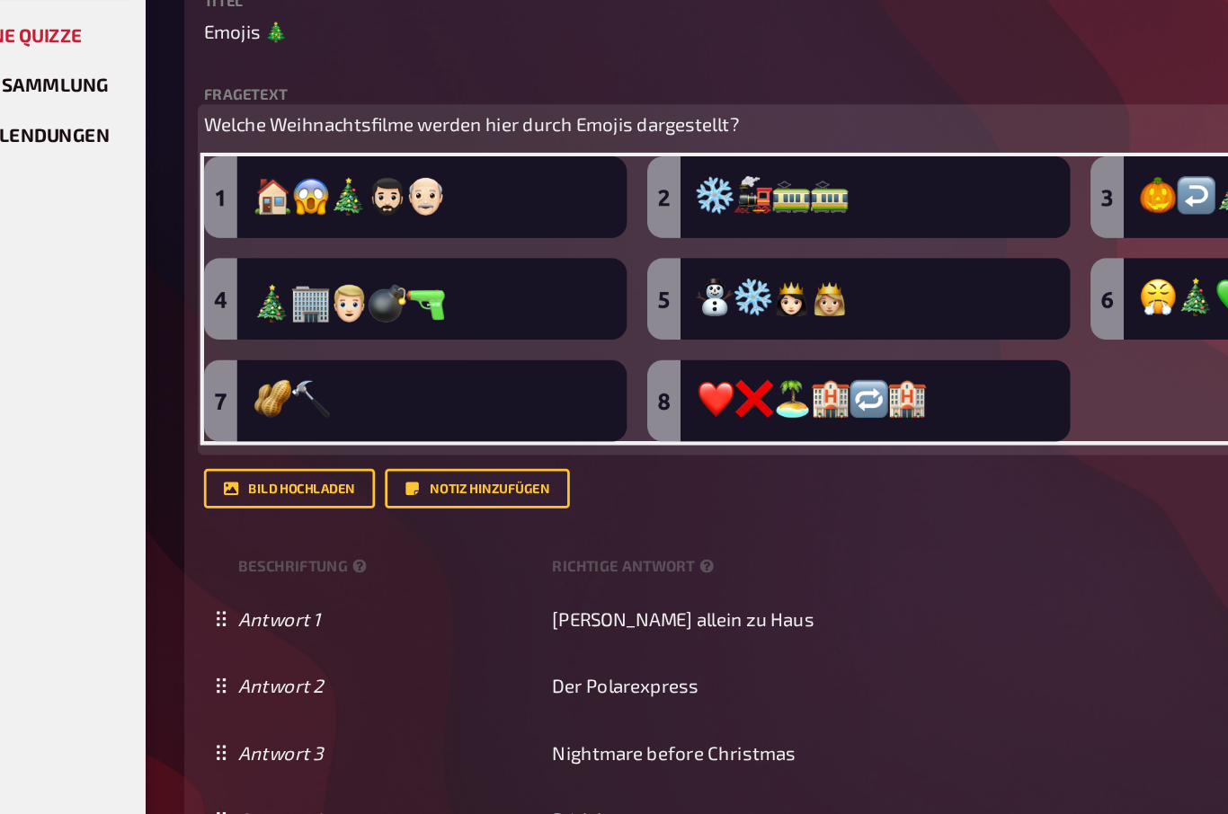
click at [236, 171] on img at bounding box center [710, 274] width 949 height 207
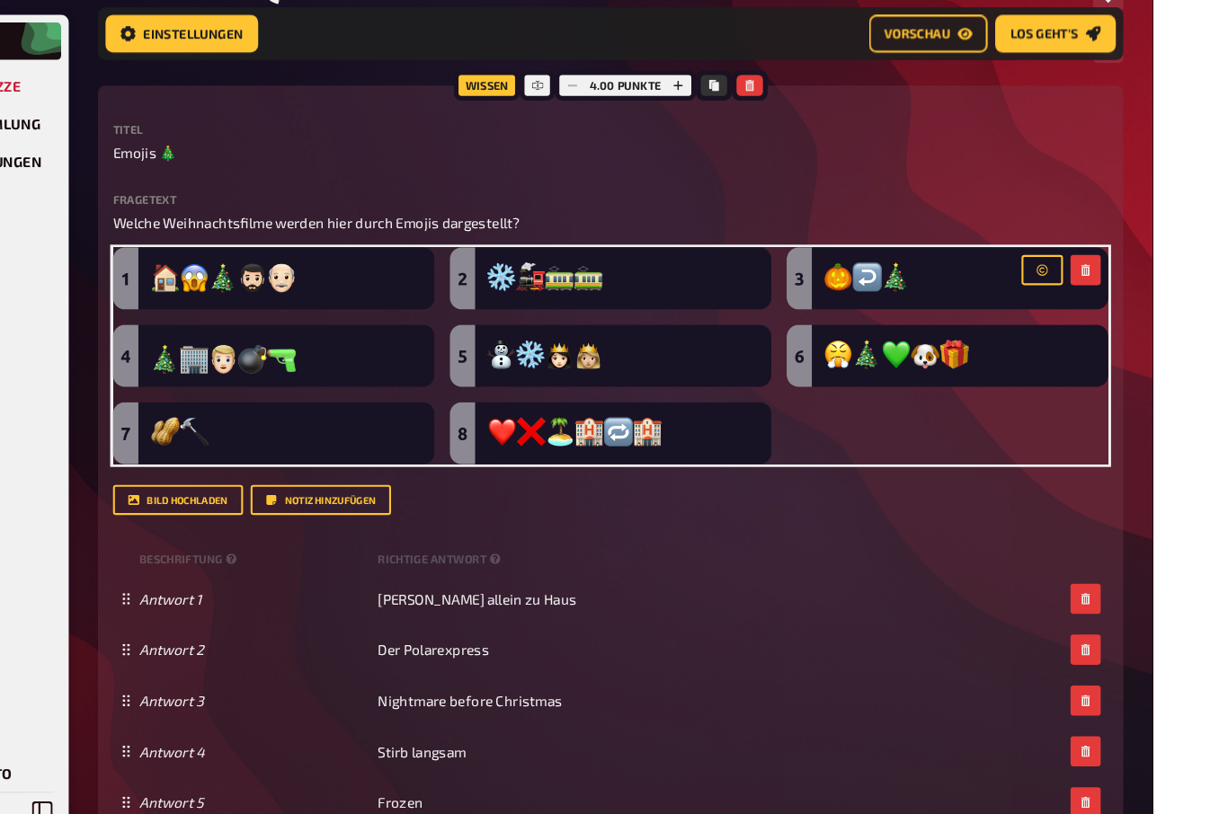
scroll to position [174, 0]
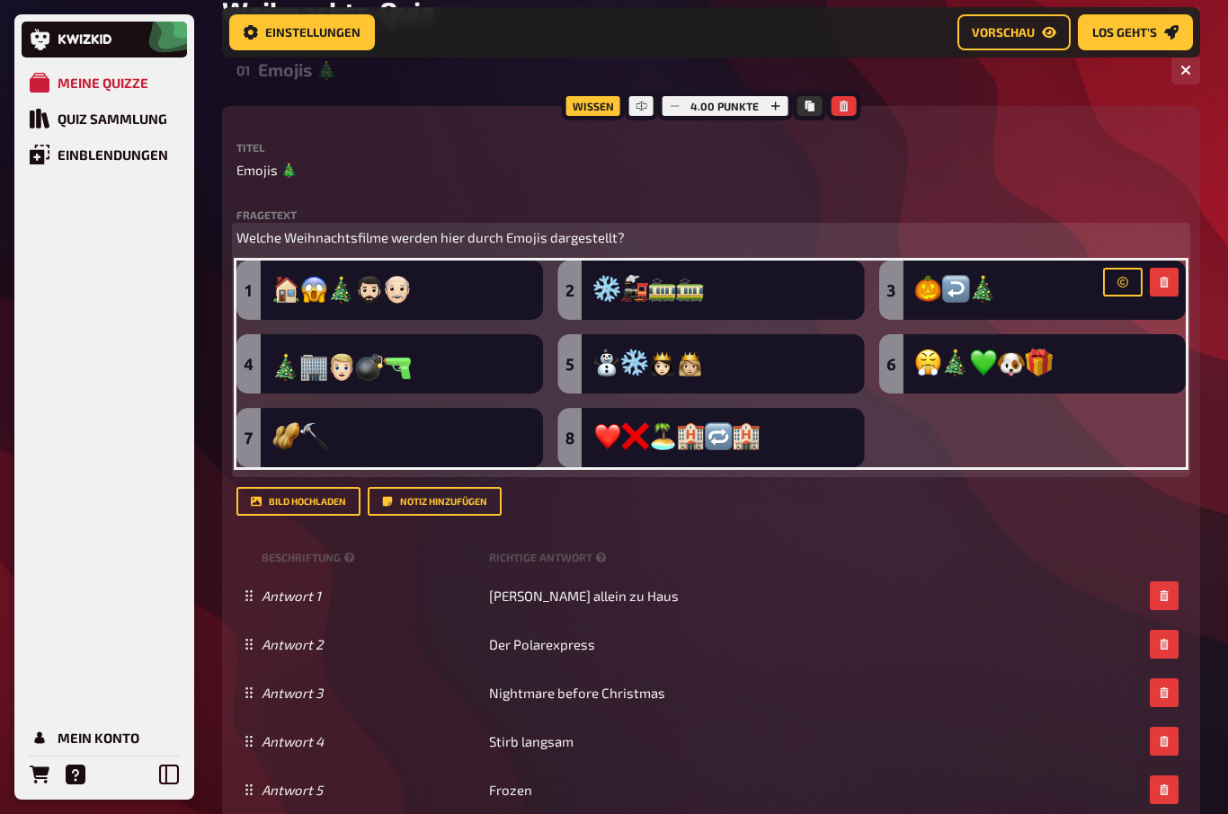
click at [1035, 360] on img at bounding box center [710, 364] width 949 height 207
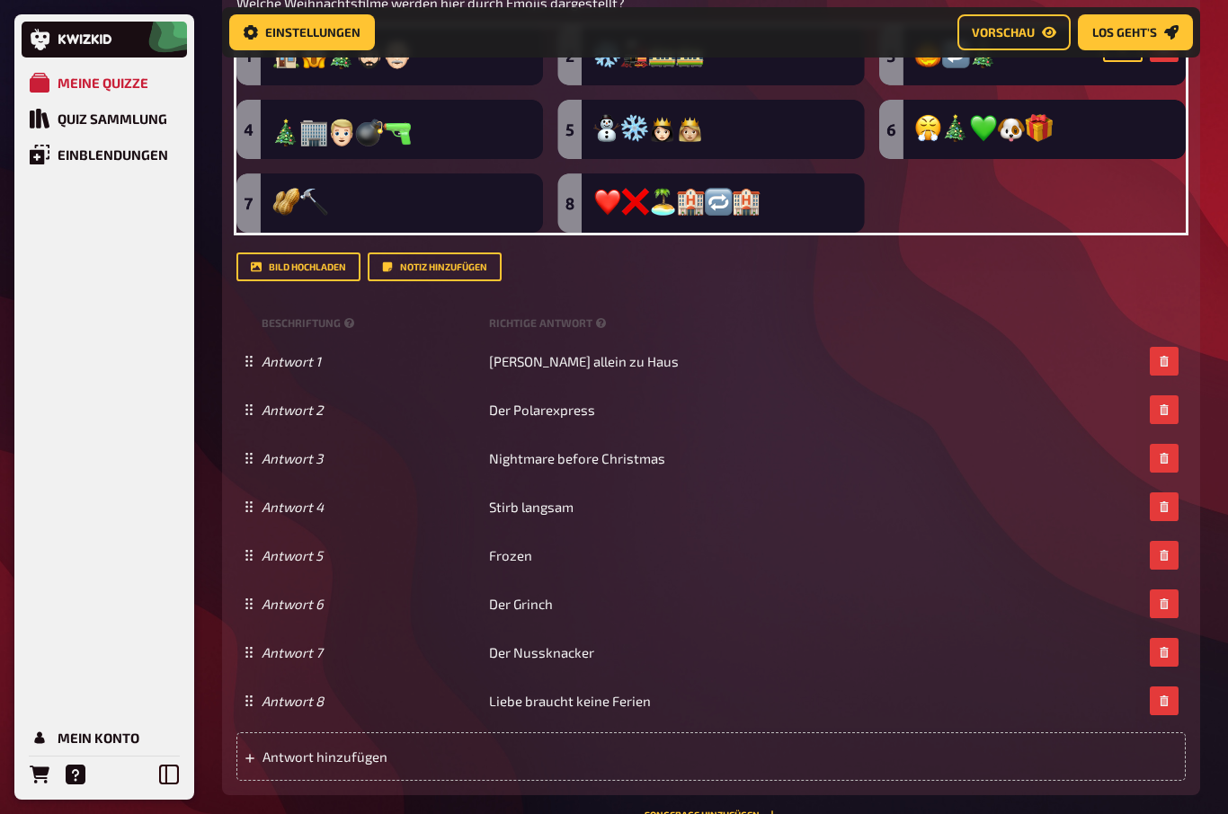
scroll to position [428, 0]
click at [556, 338] on div "Antwort 1 Kevin allein zu Haus" at bounding box center [710, 362] width 949 height 49
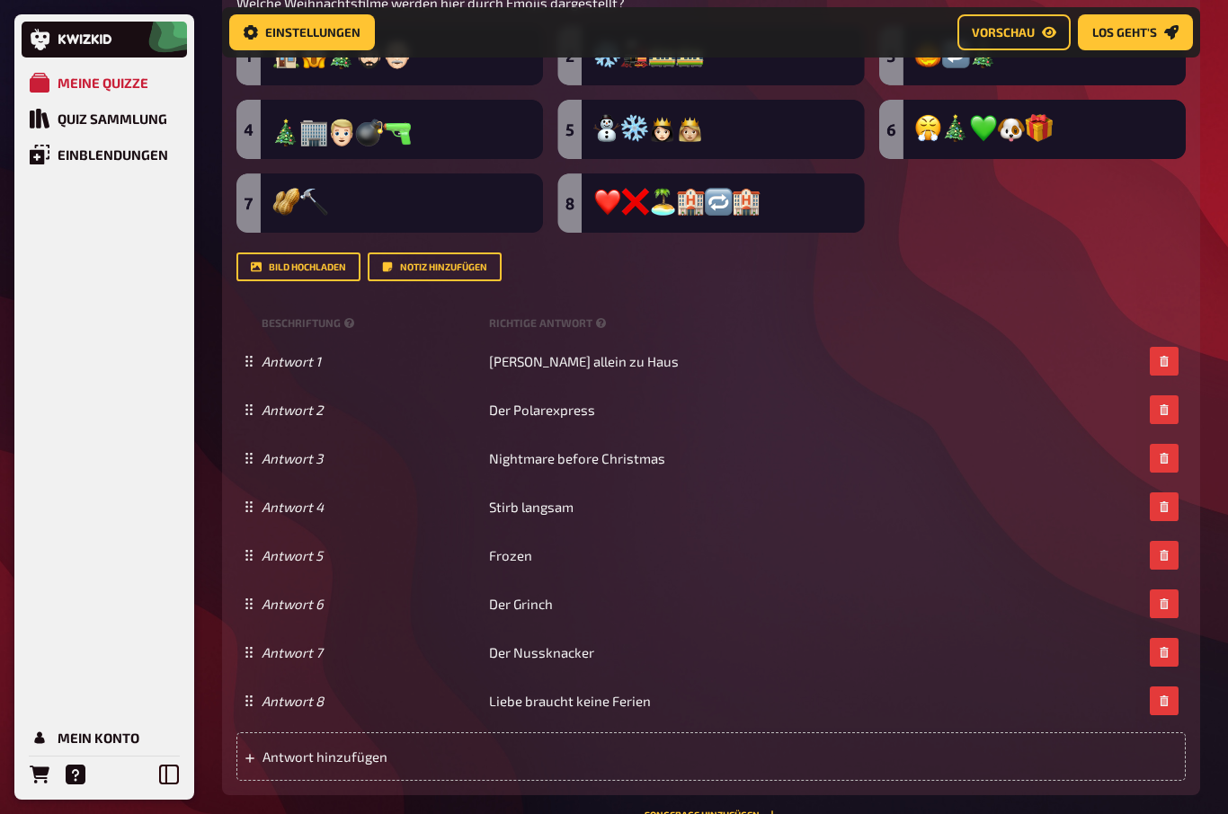
click at [537, 315] on div "Beschriftung Richtige Antwort" at bounding box center [710, 323] width 949 height 27
click at [530, 325] on small "Richtige Antwort" at bounding box center [549, 323] width 120 height 15
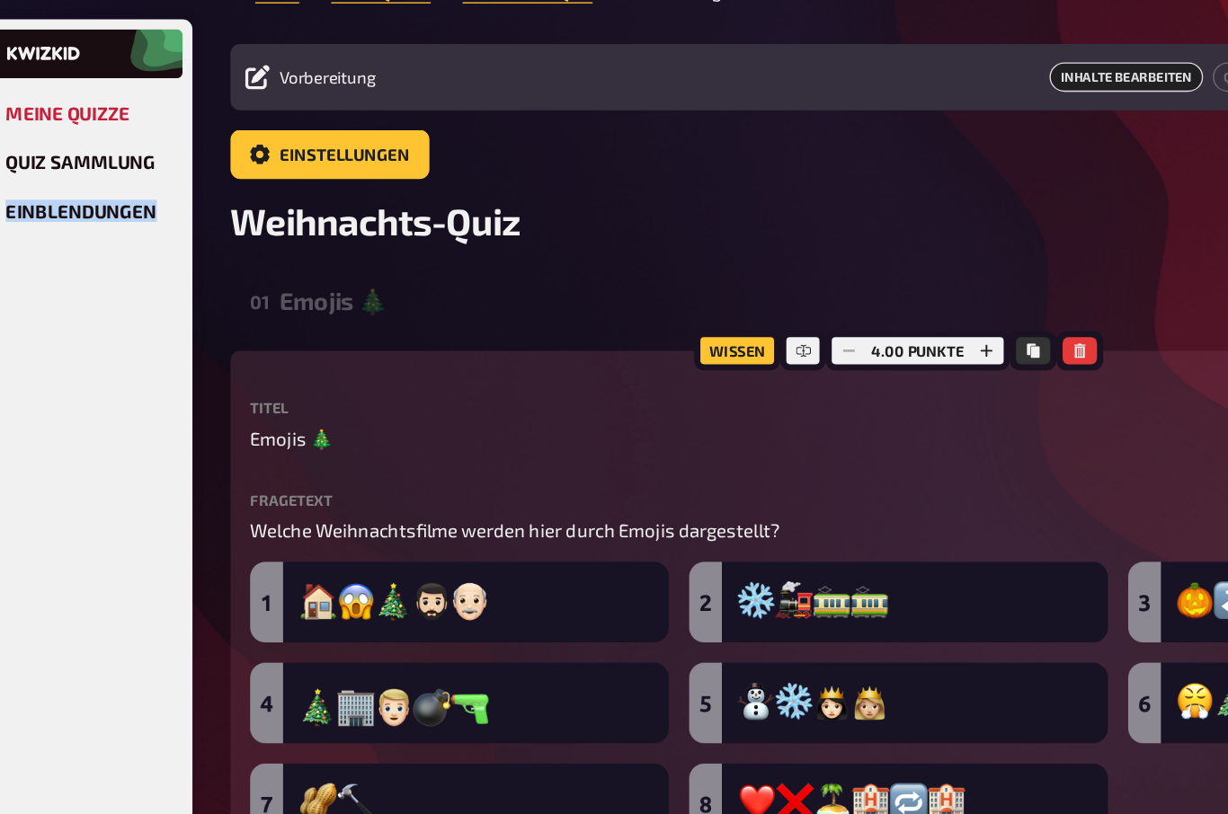
scroll to position [0, 0]
